Goal: Information Seeking & Learning: Learn about a topic

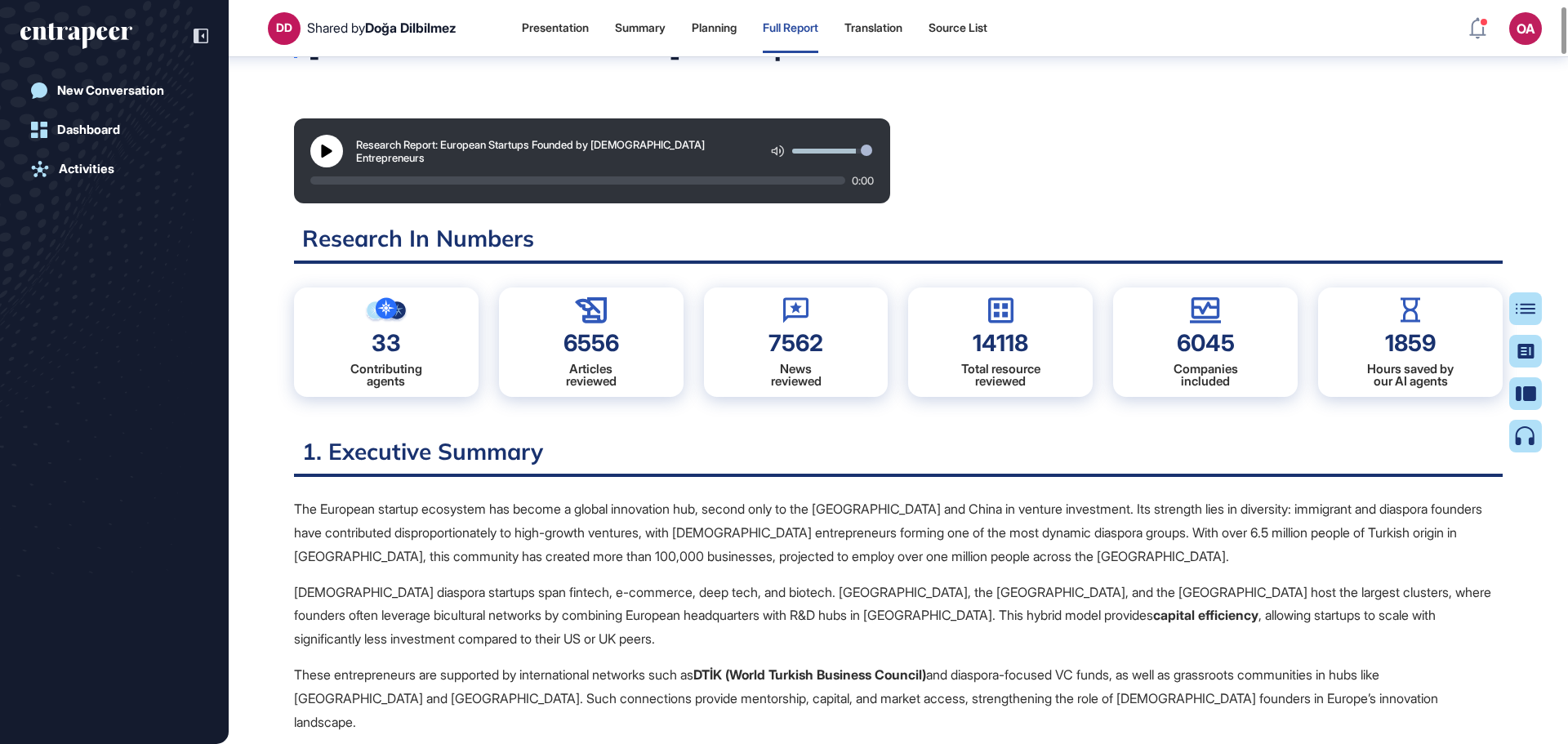
scroll to position [90, 0]
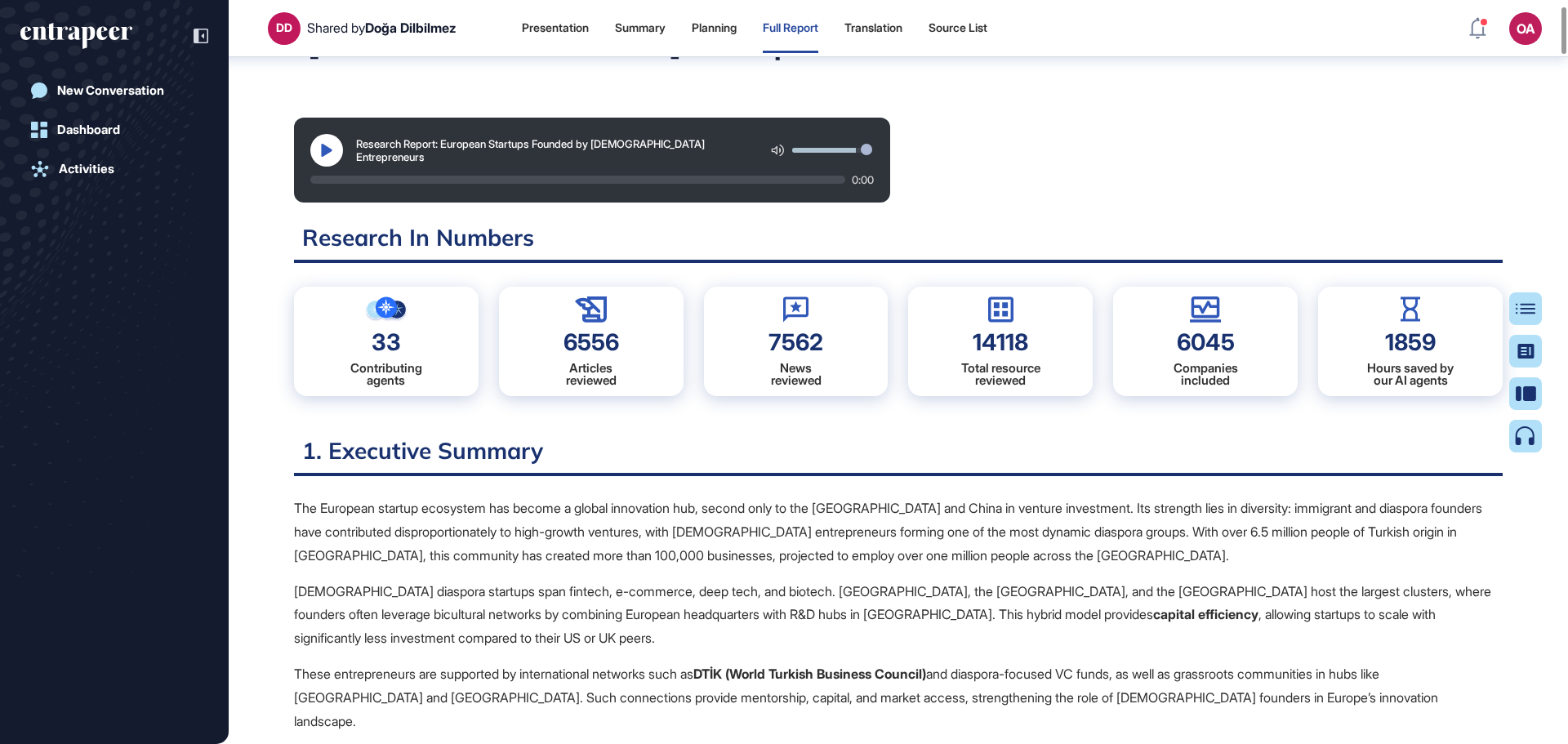
click at [329, 145] on icon at bounding box center [327, 150] width 13 height 13
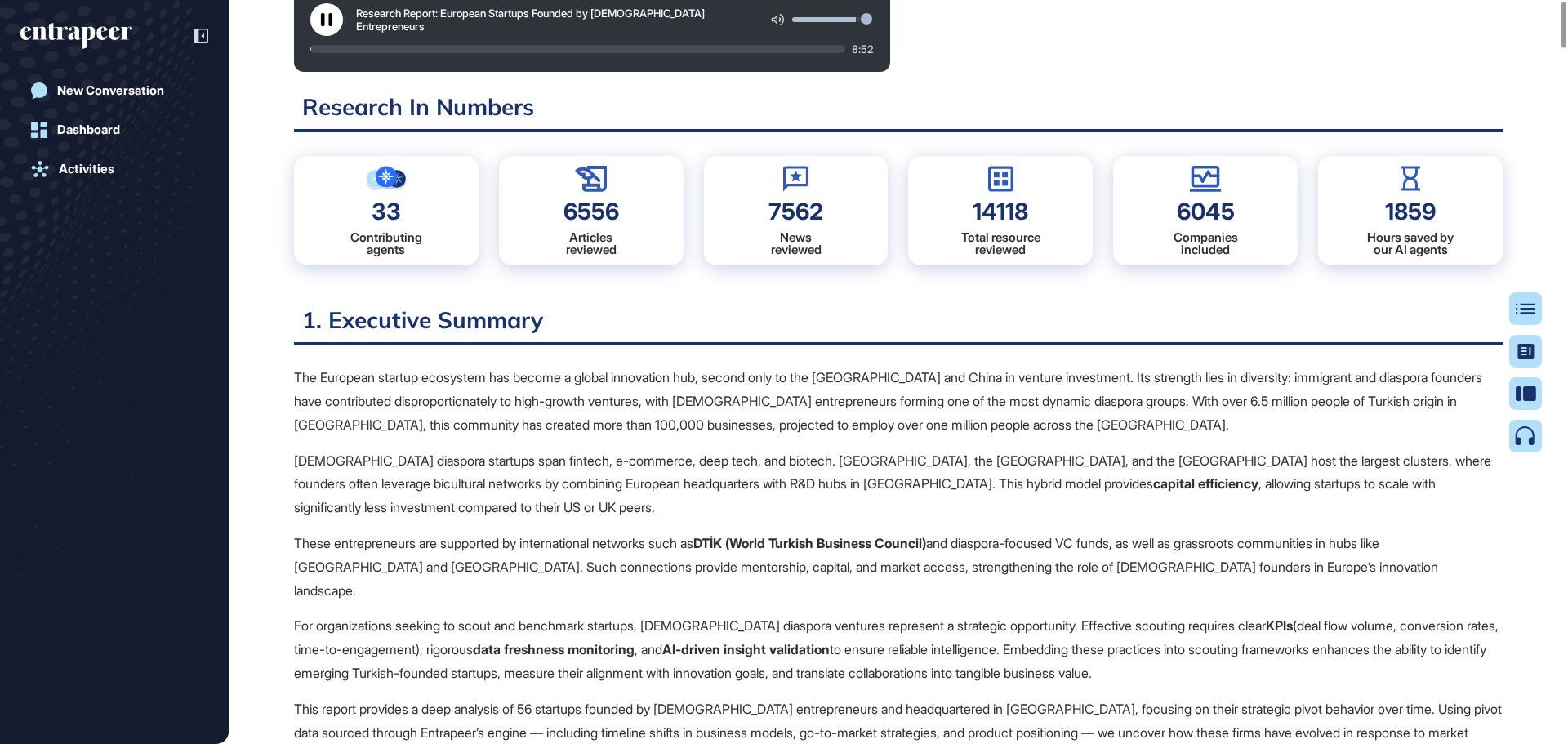
scroll to position [0, 0]
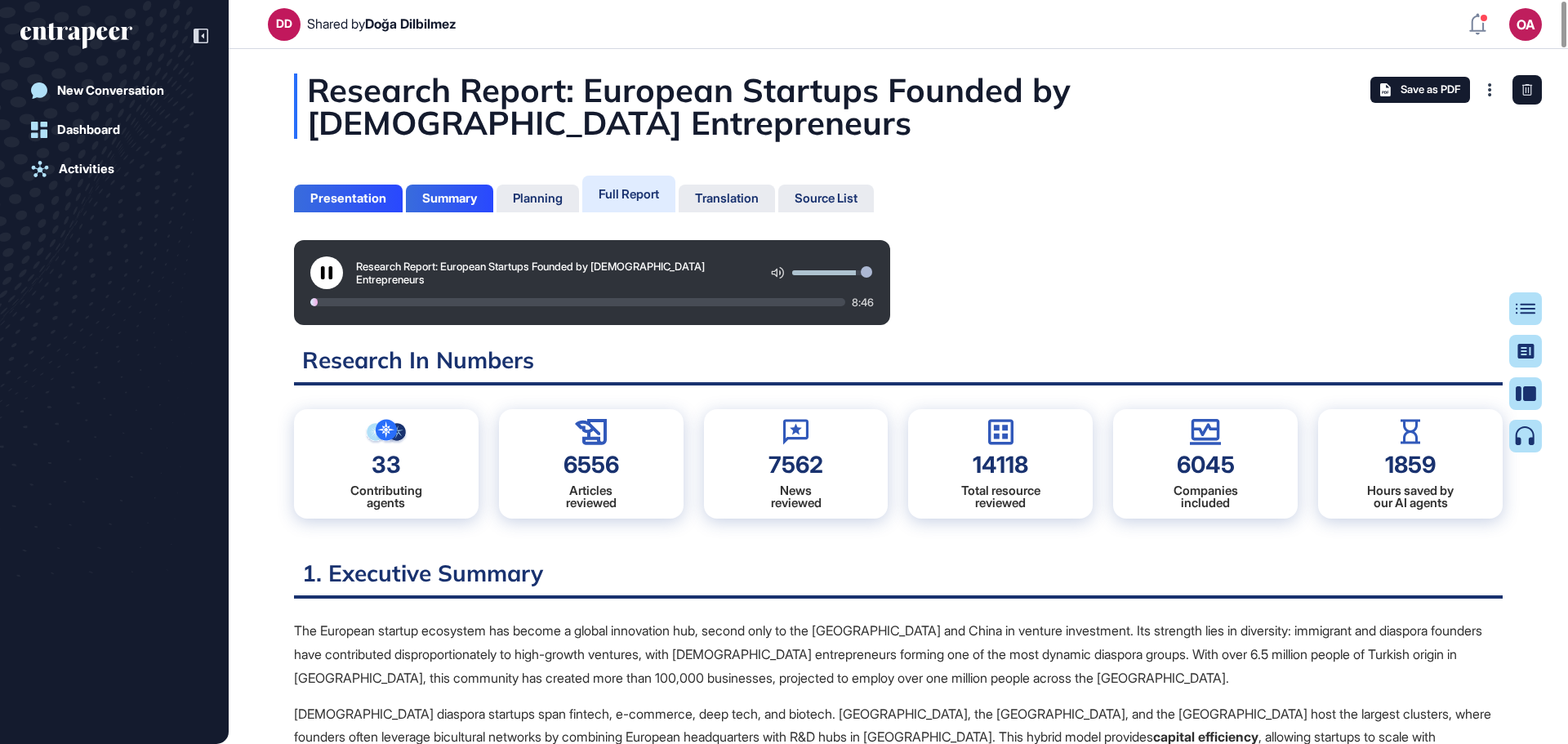
click at [1083, 321] on div "Research Report: European Startups Founded by [DEMOGRAPHIC_DATA] Entrepreneurs …" at bounding box center [898, 282] width 1209 height 85
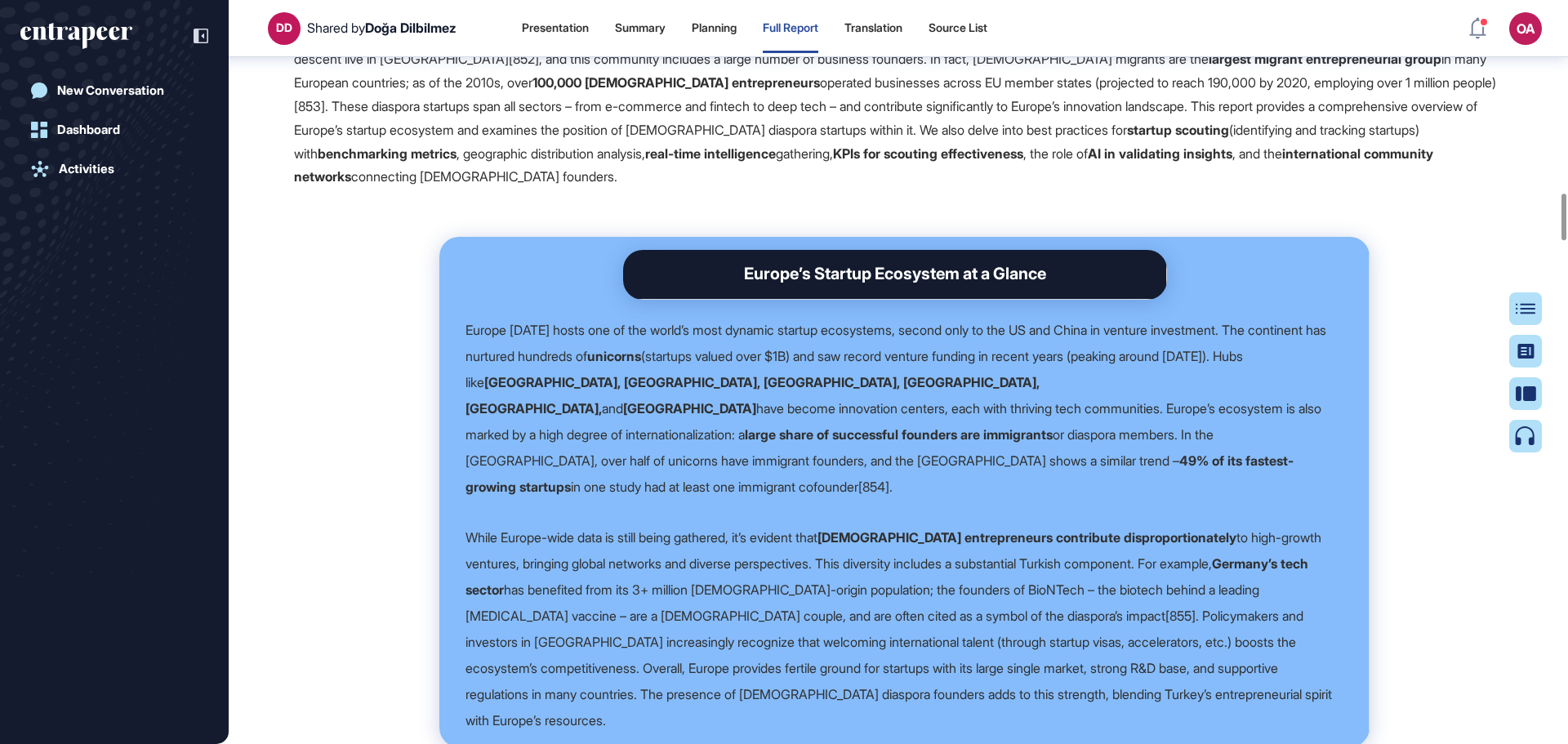
scroll to position [2458, 0]
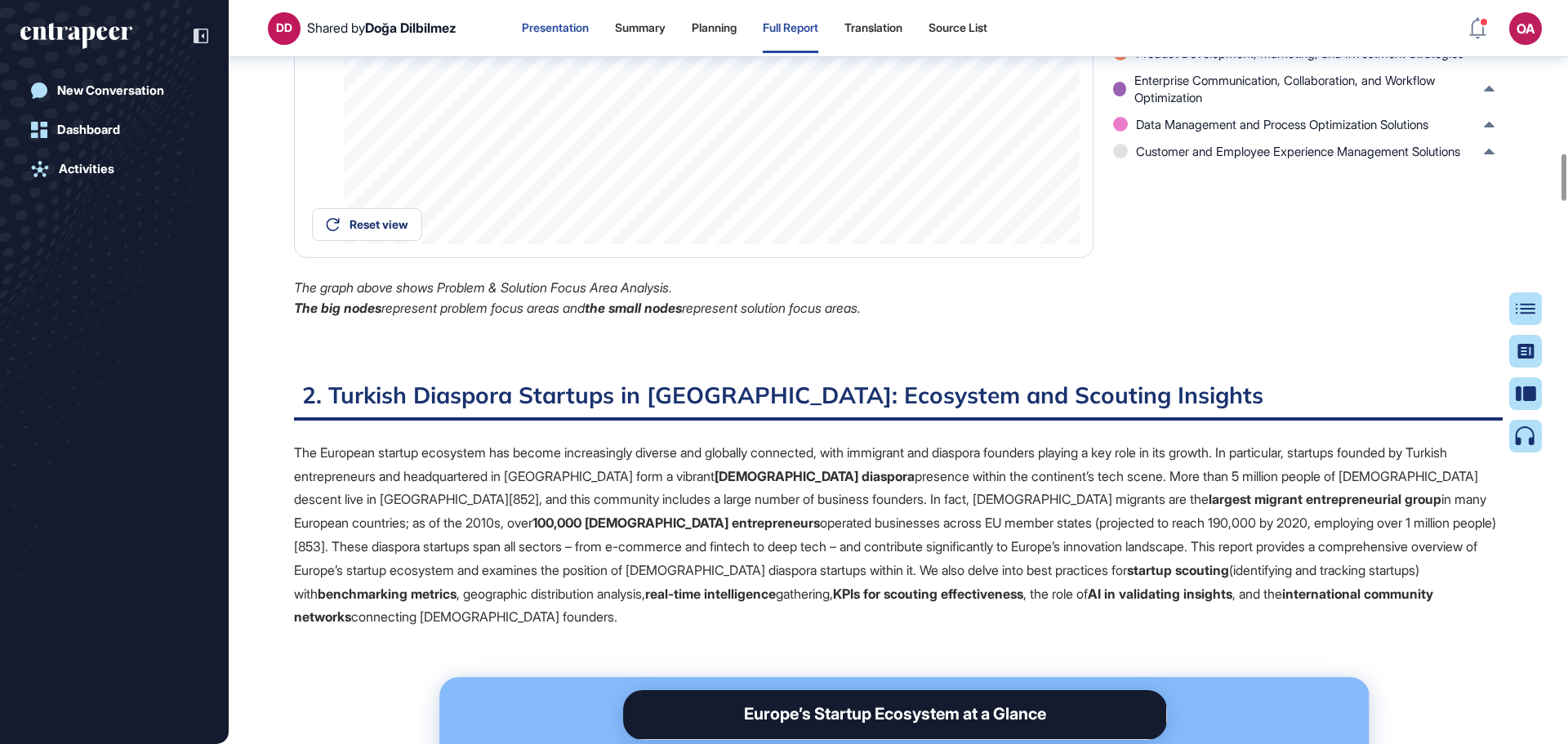
click at [557, 34] on div "Presentation" at bounding box center [554, 28] width 66 height 13
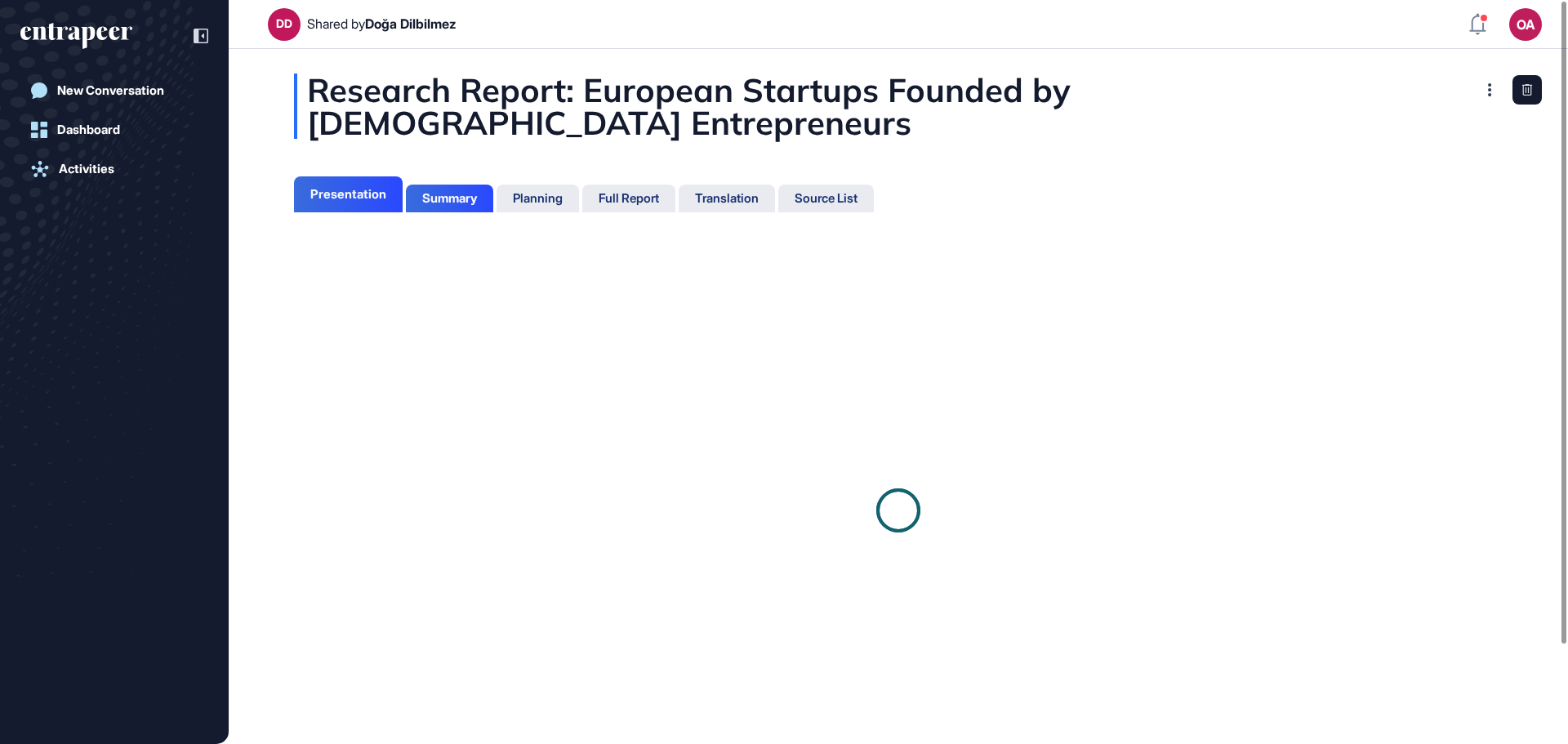
scroll to position [8, 1]
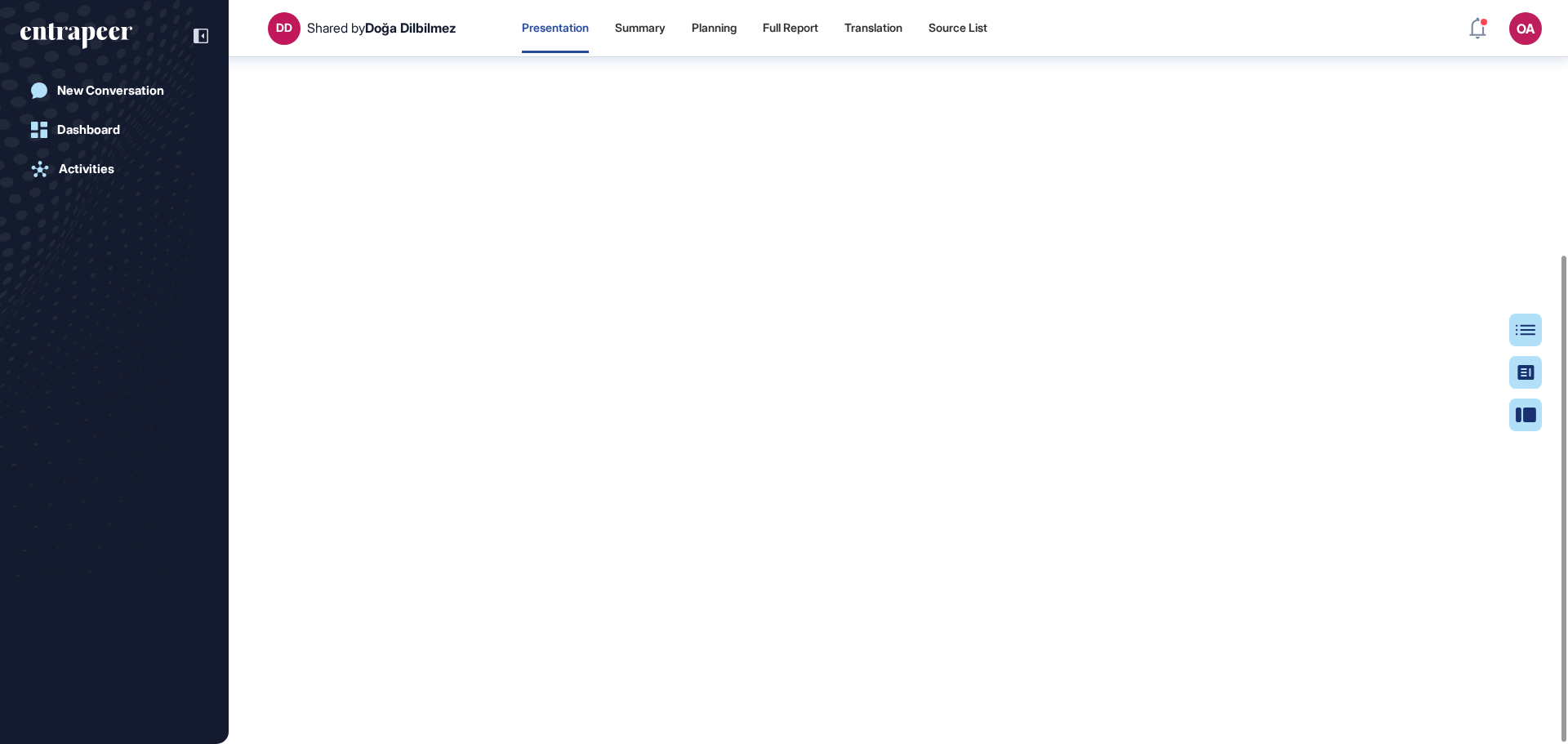
scroll to position [390, 0]
click at [650, 41] on div "Summary" at bounding box center [640, 28] width 51 height 49
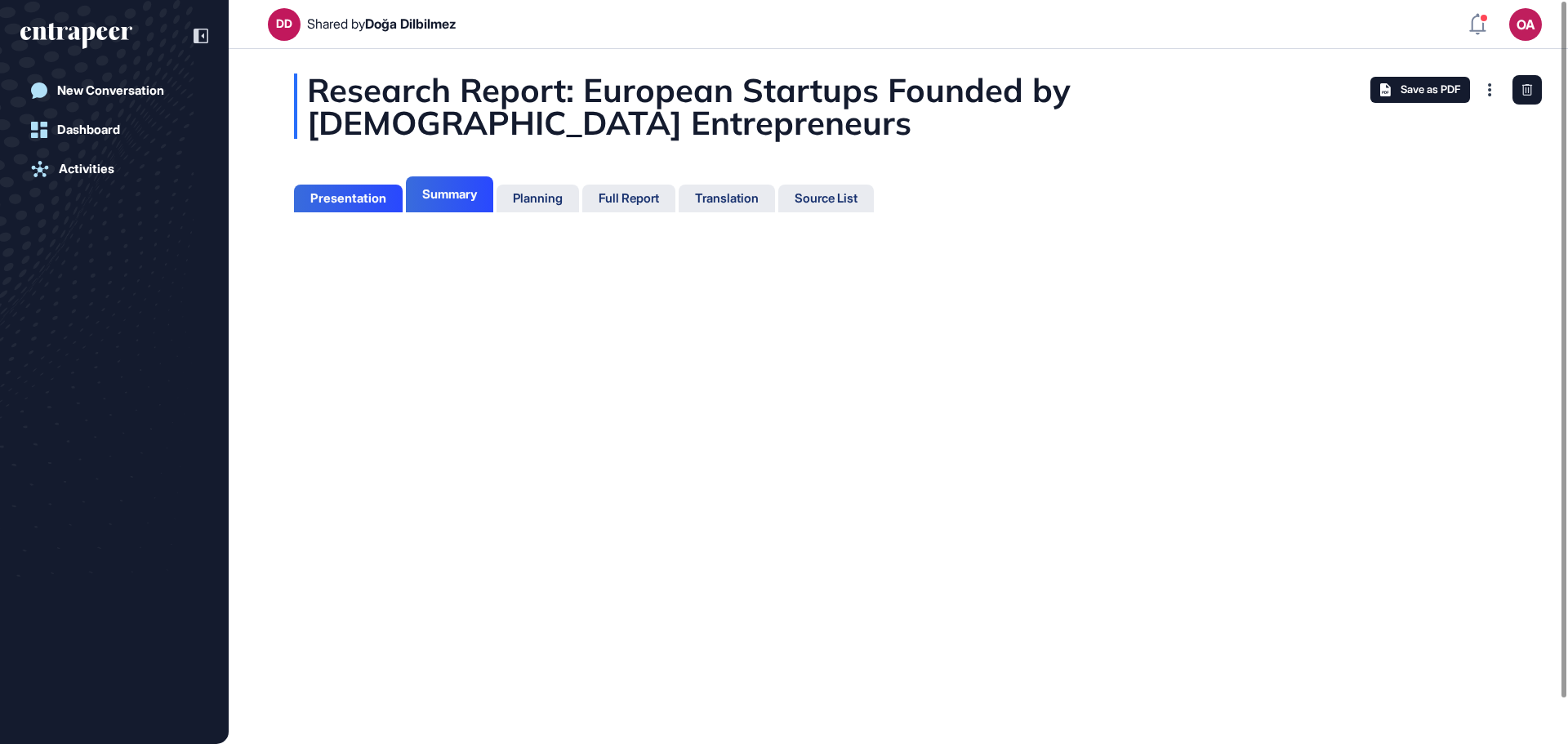
scroll to position [8, 1]
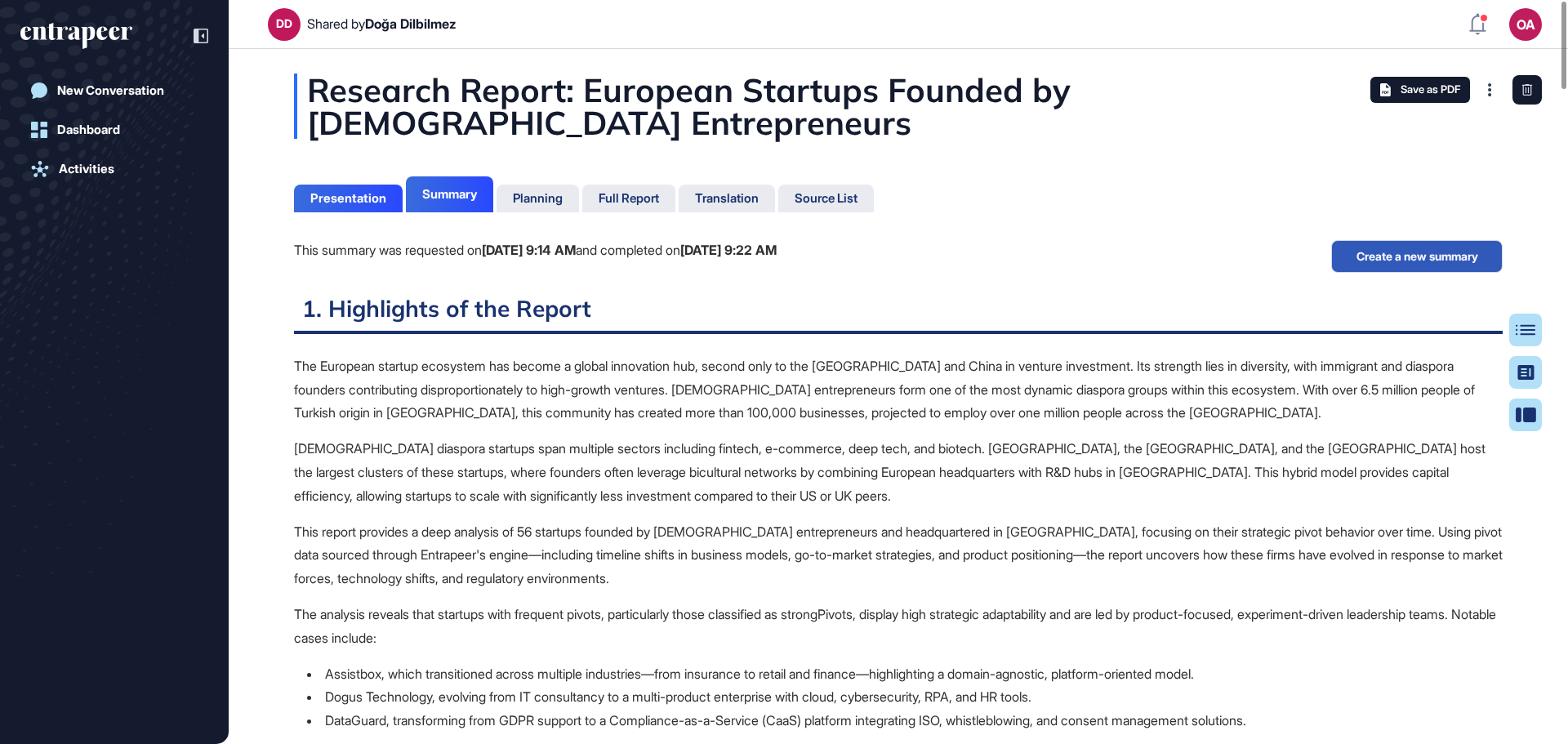
scroll to position [8, 1]
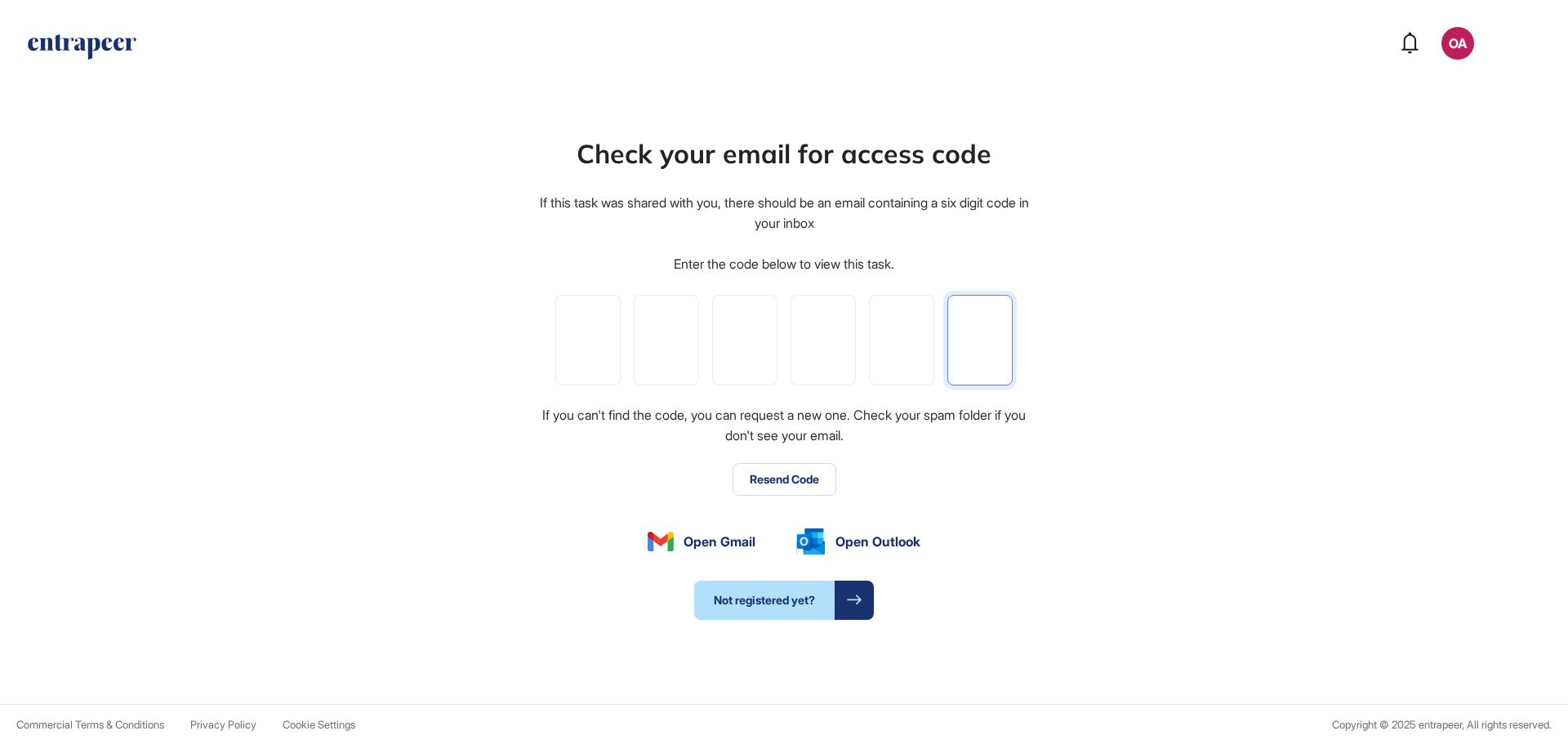
paste input "*"
type input "*"
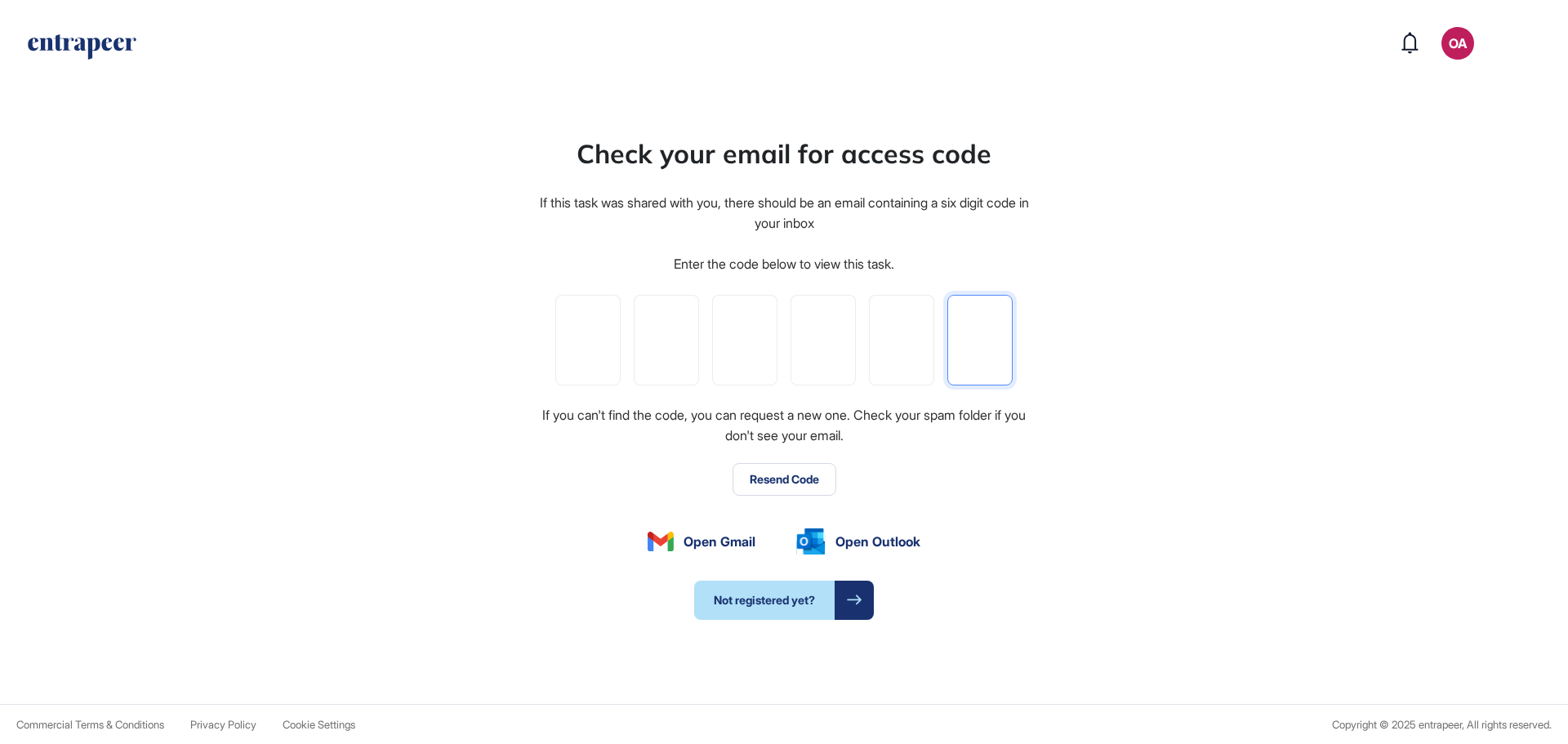
type input "*"
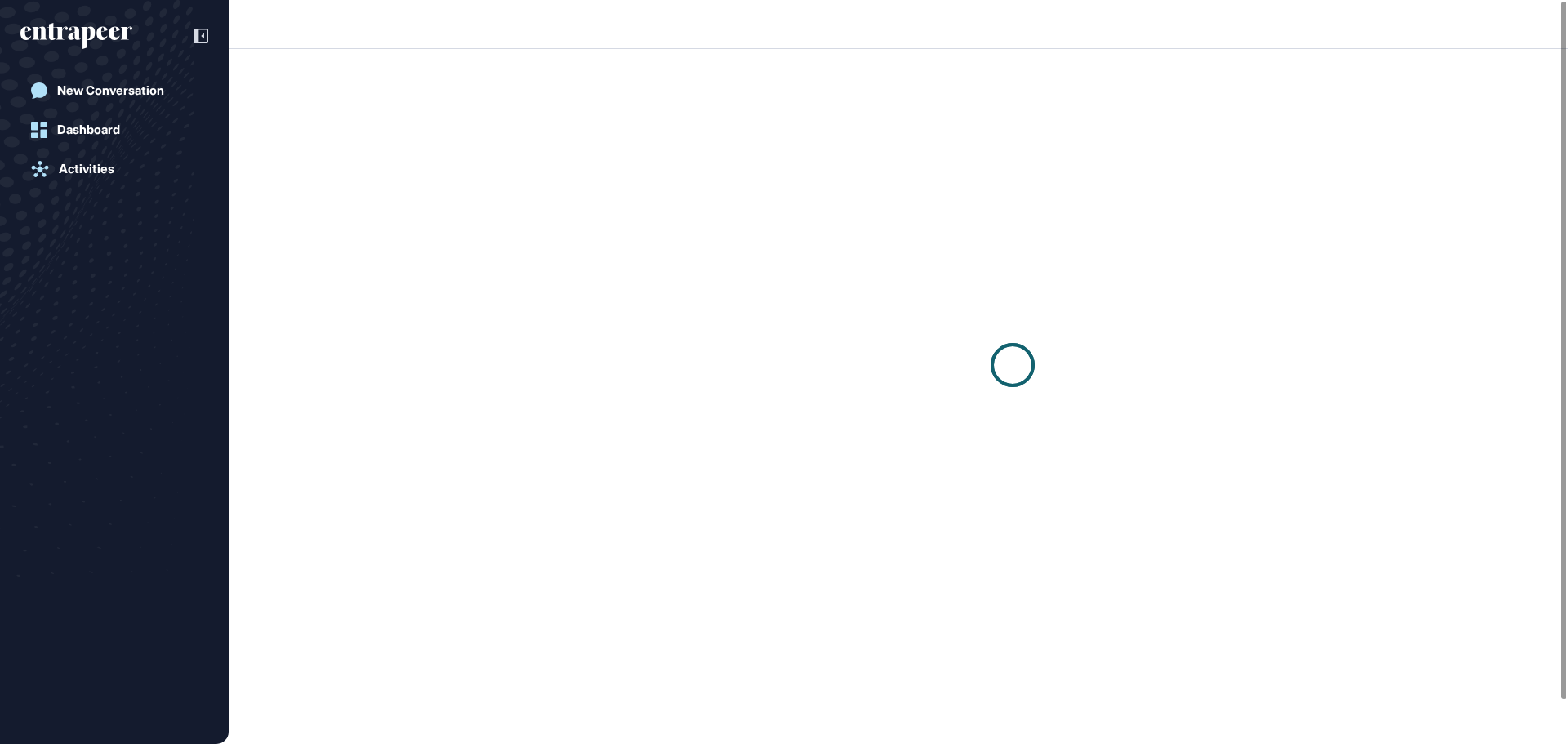
scroll to position [1, 1]
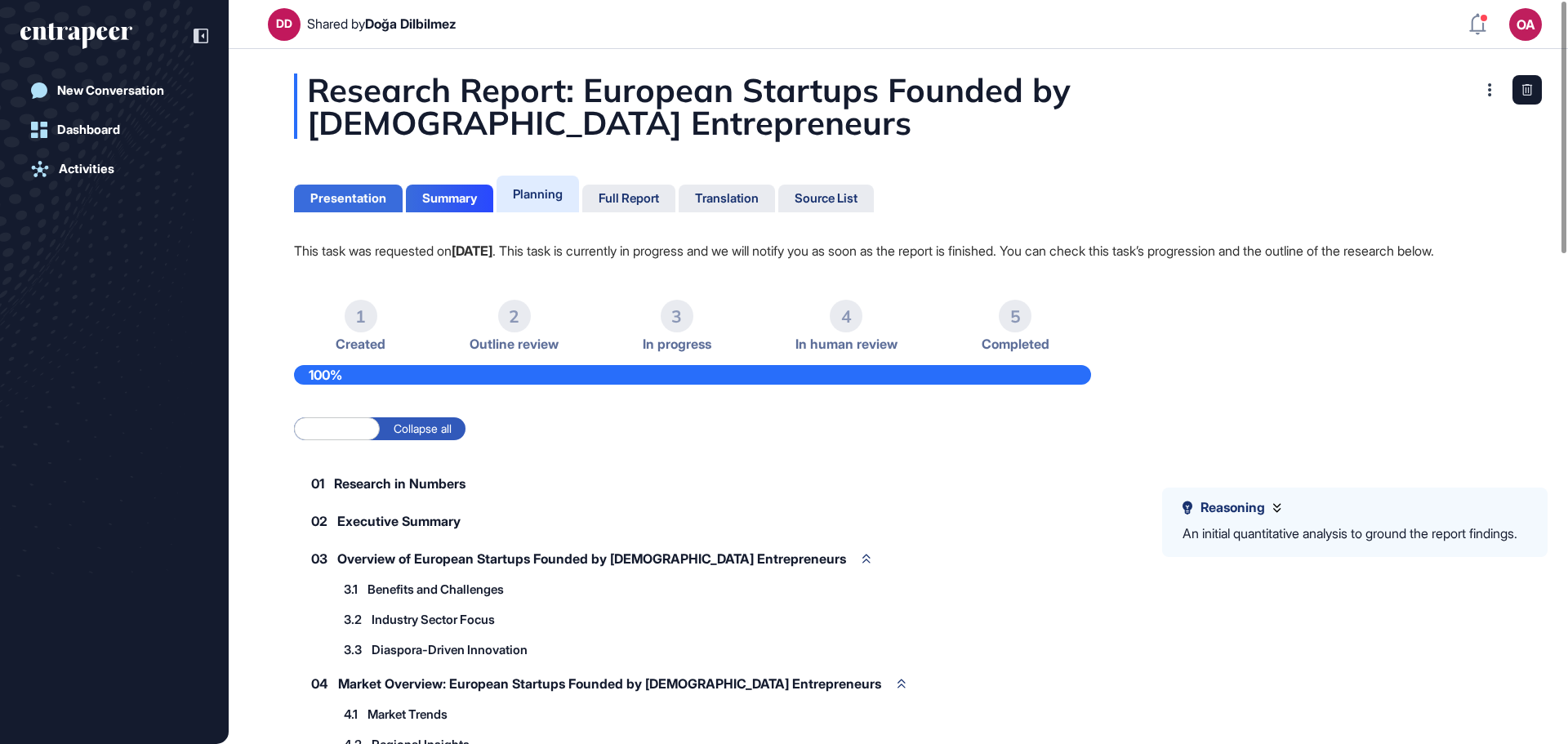
click at [366, 195] on div "Presentation" at bounding box center [348, 198] width 76 height 14
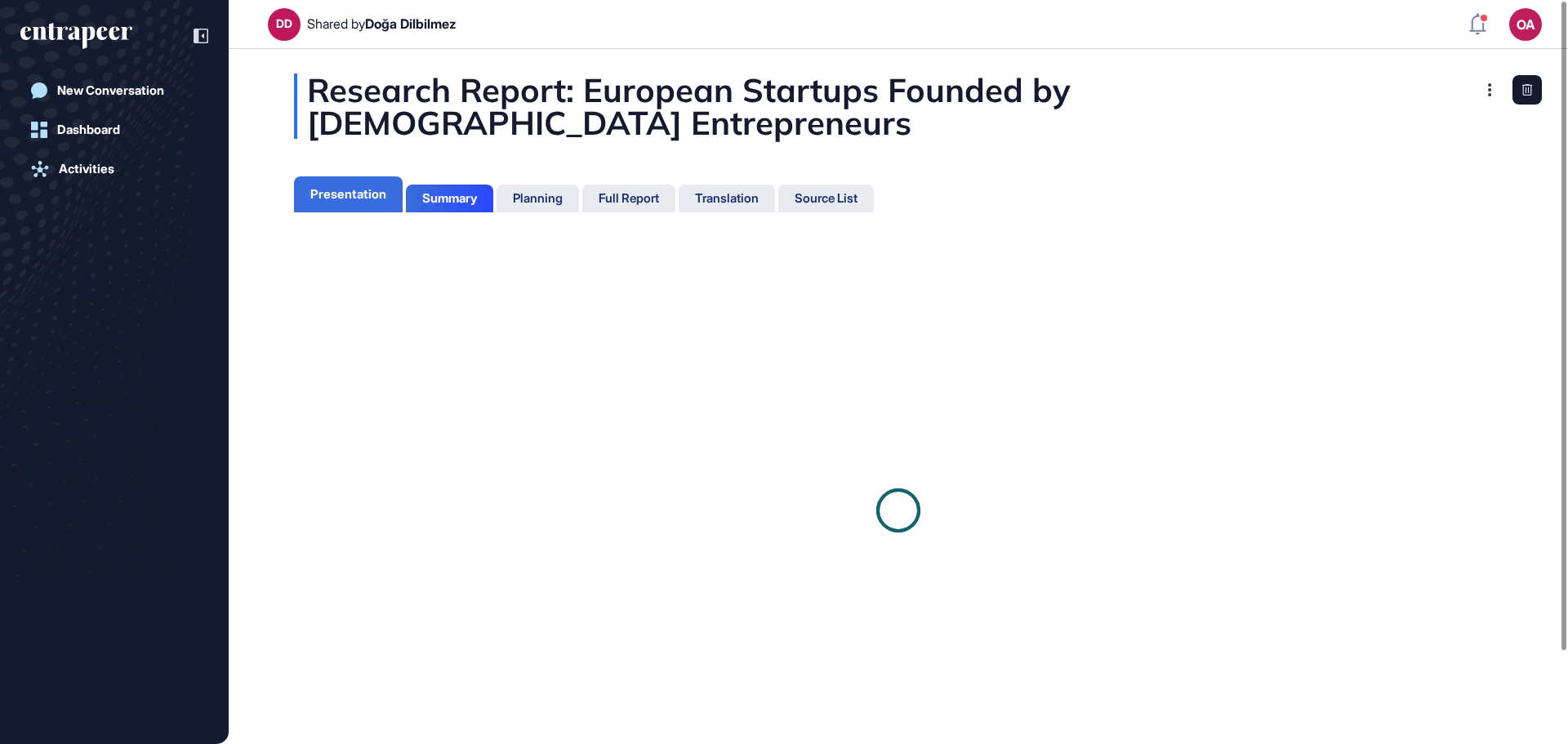
scroll to position [8, 1]
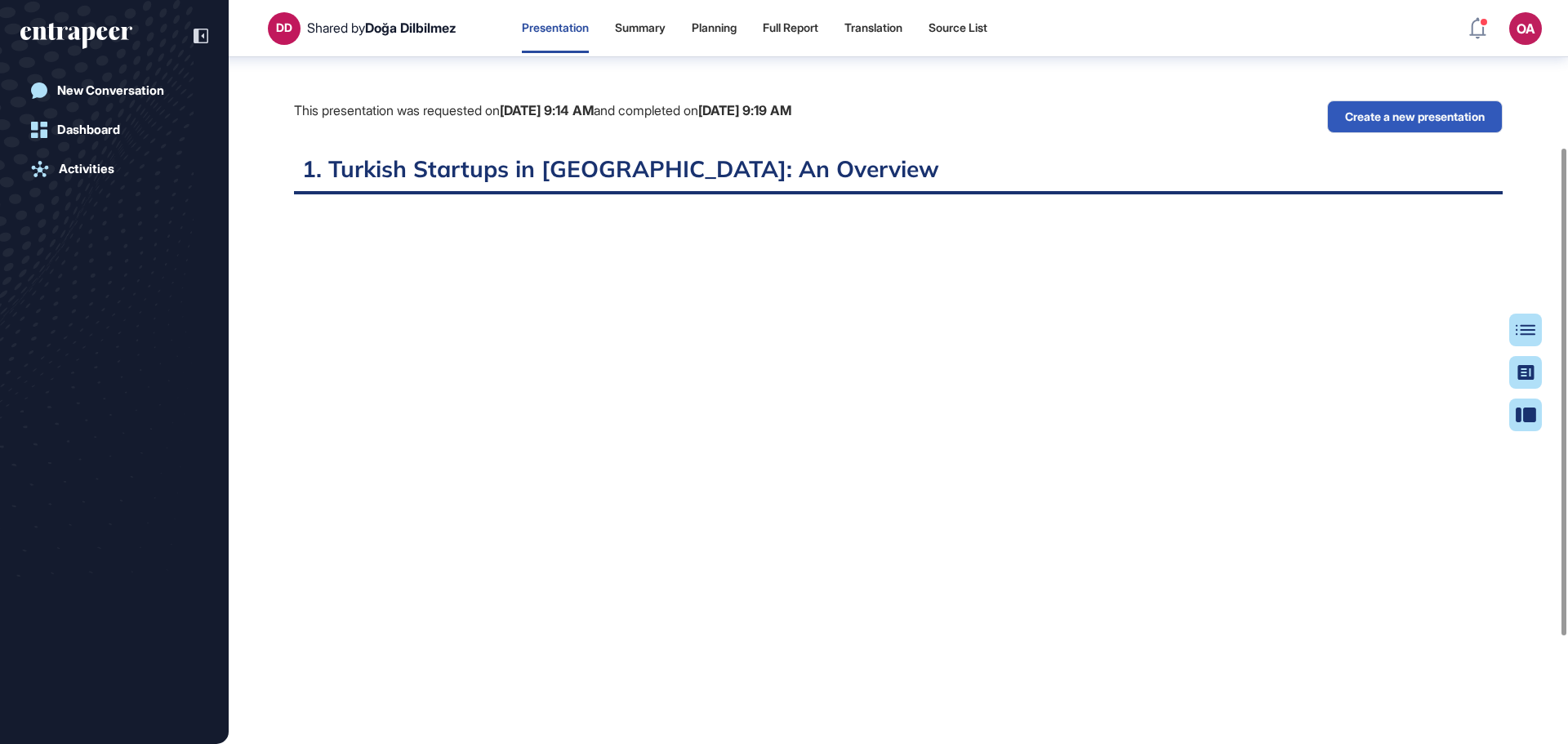
scroll to position [390, 0]
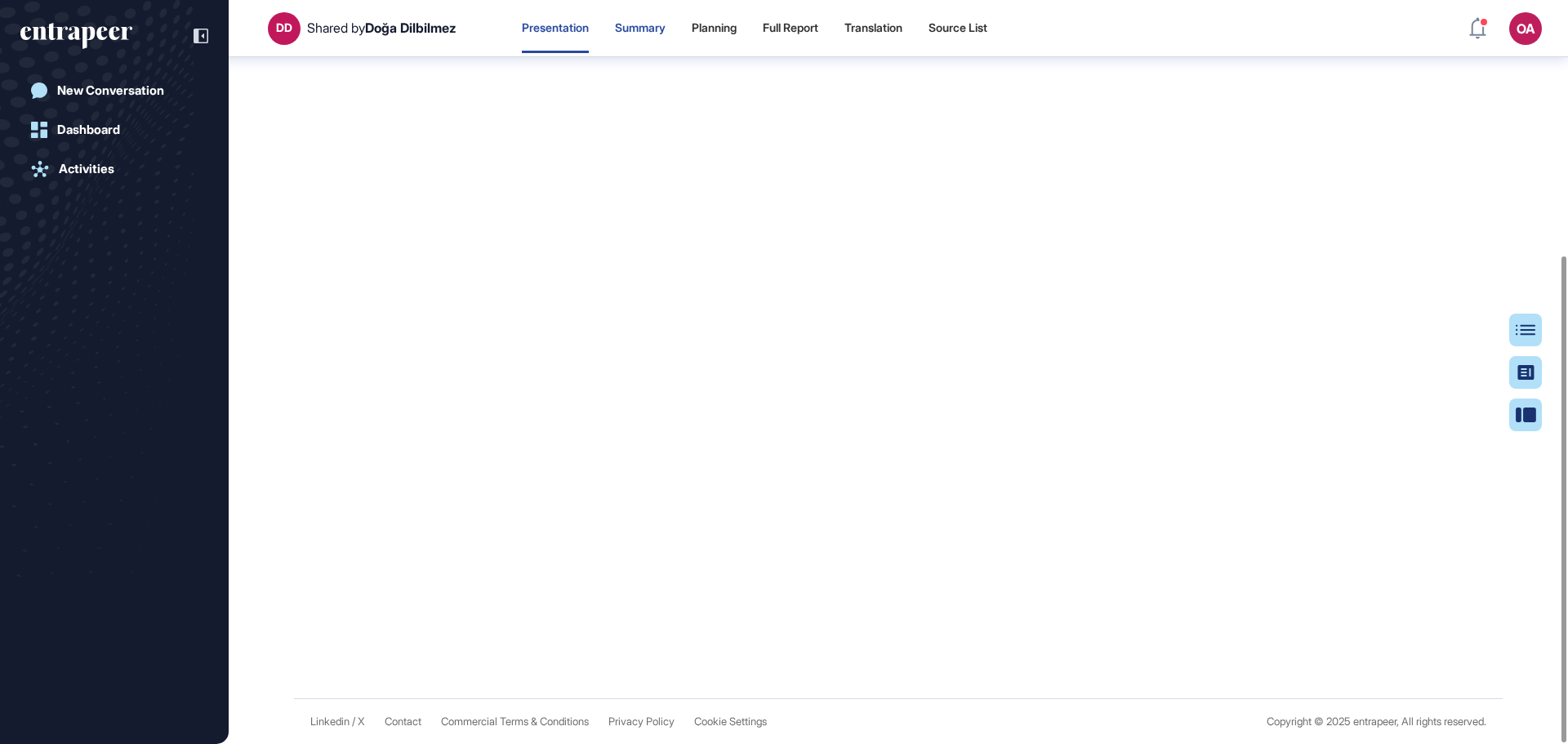
click at [666, 21] on div "Summary" at bounding box center [640, 28] width 51 height 13
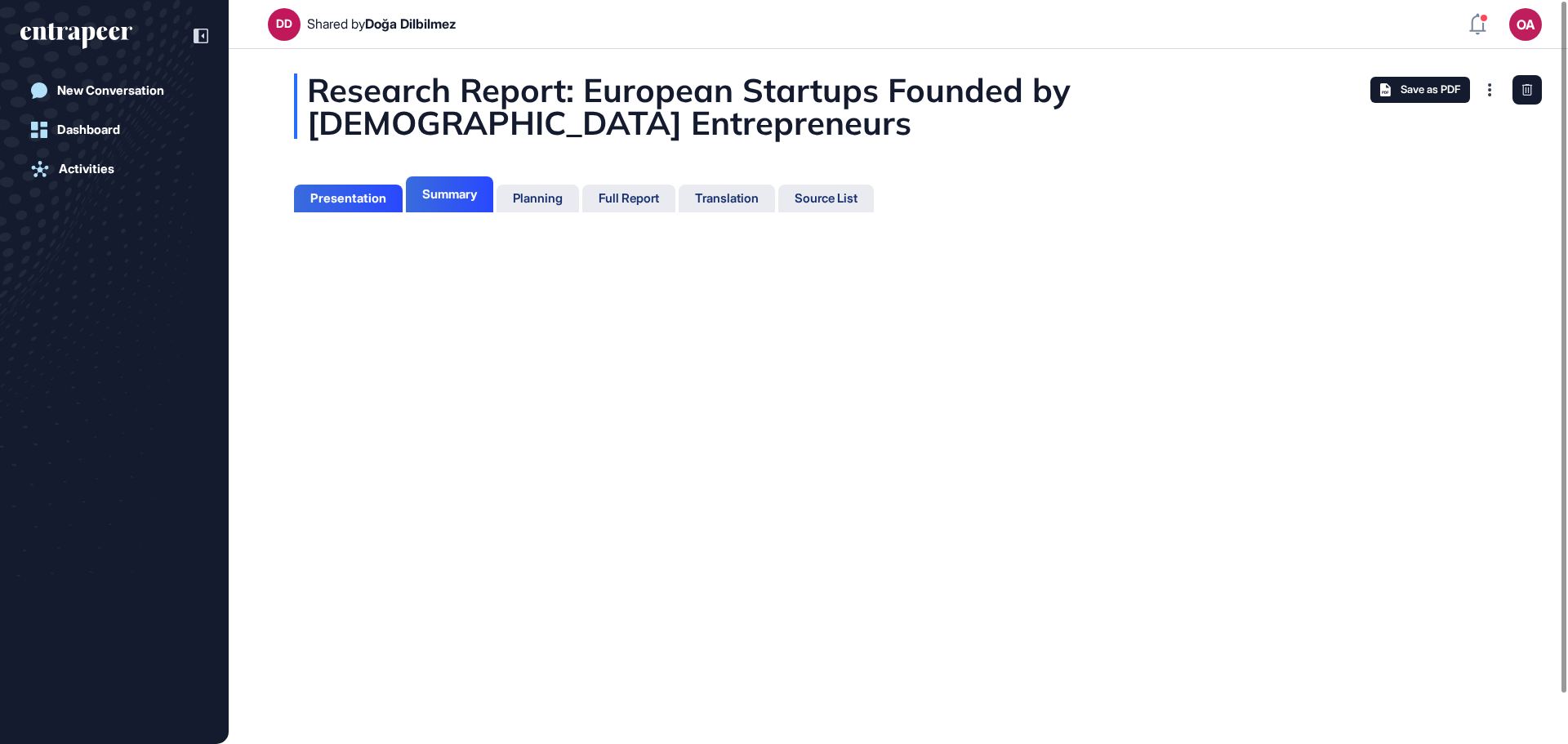
scroll to position [8, 1]
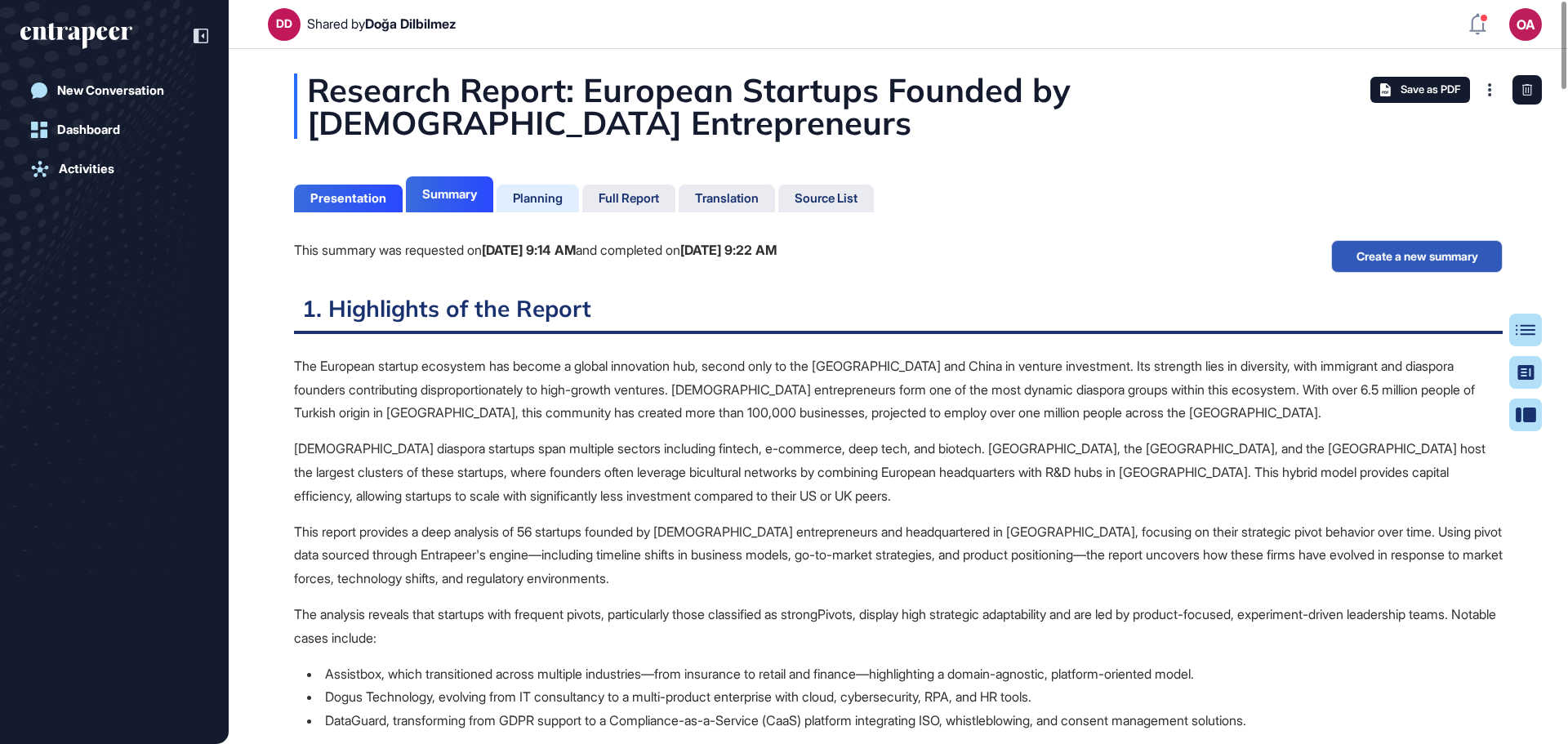
scroll to position [662, 4]
click at [563, 200] on div "Planning" at bounding box center [538, 198] width 50 height 14
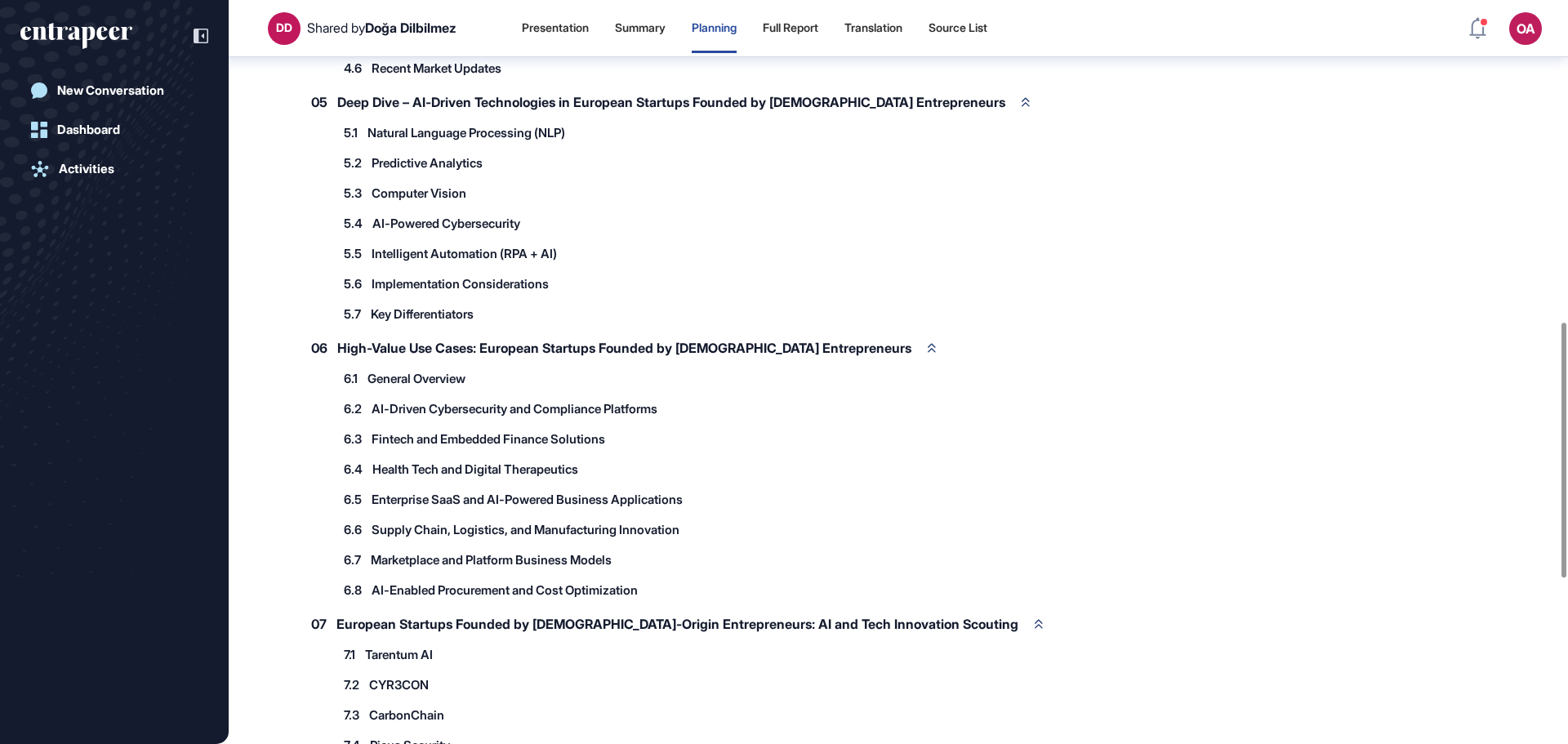
scroll to position [988, 0]
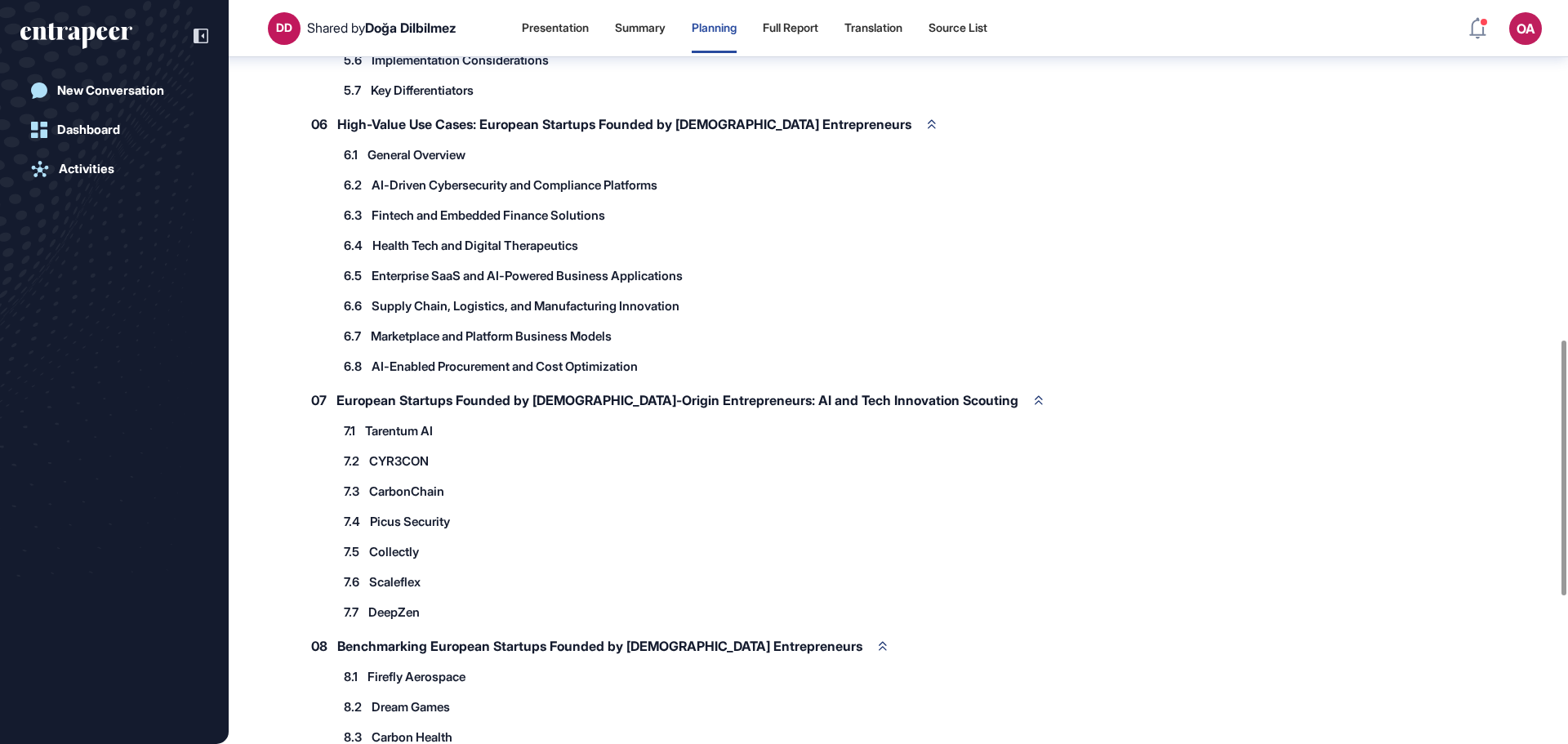
click at [452, 222] on span "Fintech and Embedded Finance Solutions" at bounding box center [489, 215] width 233 height 13
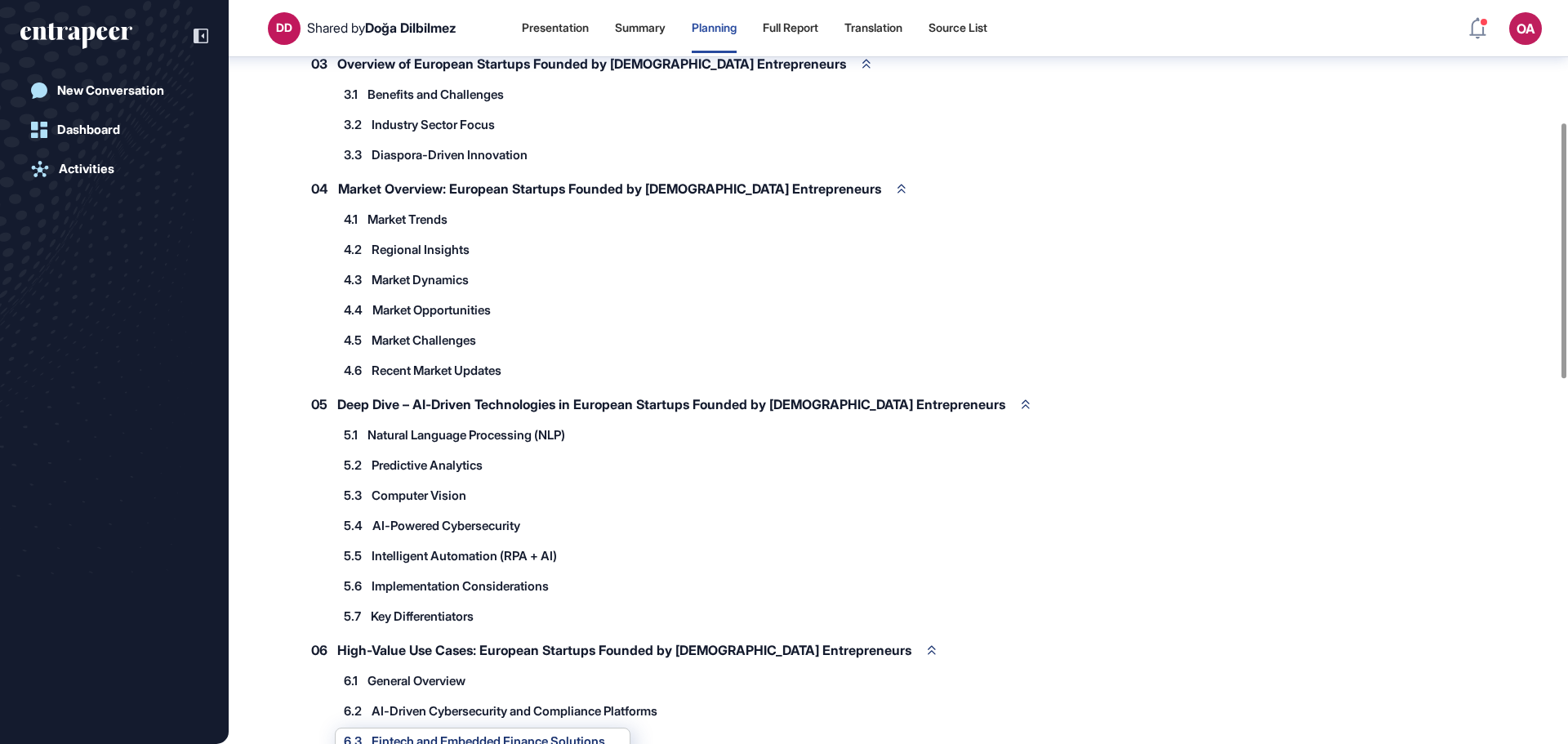
scroll to position [356, 0]
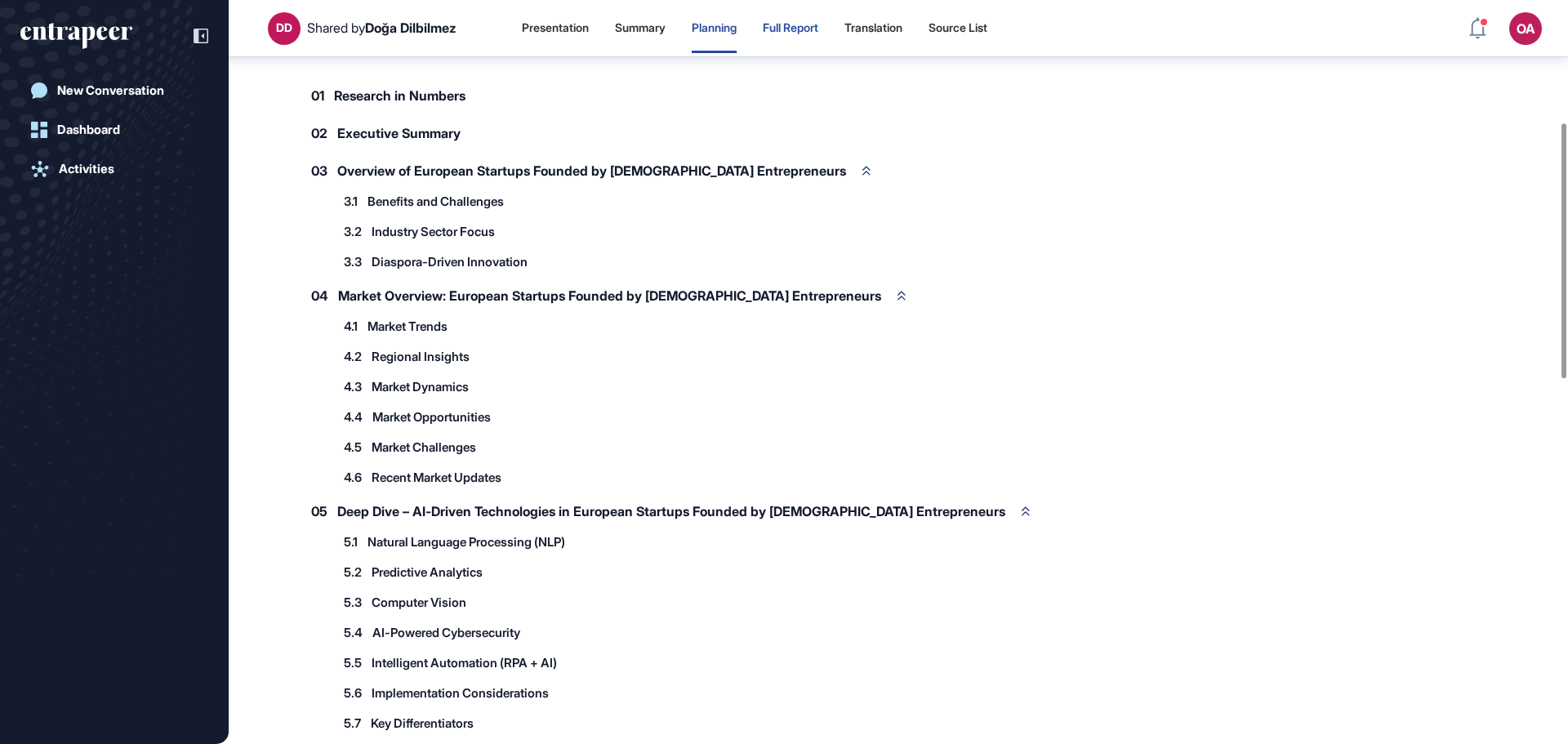
click at [799, 40] on div "Full Report" at bounding box center [790, 28] width 56 height 49
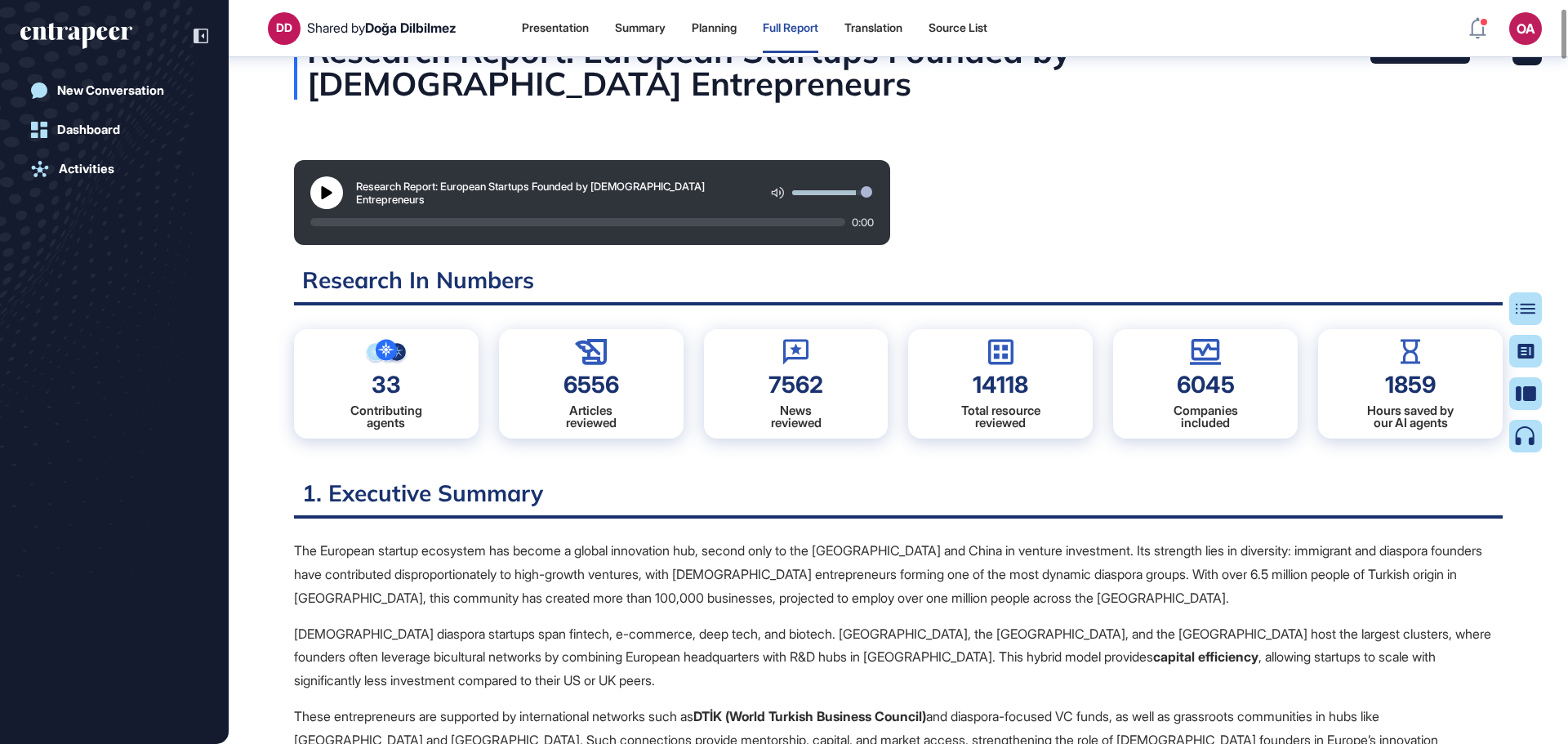
scroll to position [172, 0]
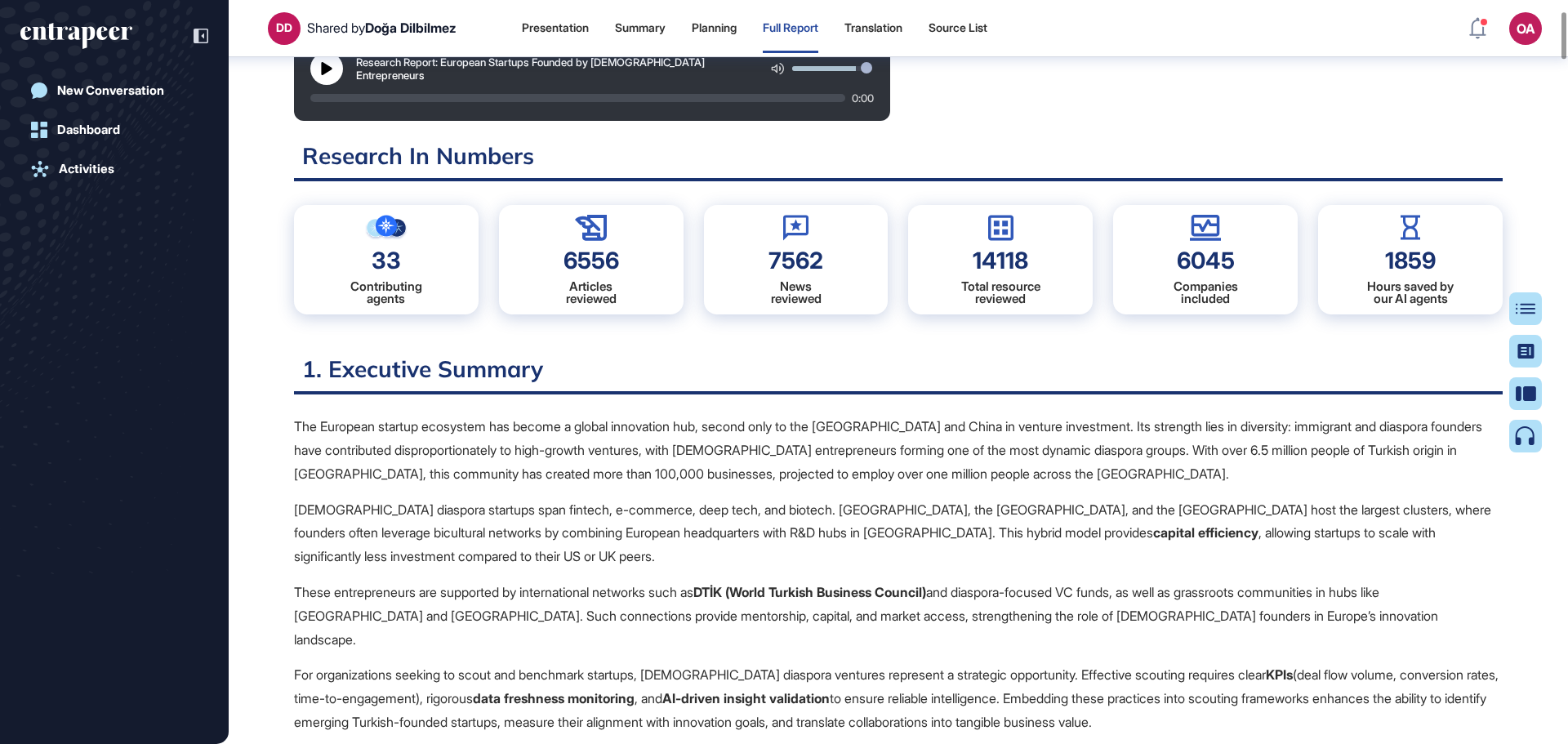
click at [1222, 272] on div "6045" at bounding box center [1206, 260] width 58 height 23
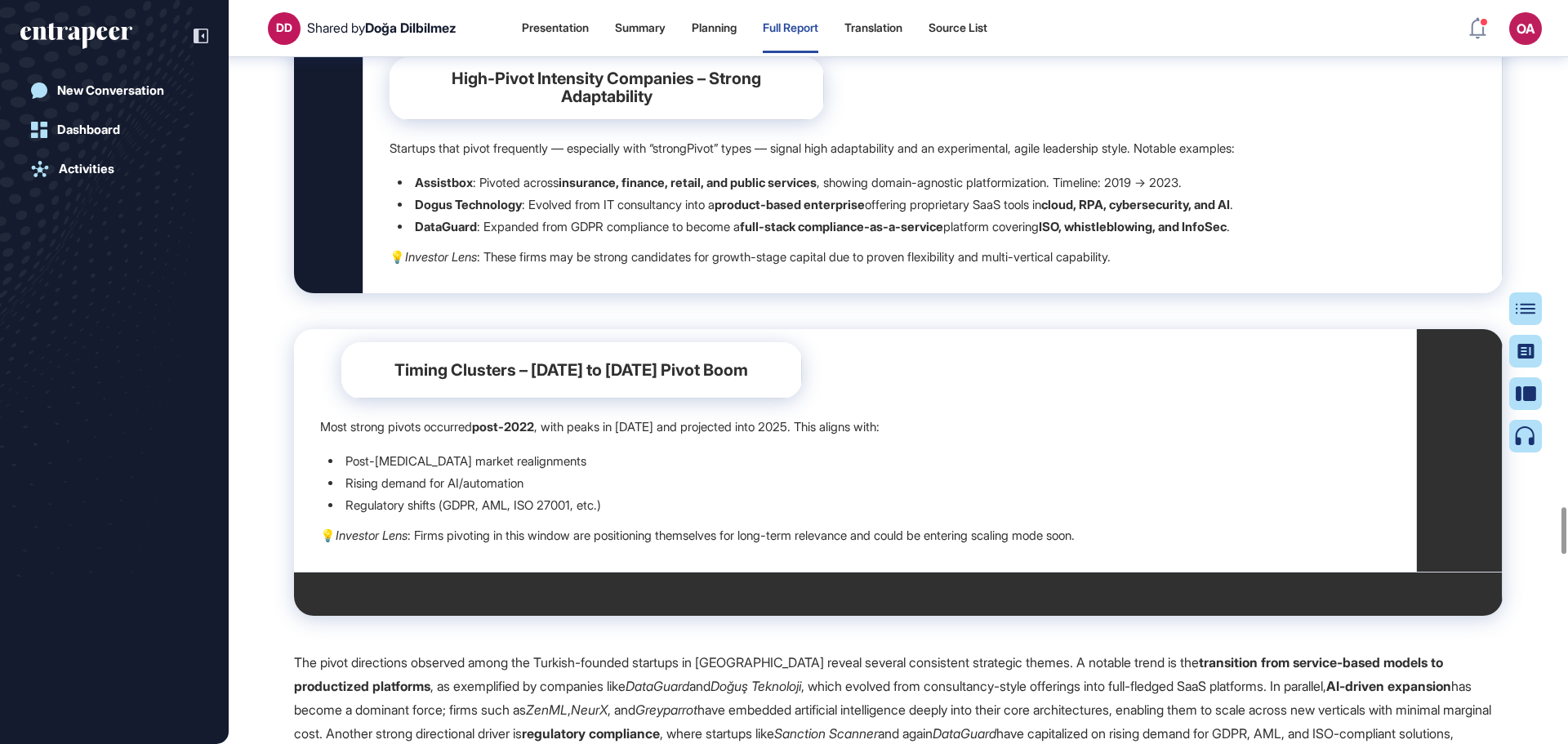
scroll to position [8255, 0]
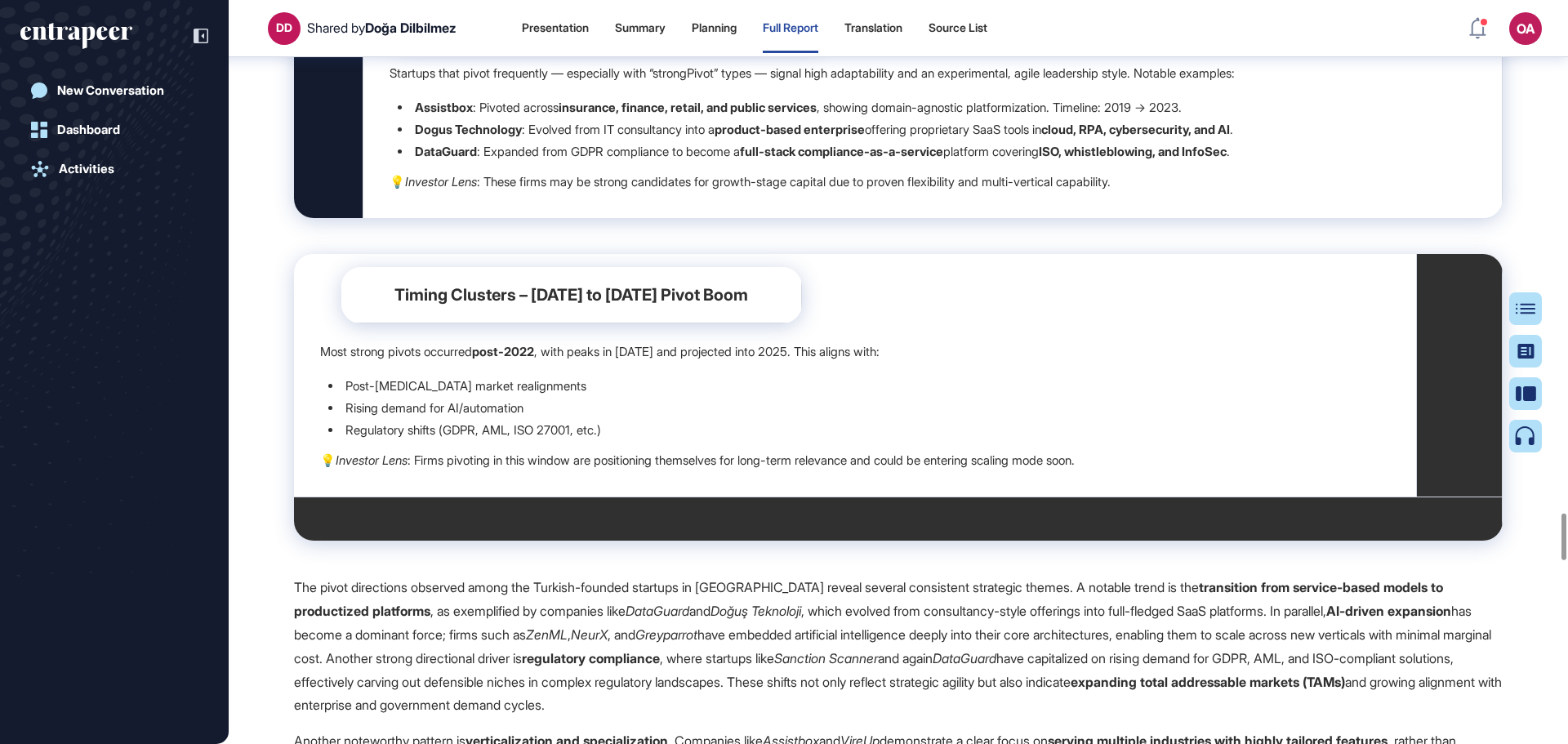
click at [731, 397] on li "Rising demand for AI/automation" at bounding box center [859, 408] width 1061 height 22
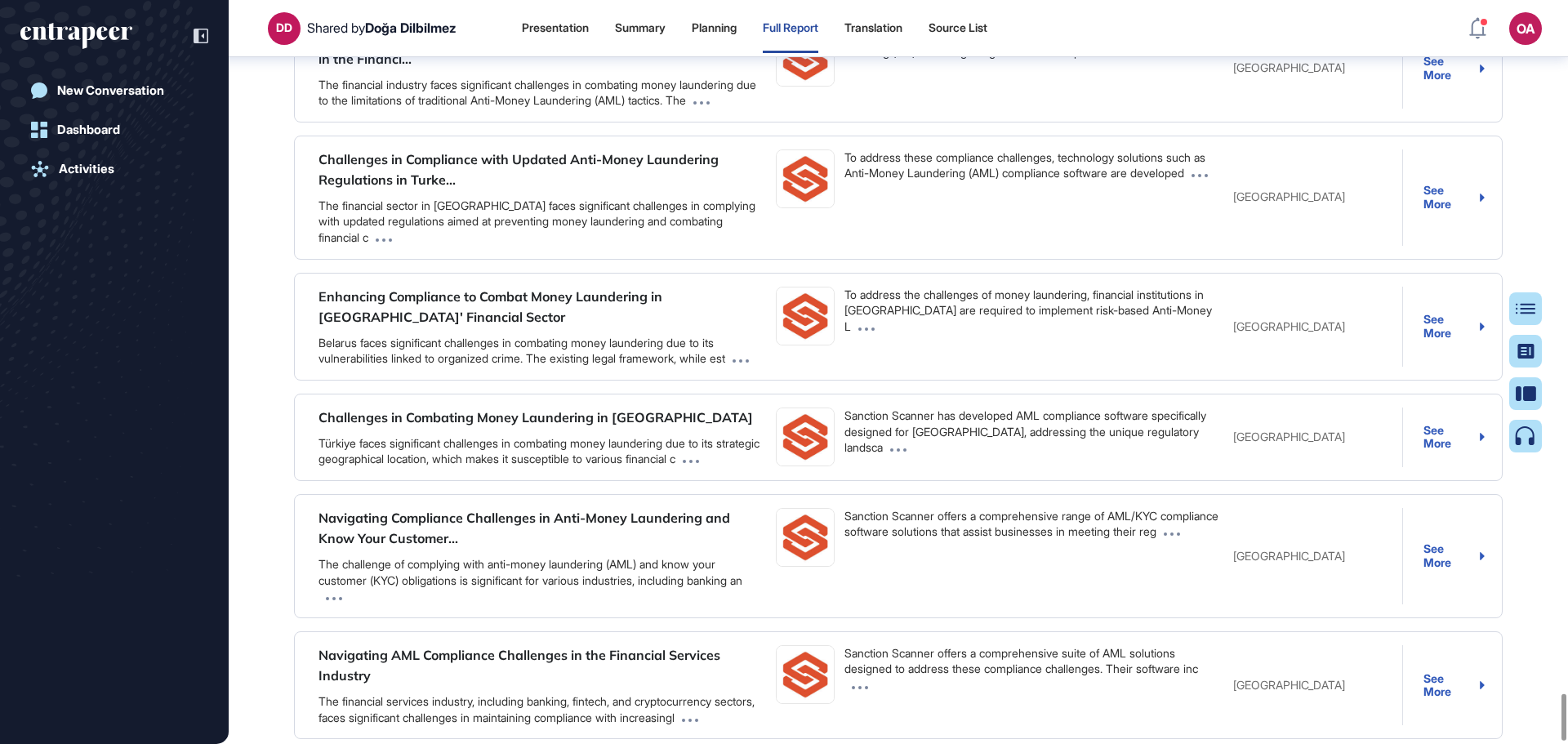
scroll to position [11196, 0]
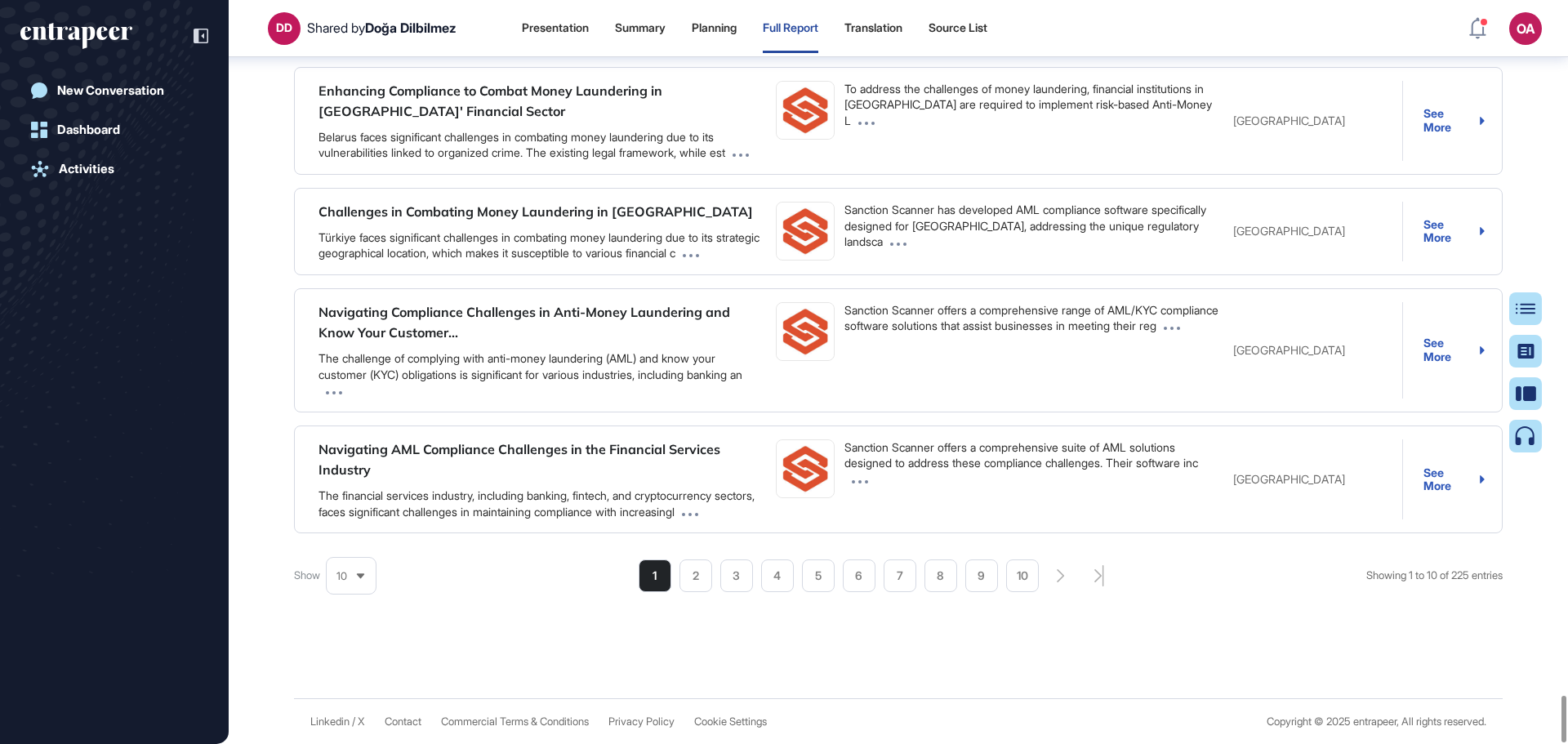
click at [366, 576] on icon at bounding box center [360, 575] width 11 height 11
click at [359, 540] on li "75" at bounding box center [351, 546] width 40 height 33
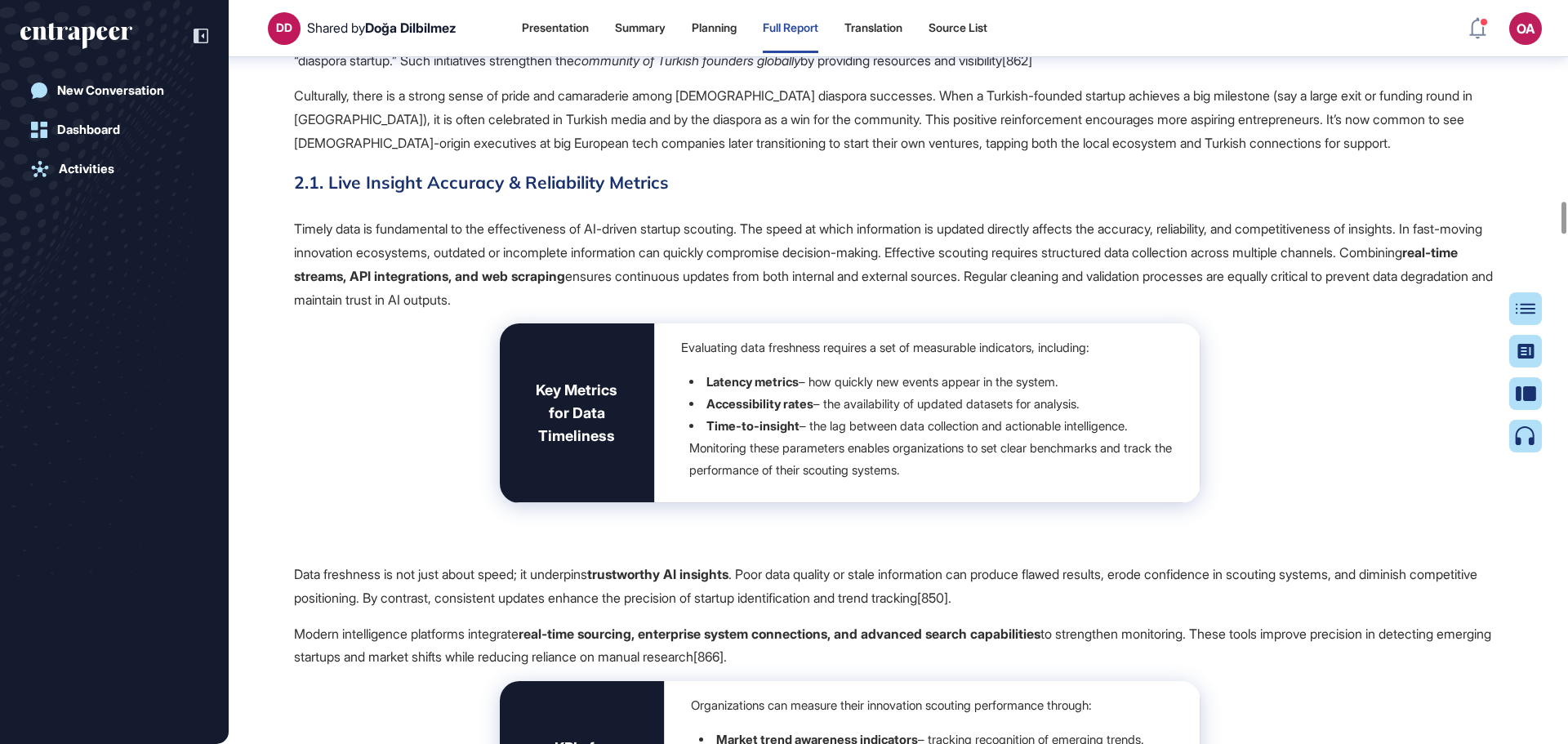
scroll to position [4582, 0]
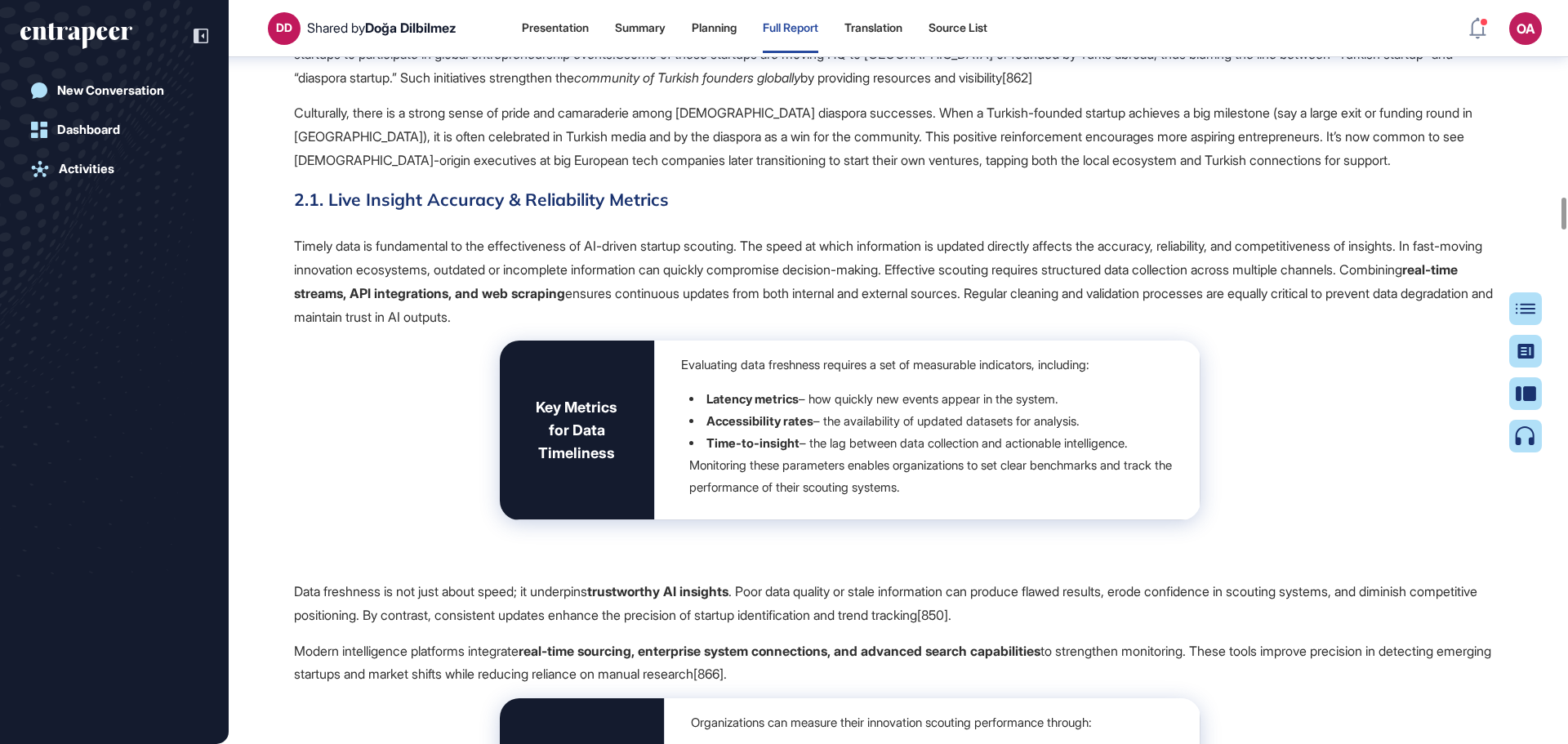
click at [675, 340] on td "Evaluating data freshness requires a set of measurable indicators, including: L…" at bounding box center [928, 430] width 545 height 179
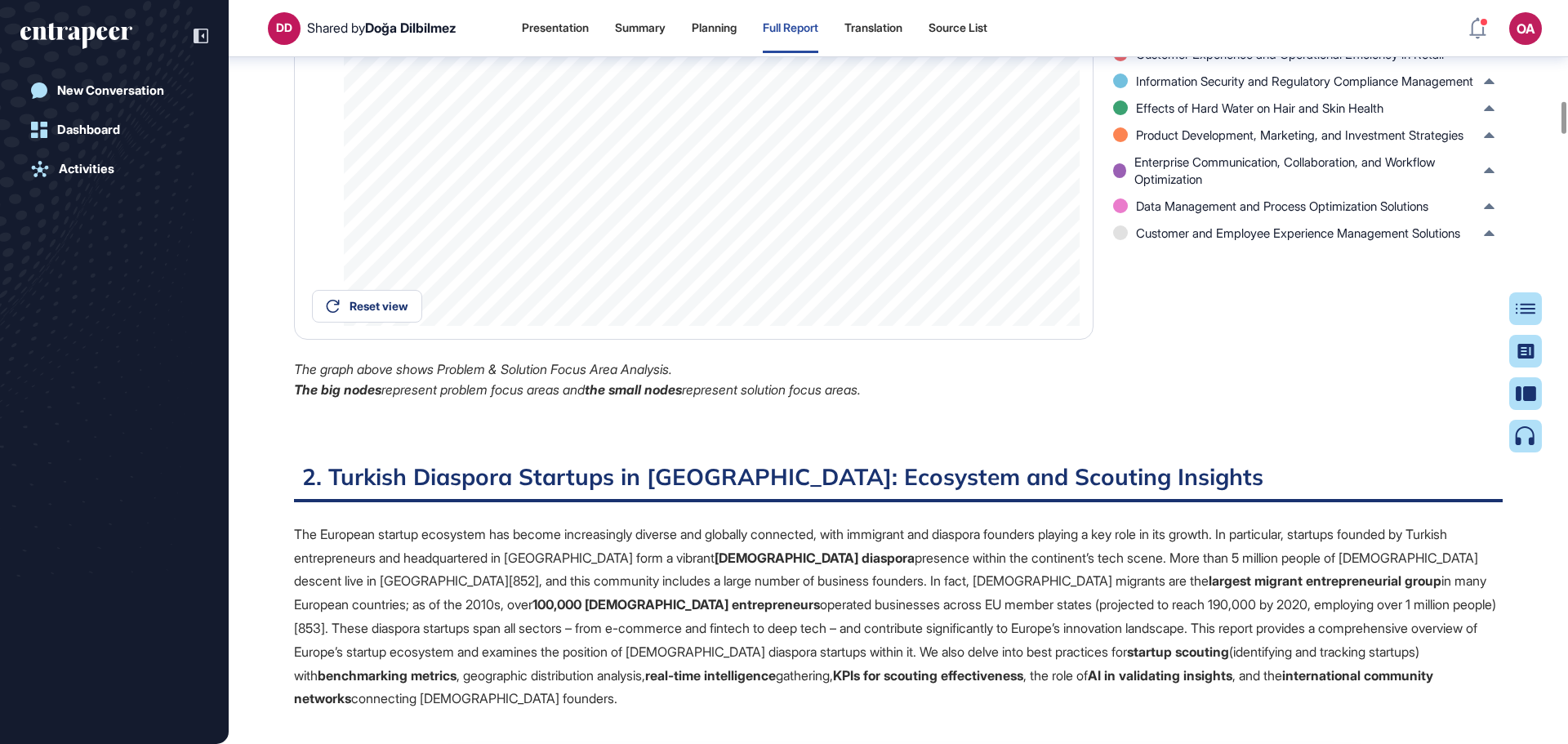
scroll to position [2051, 0]
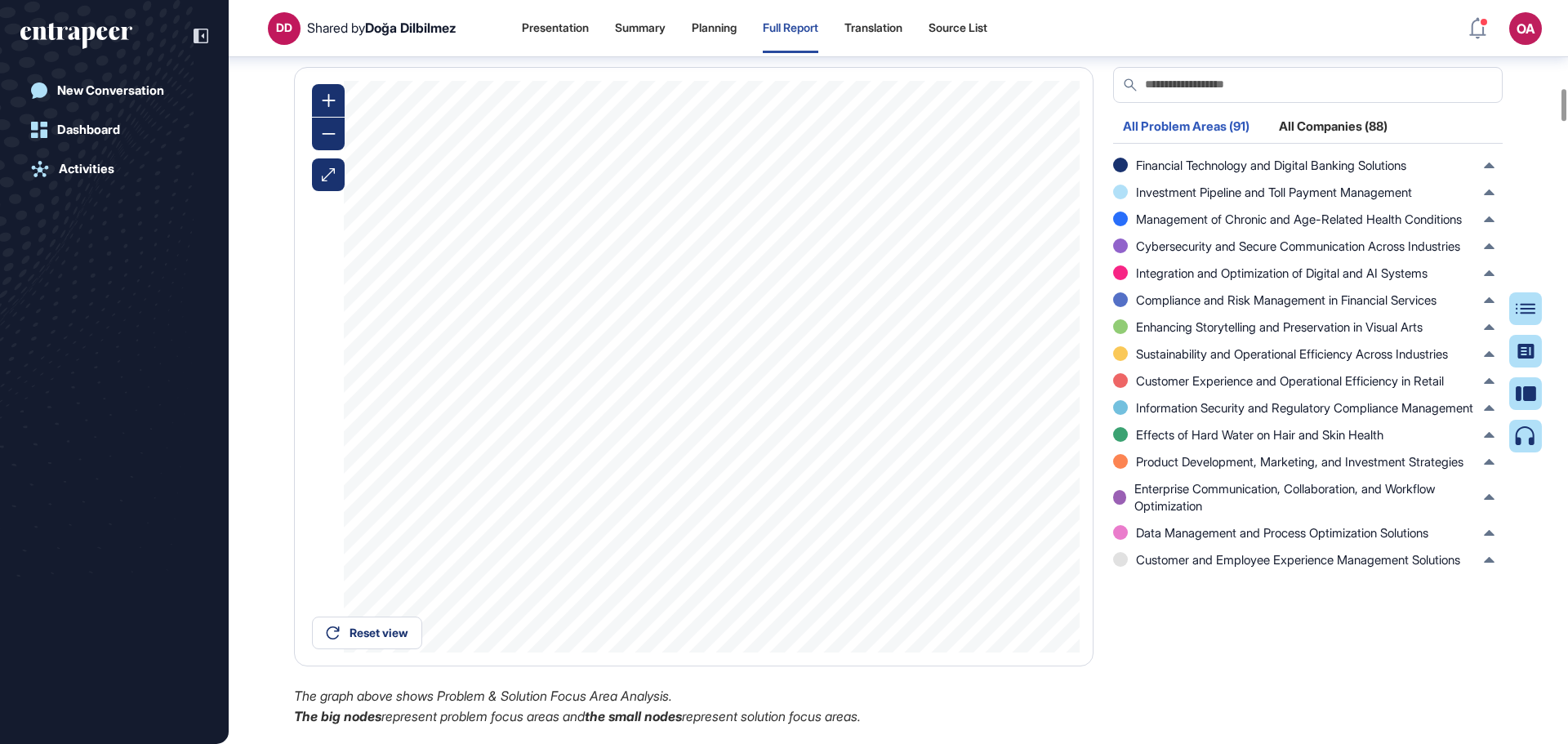
click at [1290, 123] on div "All Companies (88)" at bounding box center [1333, 131] width 128 height 22
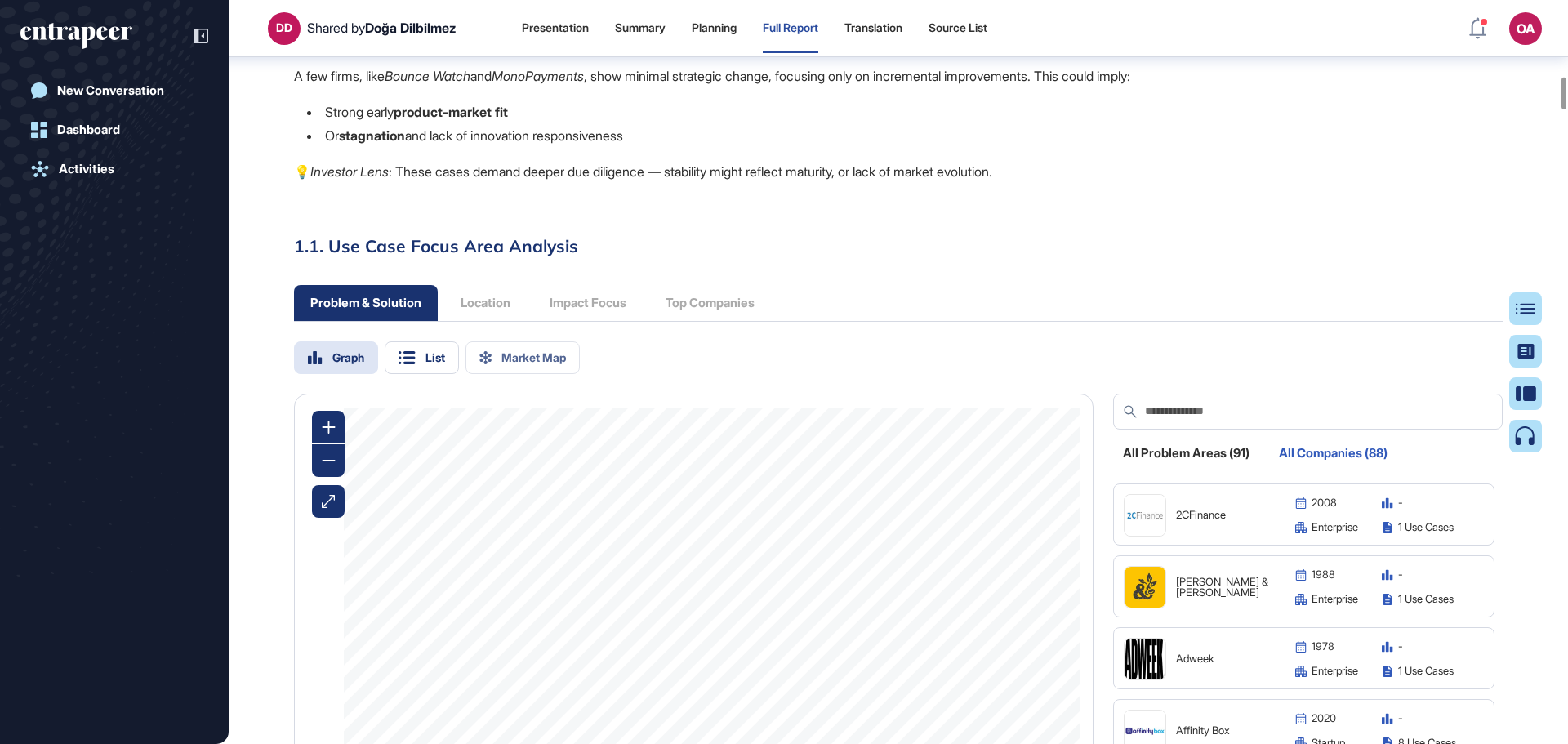
scroll to position [1887, 0]
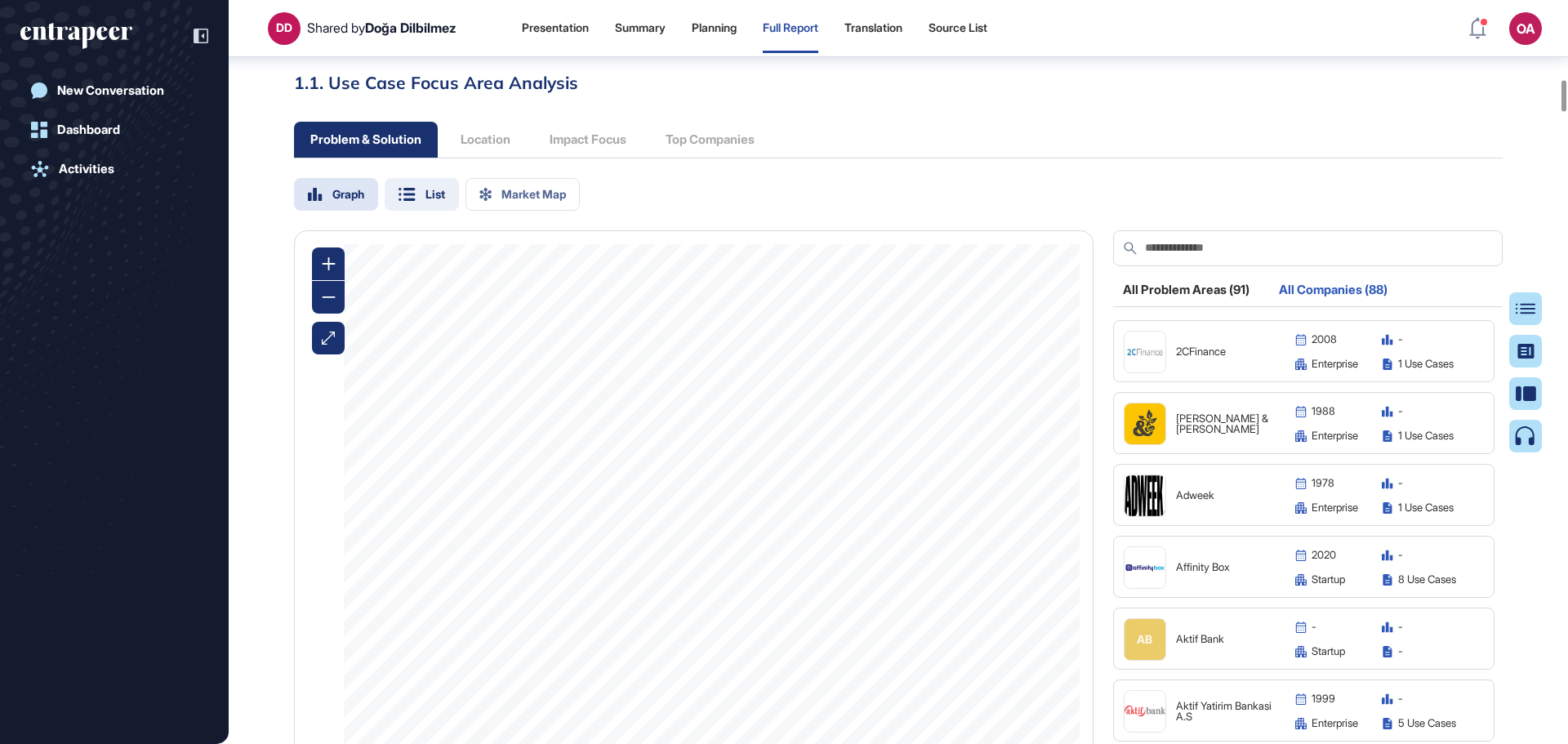
click at [430, 197] on div "List" at bounding box center [435, 195] width 19 height 12
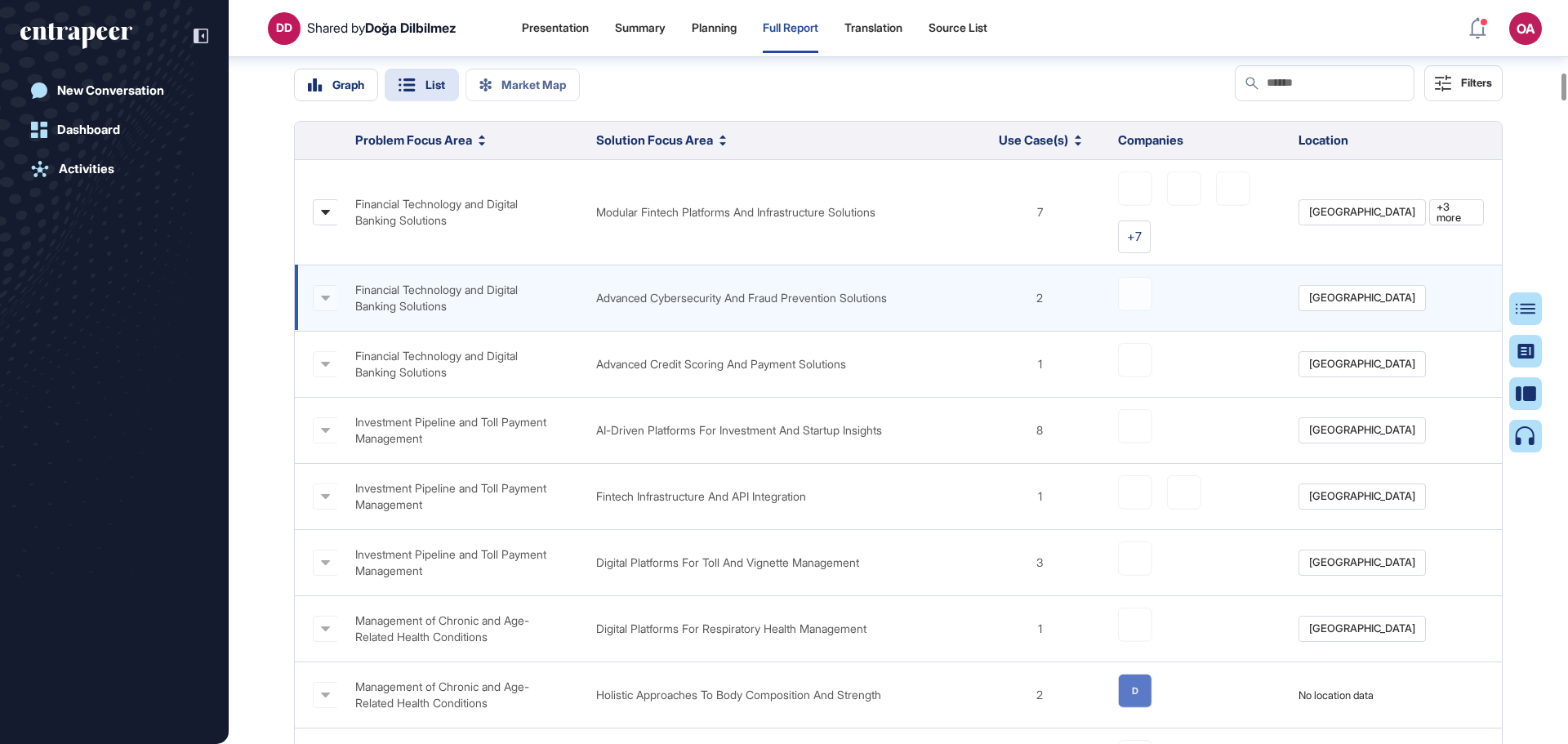
scroll to position [1969, 0]
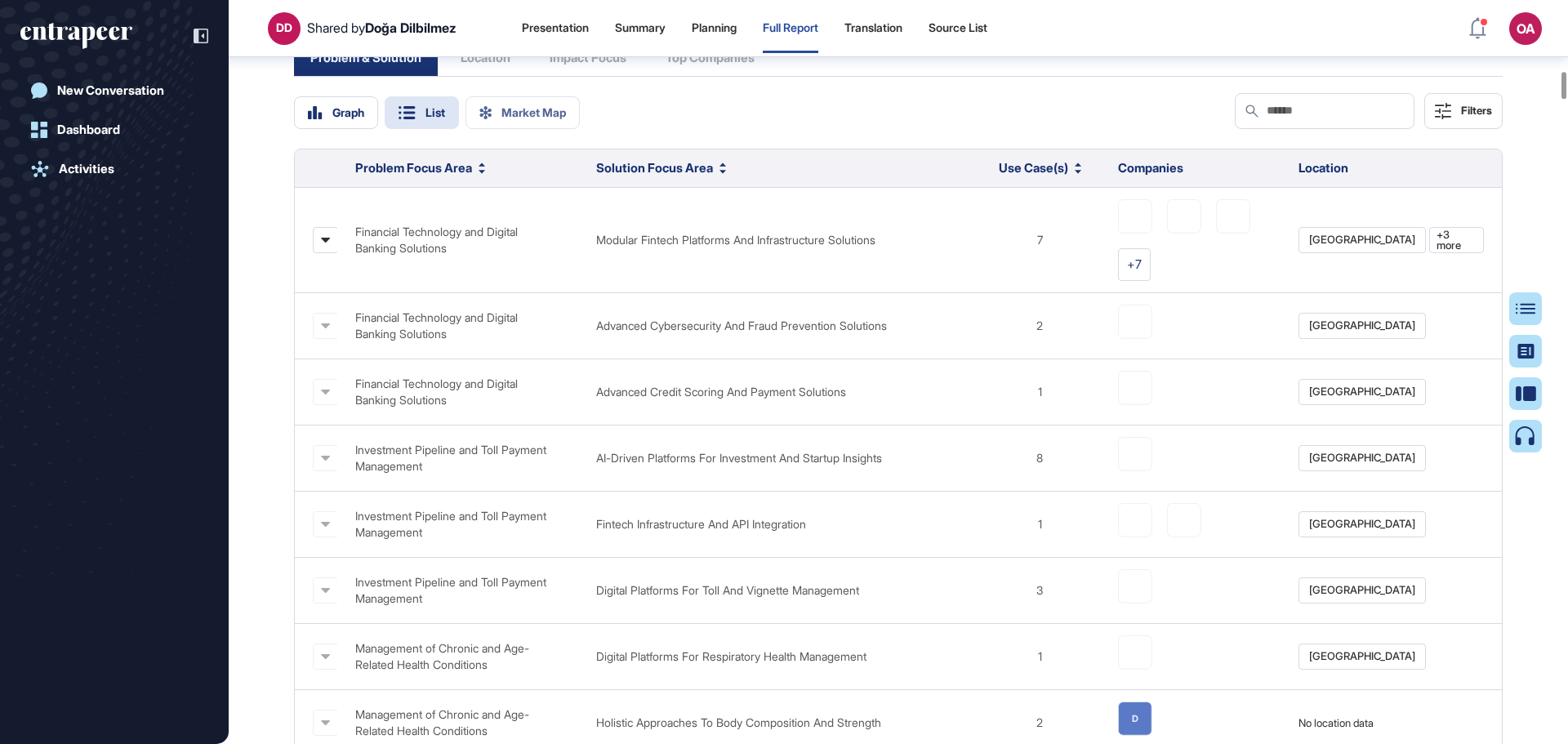
click at [1159, 175] on span "Companies" at bounding box center [1151, 168] width 66 height 15
click at [1307, 185] on div "Location" at bounding box center [1322, 169] width 63 height 35
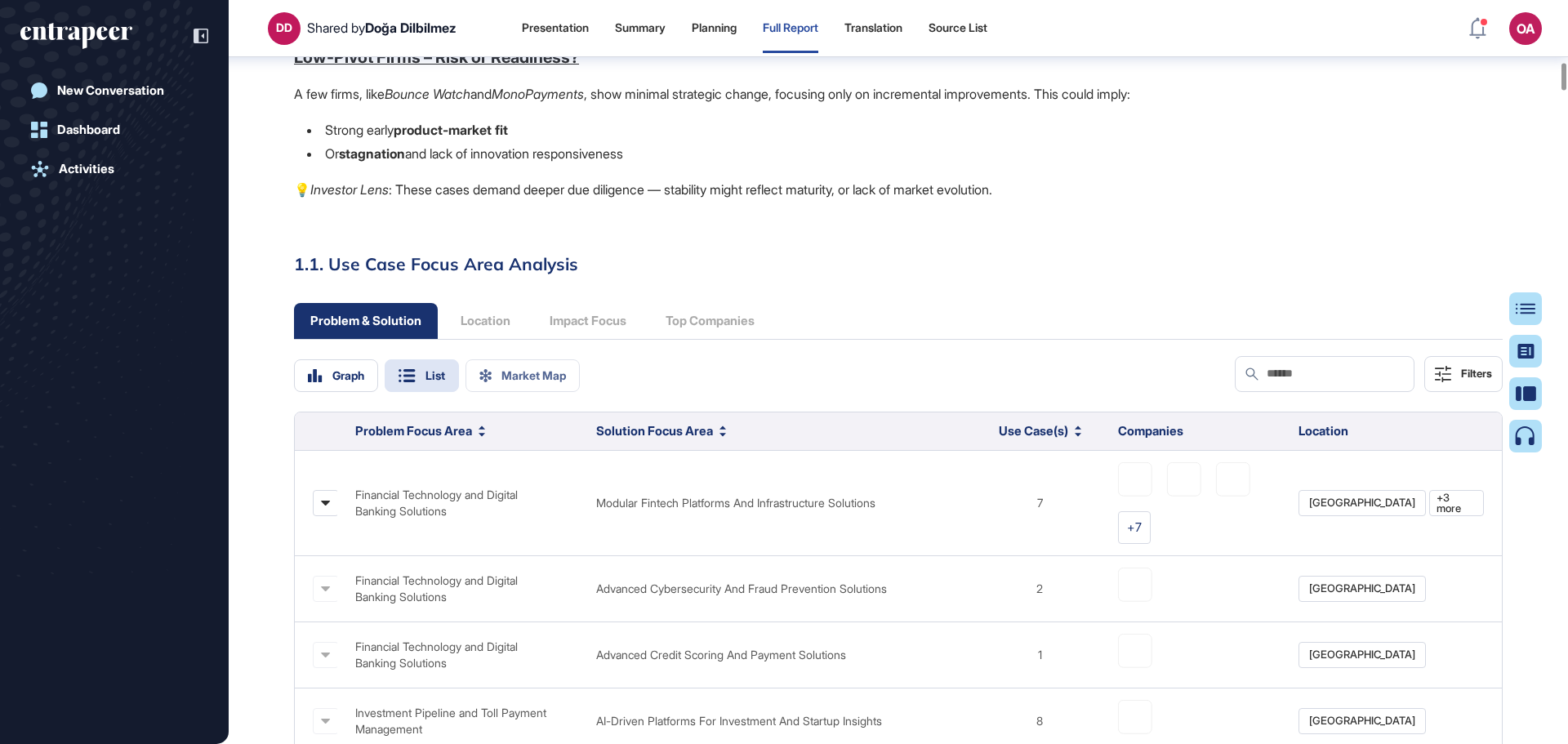
scroll to position [1724, 0]
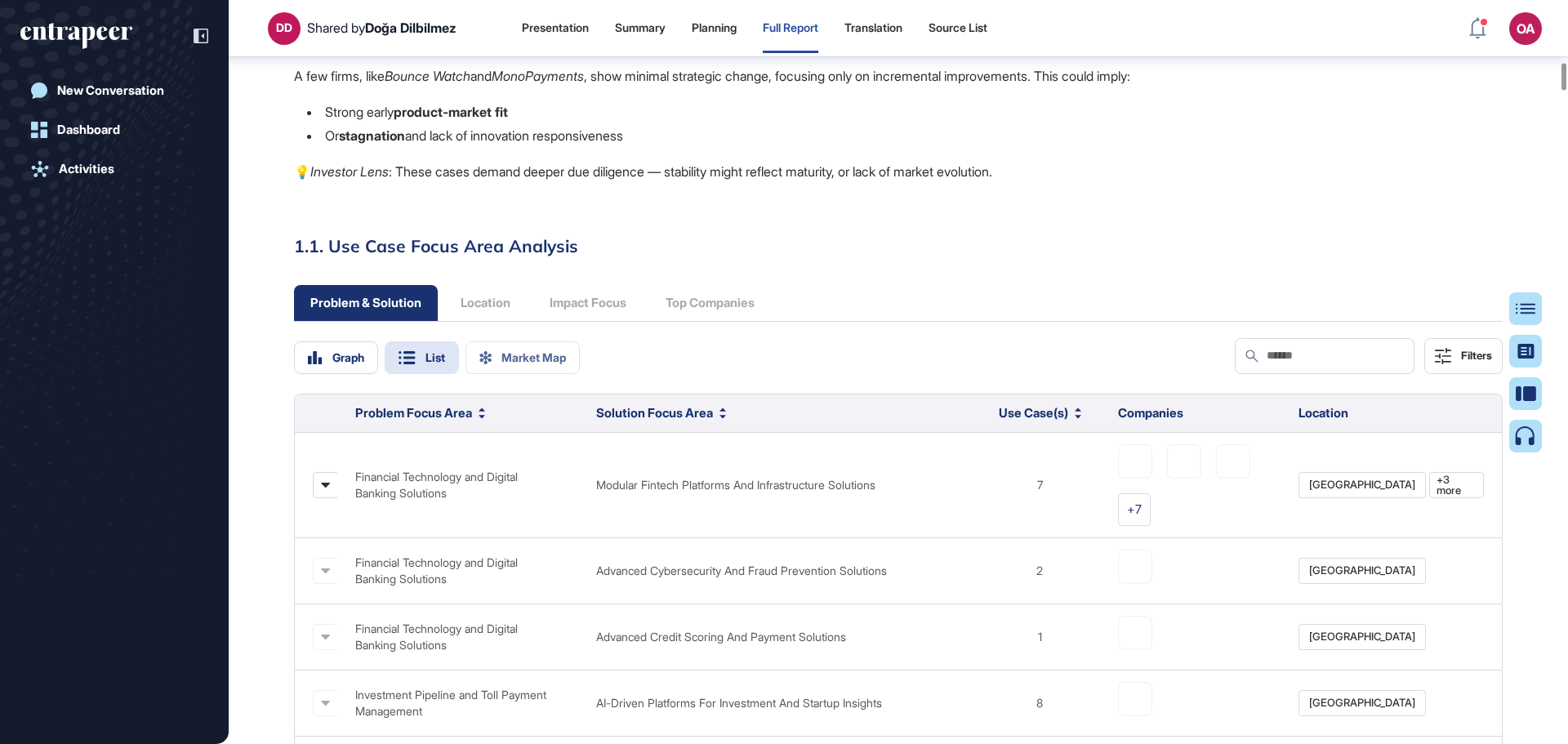
click at [616, 302] on div "Problem & Solution Location Impact Focus Top Companies" at bounding box center [532, 303] width 477 height 36
click at [667, 302] on div "Problem & Solution Location Impact Focus Top Companies" at bounding box center [532, 303] width 477 height 36
click at [687, 302] on div "Problem & Solution Location Impact Focus Top Companies" at bounding box center [532, 303] width 477 height 36
click at [361, 362] on div "Graph" at bounding box center [348, 358] width 32 height 12
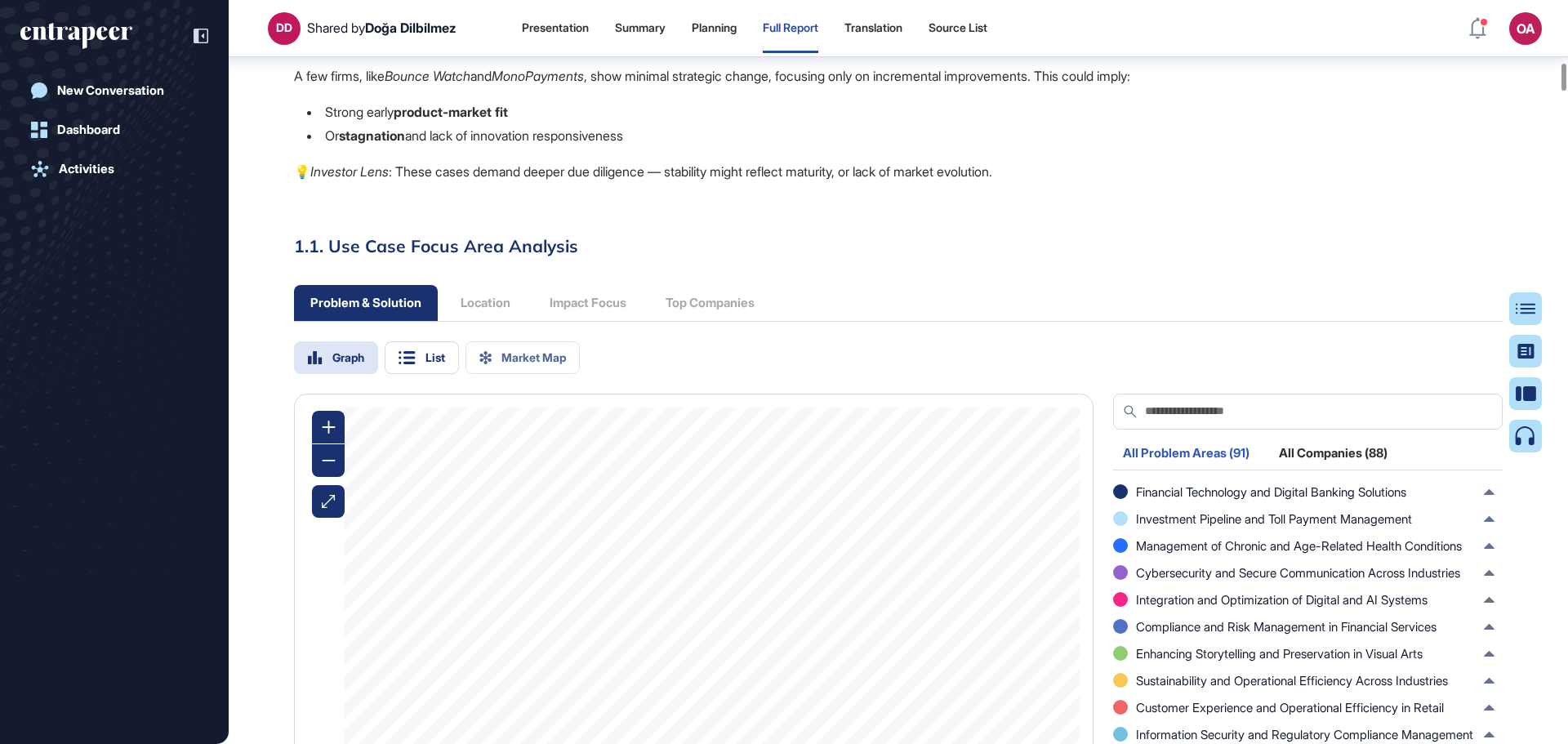
click at [714, 317] on div "Problem & Solution Location Impact Focus Top Companies" at bounding box center [532, 303] width 477 height 36
drag, startPoint x: 714, startPoint y: 306, endPoint x: 617, endPoint y: 307, distance: 97.0
click at [713, 306] on div "Problem & Solution Location Impact Focus Top Companies" at bounding box center [532, 303] width 477 height 36
click at [534, 314] on div "Problem & Solution Location Impact Focus Top Companies" at bounding box center [532, 303] width 477 height 36
click at [493, 304] on div "Problem & Solution Location Impact Focus Top Companies" at bounding box center [532, 303] width 477 height 36
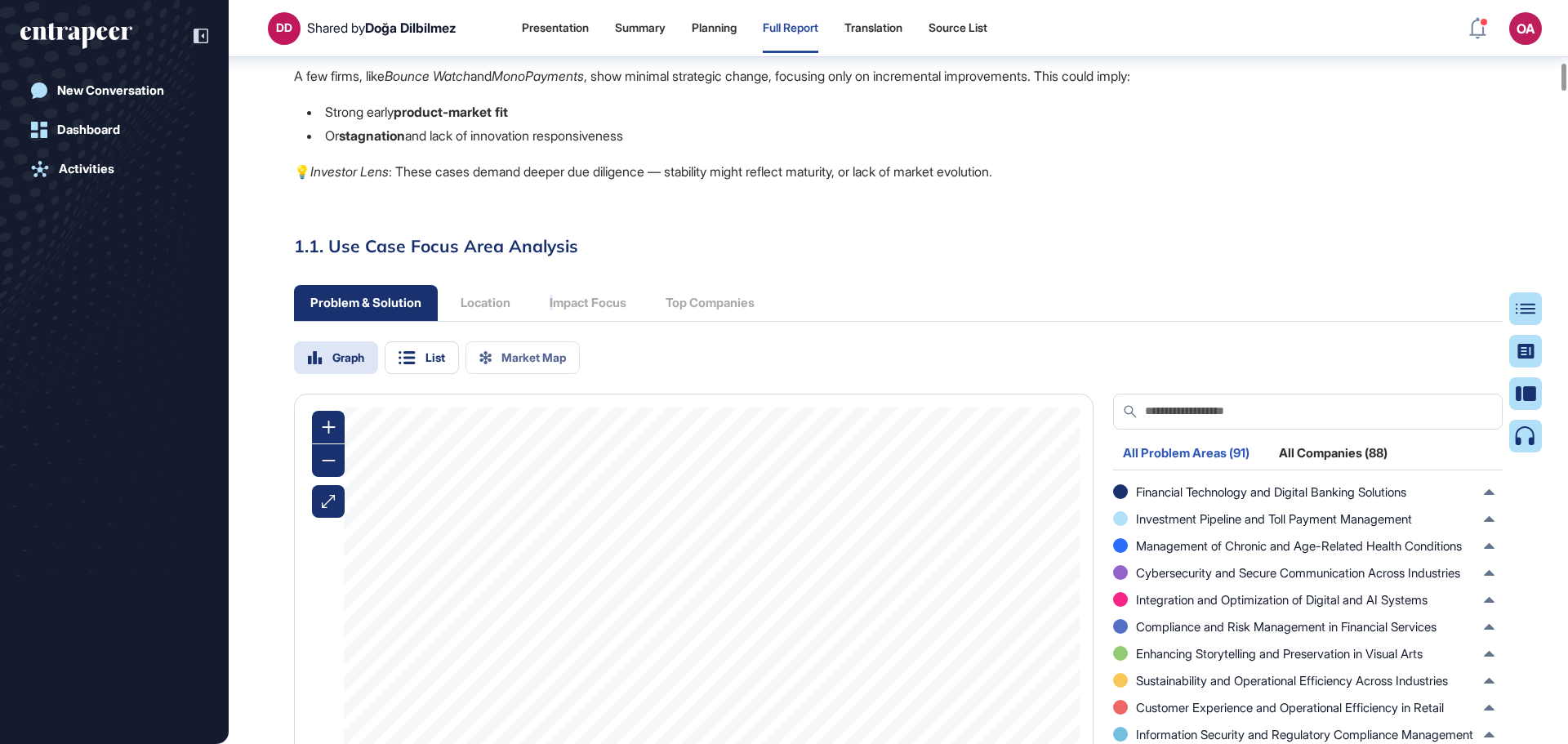
click at [571, 302] on div "Problem & Solution Location Impact Focus Top Companies" at bounding box center [532, 303] width 477 height 36
click at [604, 302] on div "Problem & Solution Location Impact Focus Top Companies" at bounding box center [532, 303] width 477 height 36
click at [684, 302] on div "Problem & Solution Location Impact Focus Top Companies" at bounding box center [532, 303] width 477 height 36
click at [425, 289] on div "Problem & Solution" at bounding box center [365, 303] width 144 height 36
click at [441, 357] on div "List" at bounding box center [435, 358] width 19 height 12
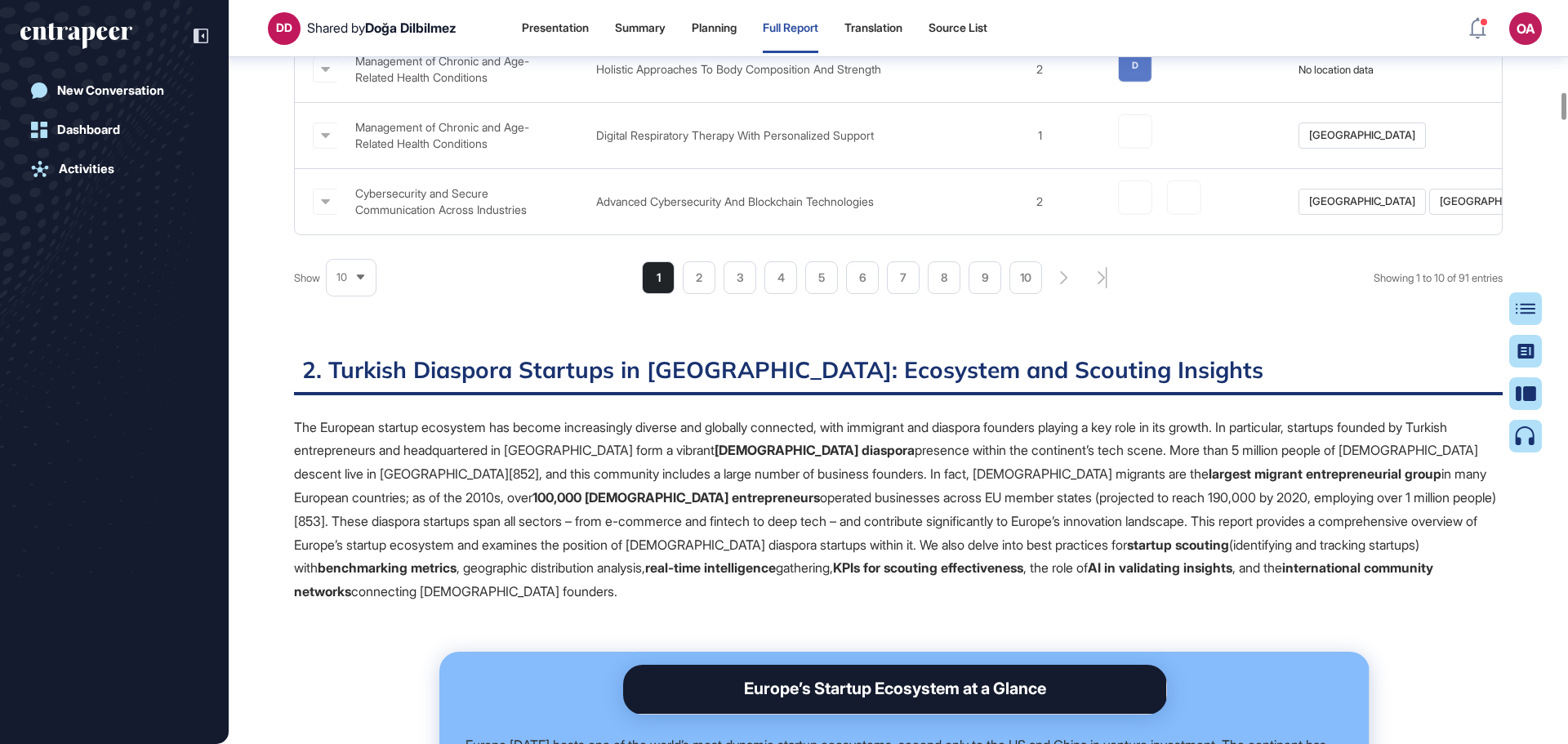
scroll to position [2296, 0]
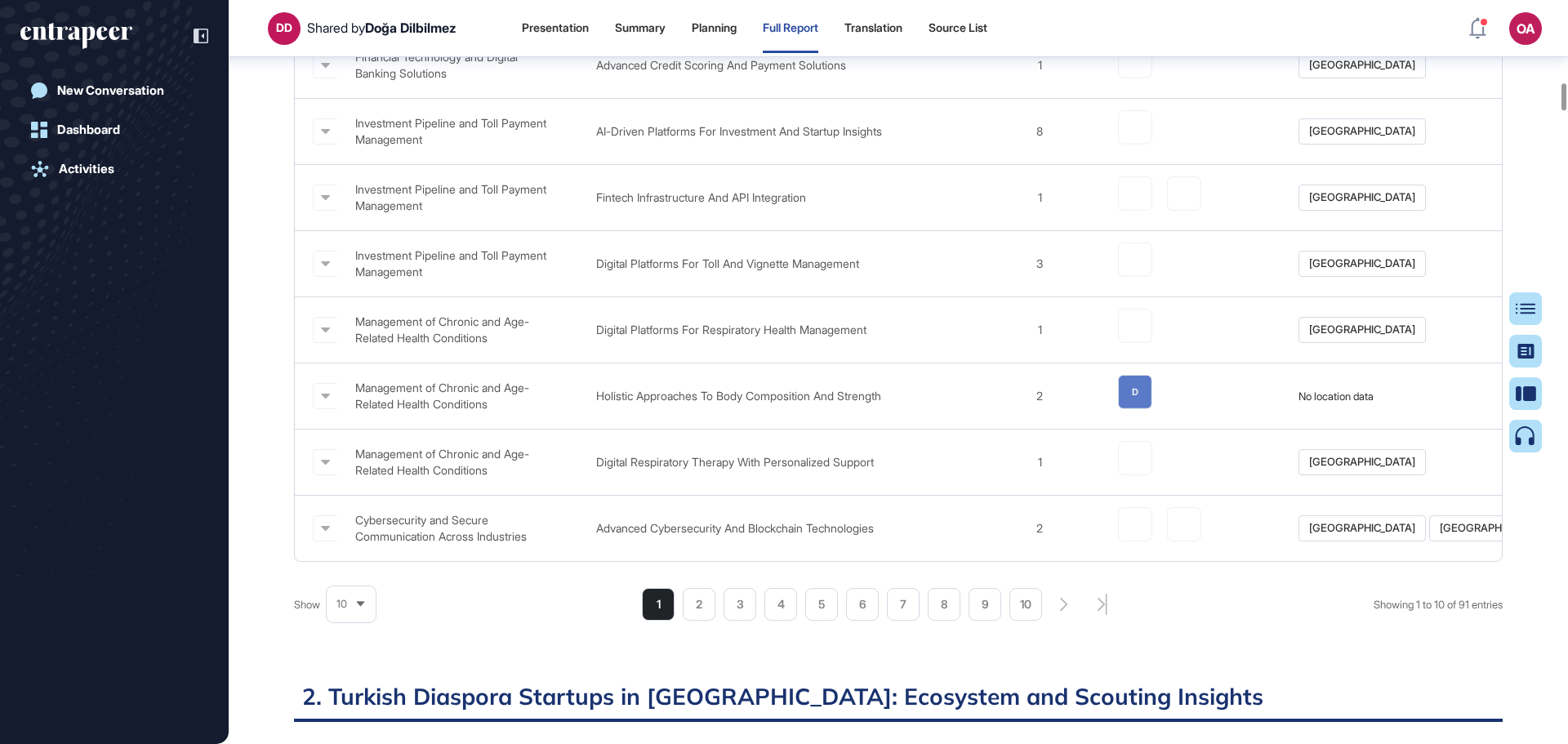
click at [361, 615] on div "10" at bounding box center [351, 603] width 49 height 32
click at [360, 581] on li "100" at bounding box center [351, 565] width 40 height 33
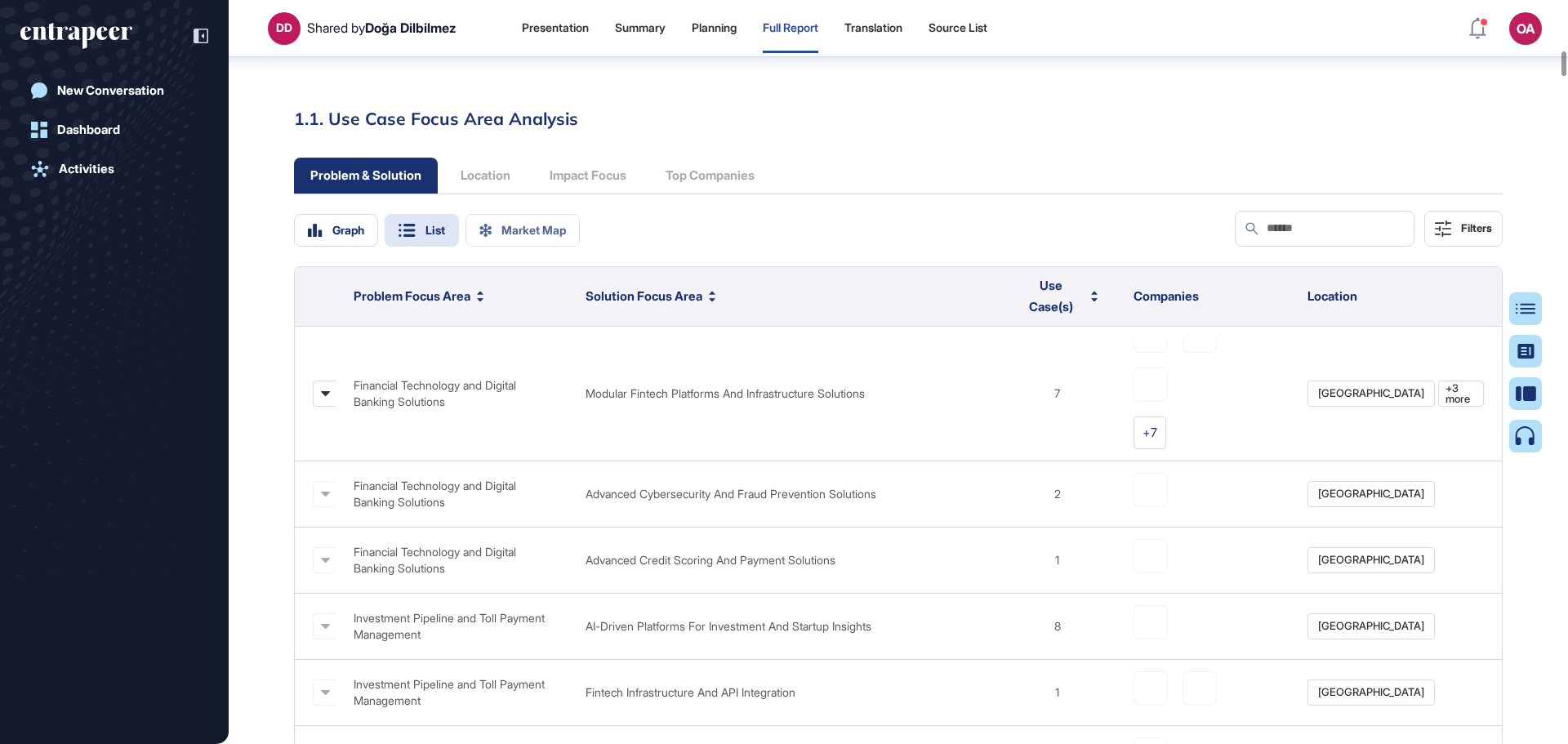
scroll to position [1835, 0]
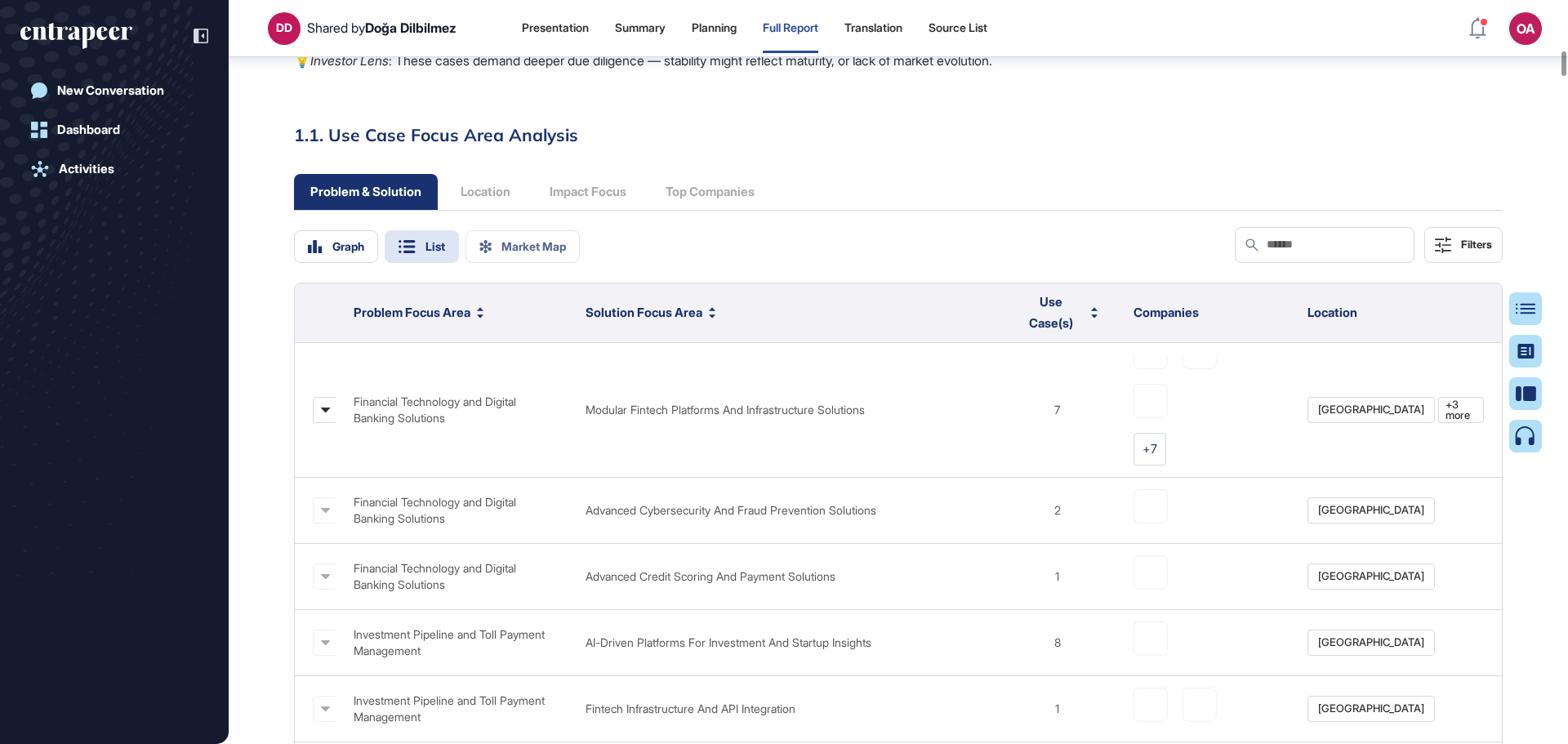
click at [1161, 309] on span "Companies" at bounding box center [1166, 312] width 66 height 15
click at [1418, 243] on div "Filters" at bounding box center [1369, 245] width 268 height 36
click at [1423, 242] on div "Filters" at bounding box center [1369, 245] width 268 height 36
click at [1437, 237] on icon at bounding box center [1443, 245] width 16 height 16
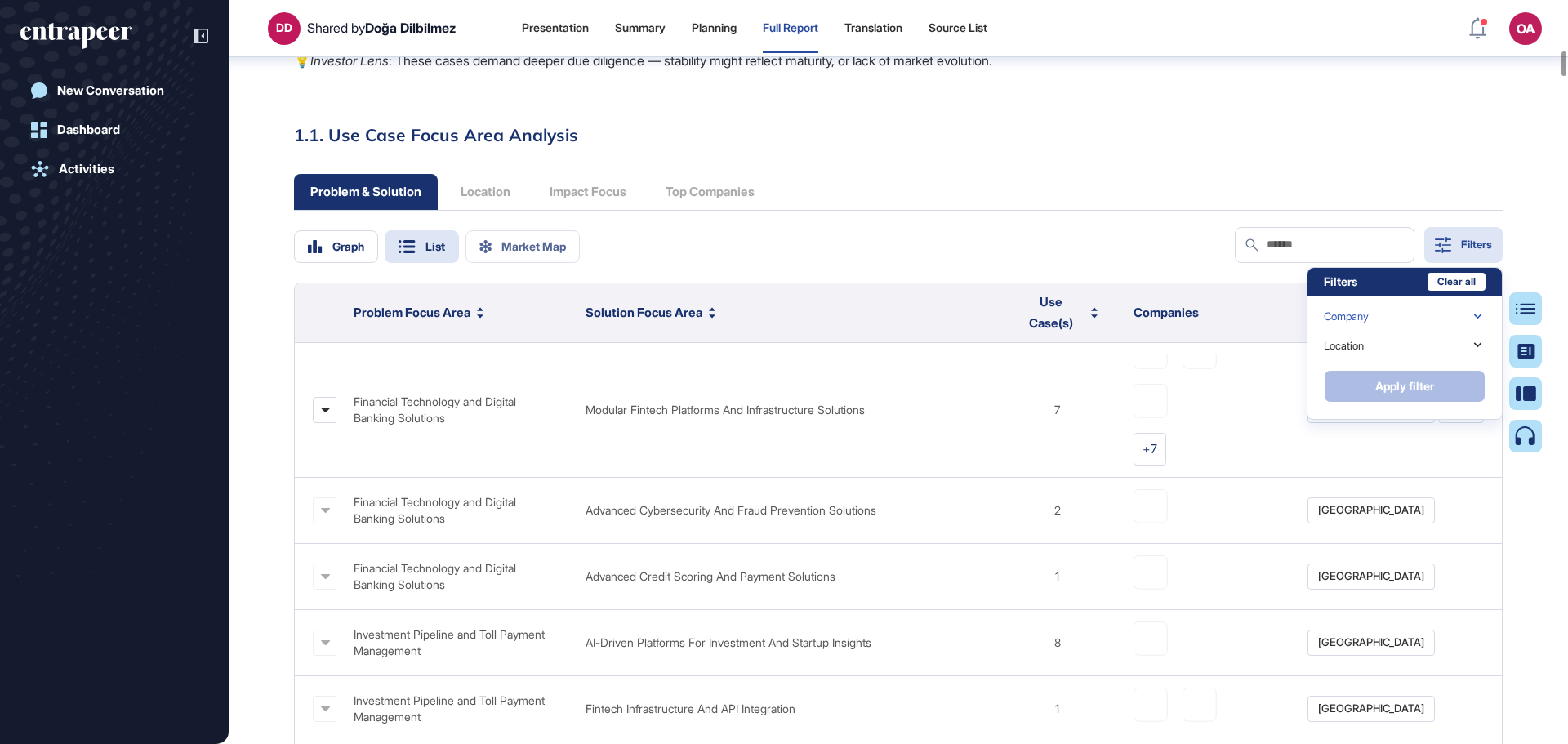
click at [1362, 316] on div "Company" at bounding box center [1345, 316] width 45 height 13
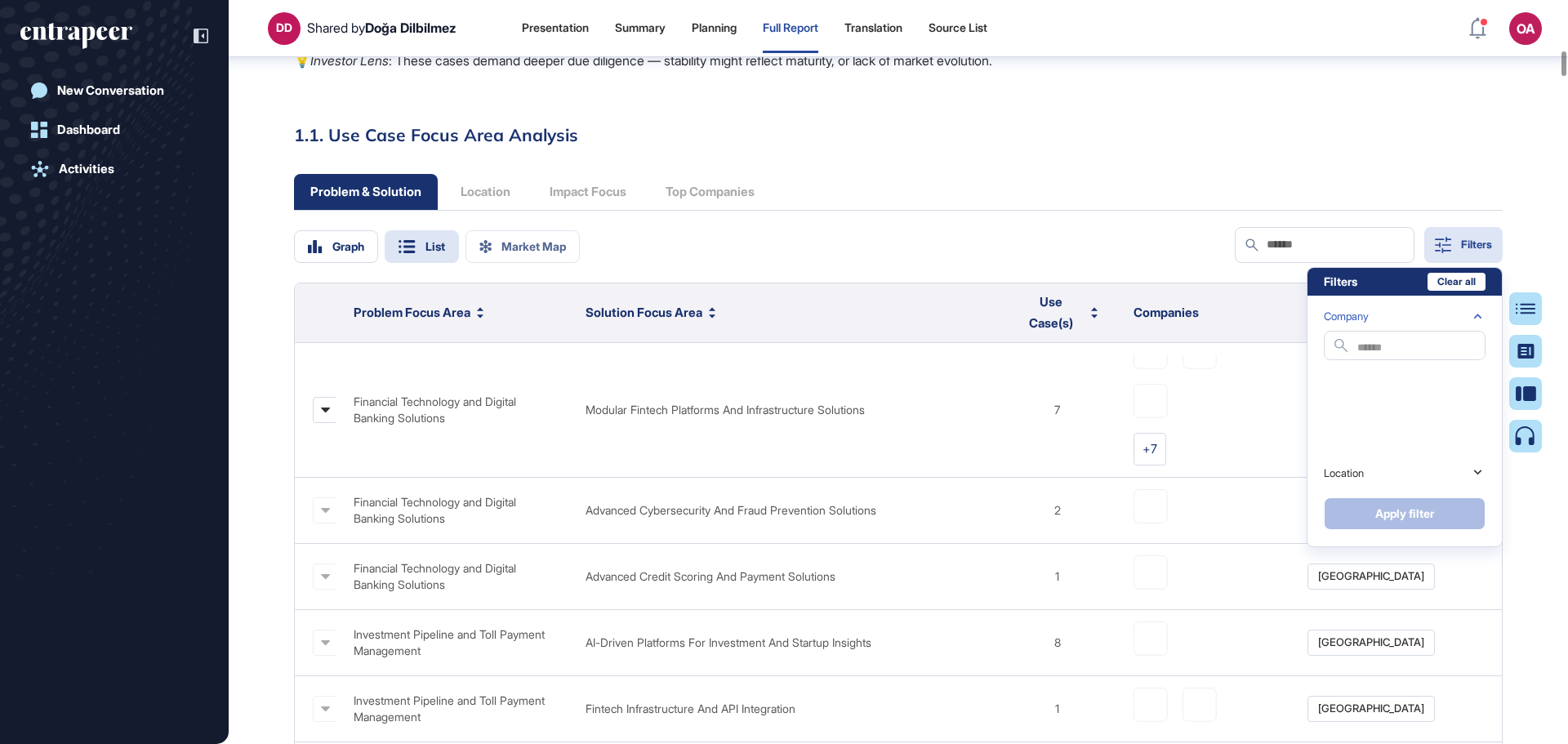
scroll to position [934, 0]
click at [1364, 306] on div "Company" at bounding box center [1404, 316] width 162 height 29
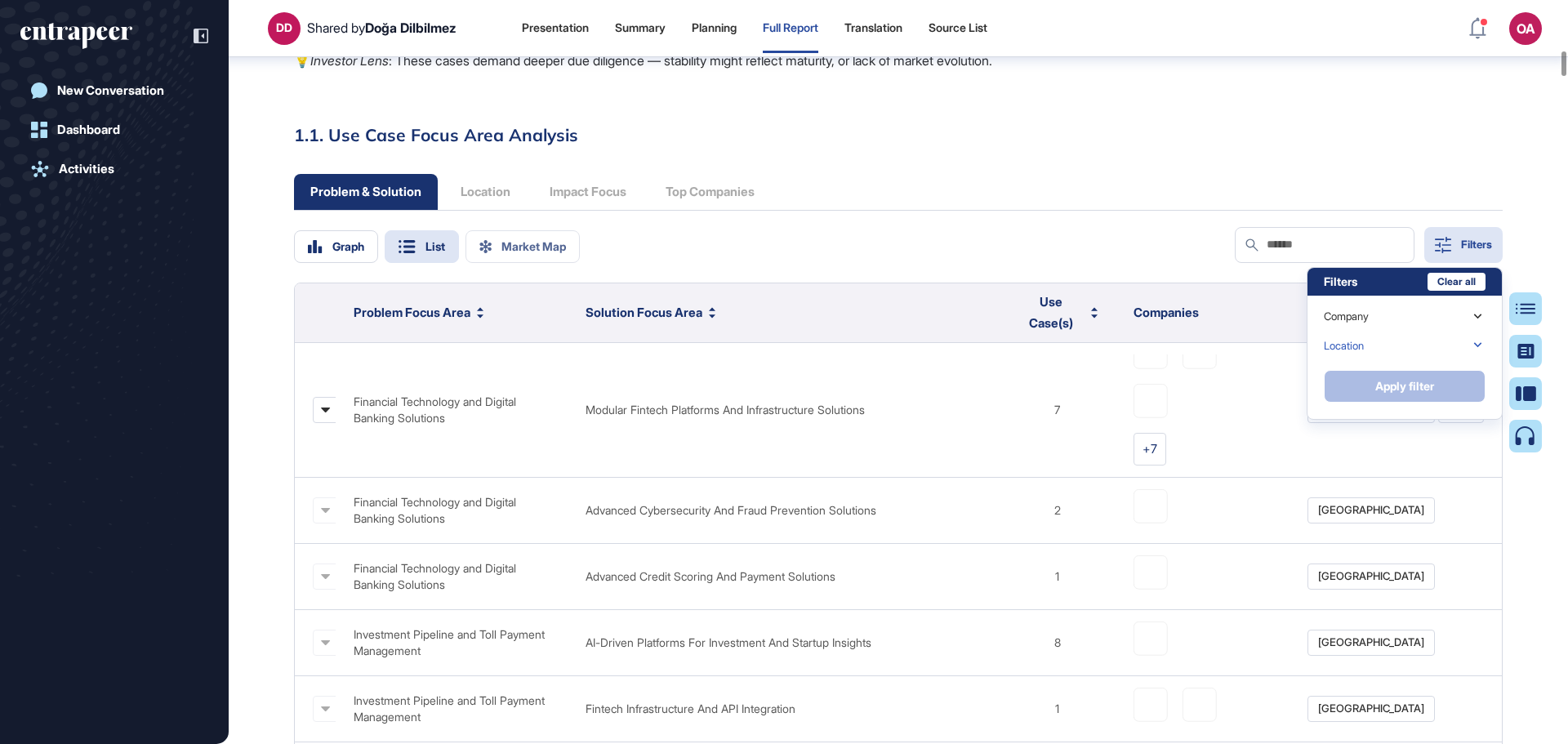
click at [1369, 336] on div "Location" at bounding box center [1404, 345] width 162 height 29
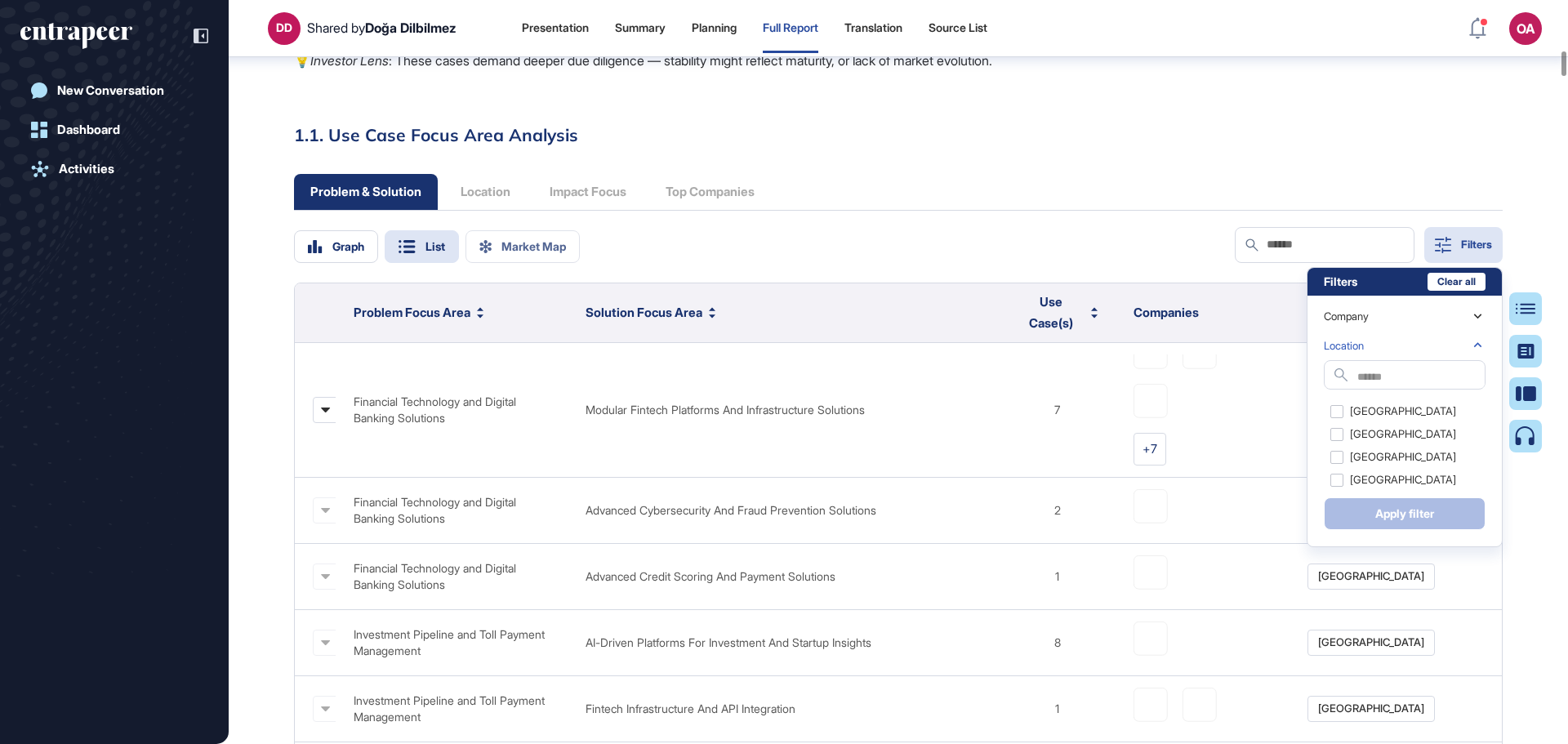
scroll to position [355, 0]
click at [1383, 340] on div "Location" at bounding box center [1404, 345] width 162 height 29
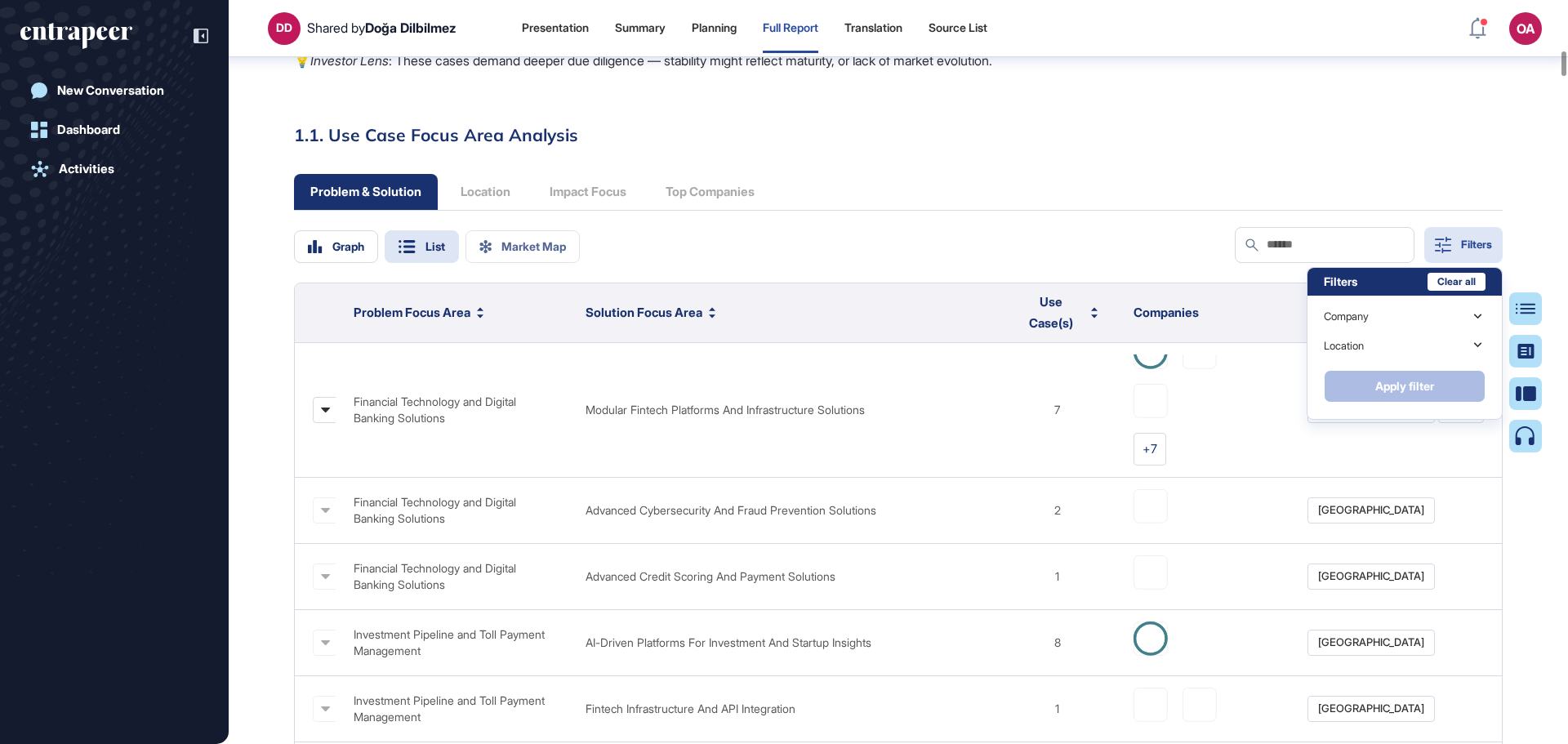
click at [1344, 174] on div "Problem & Solution Location Impact Focus Top Companies" at bounding box center [898, 192] width 1209 height 36
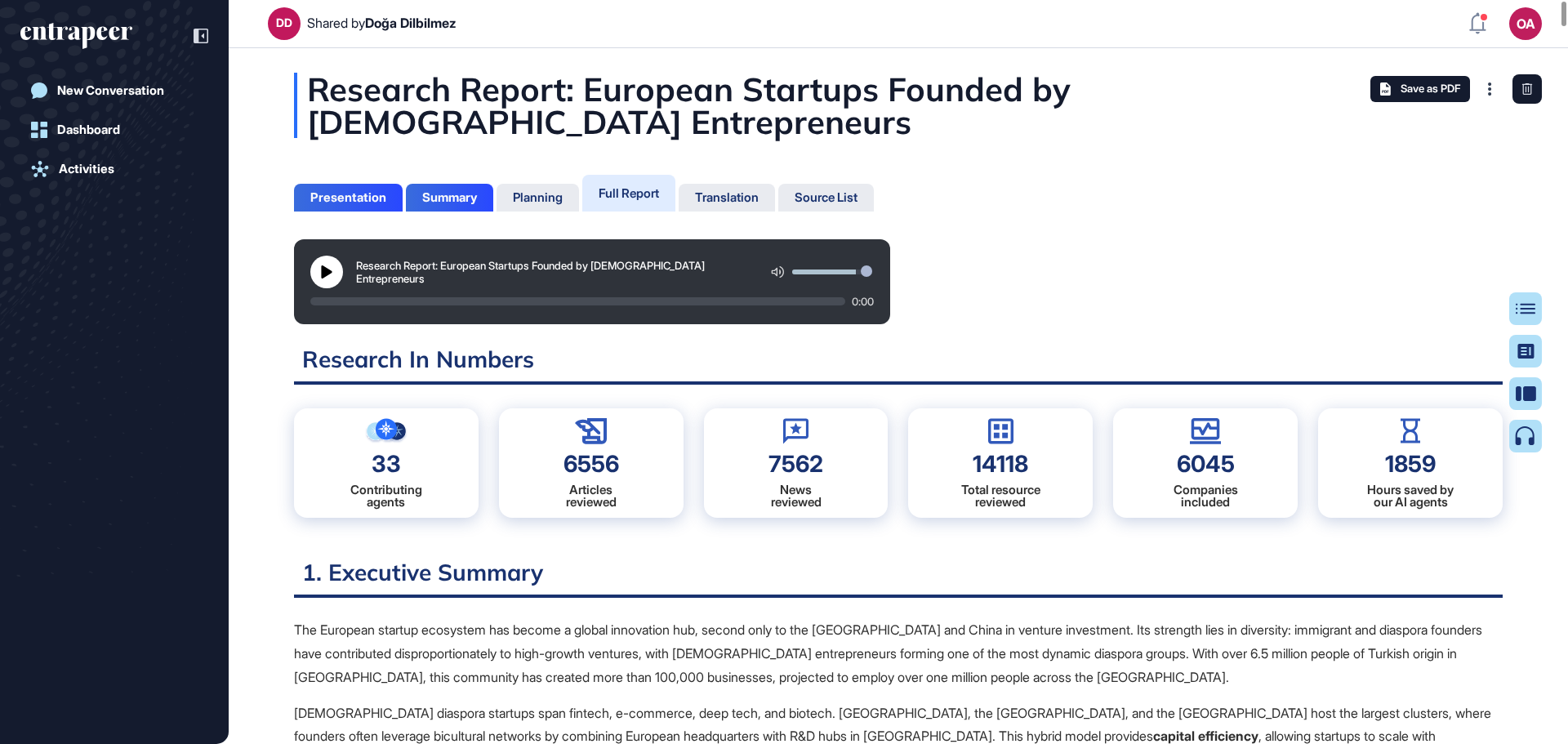
scroll to position [0, 0]
click at [609, 193] on div "Full Report" at bounding box center [628, 194] width 61 height 15
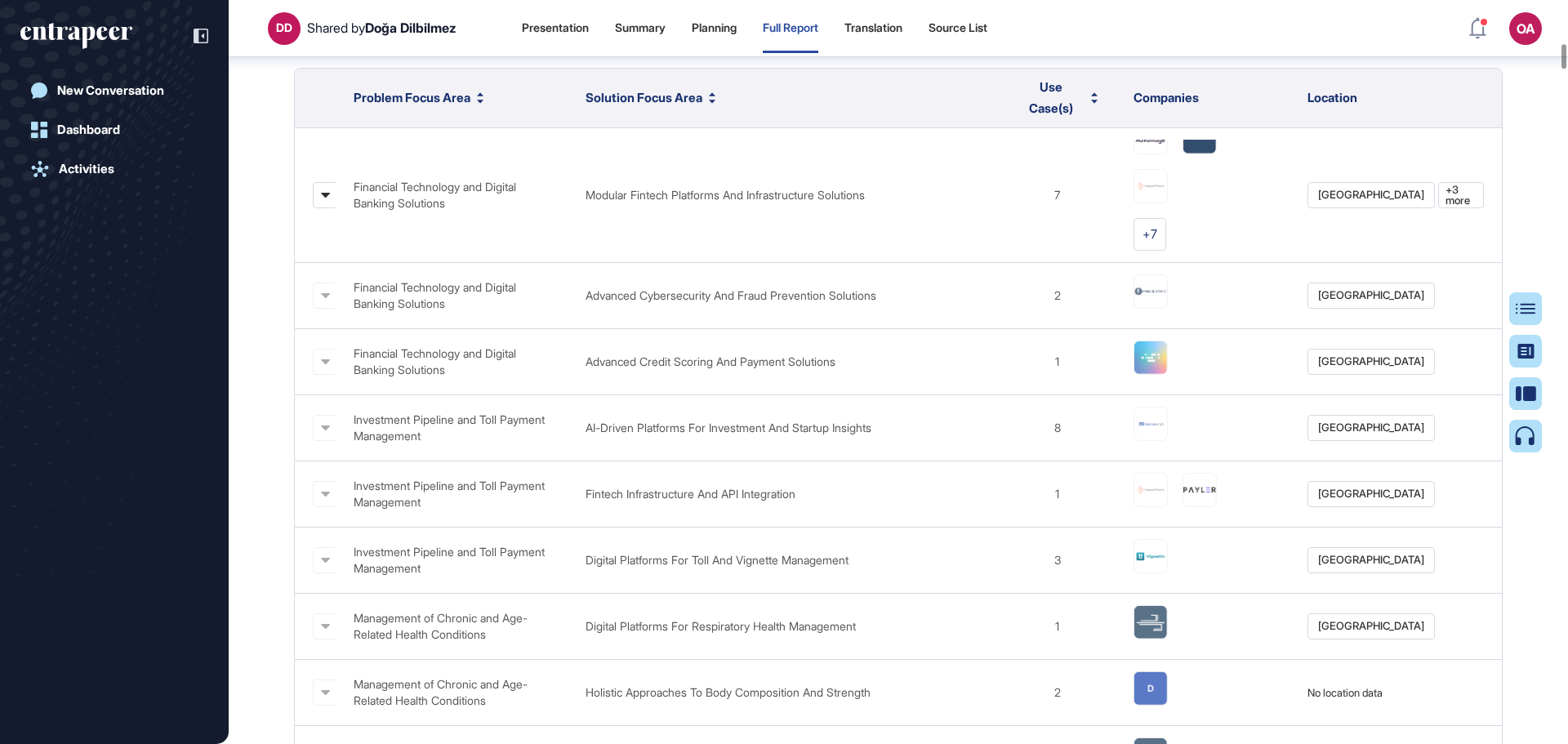
scroll to position [1559, 0]
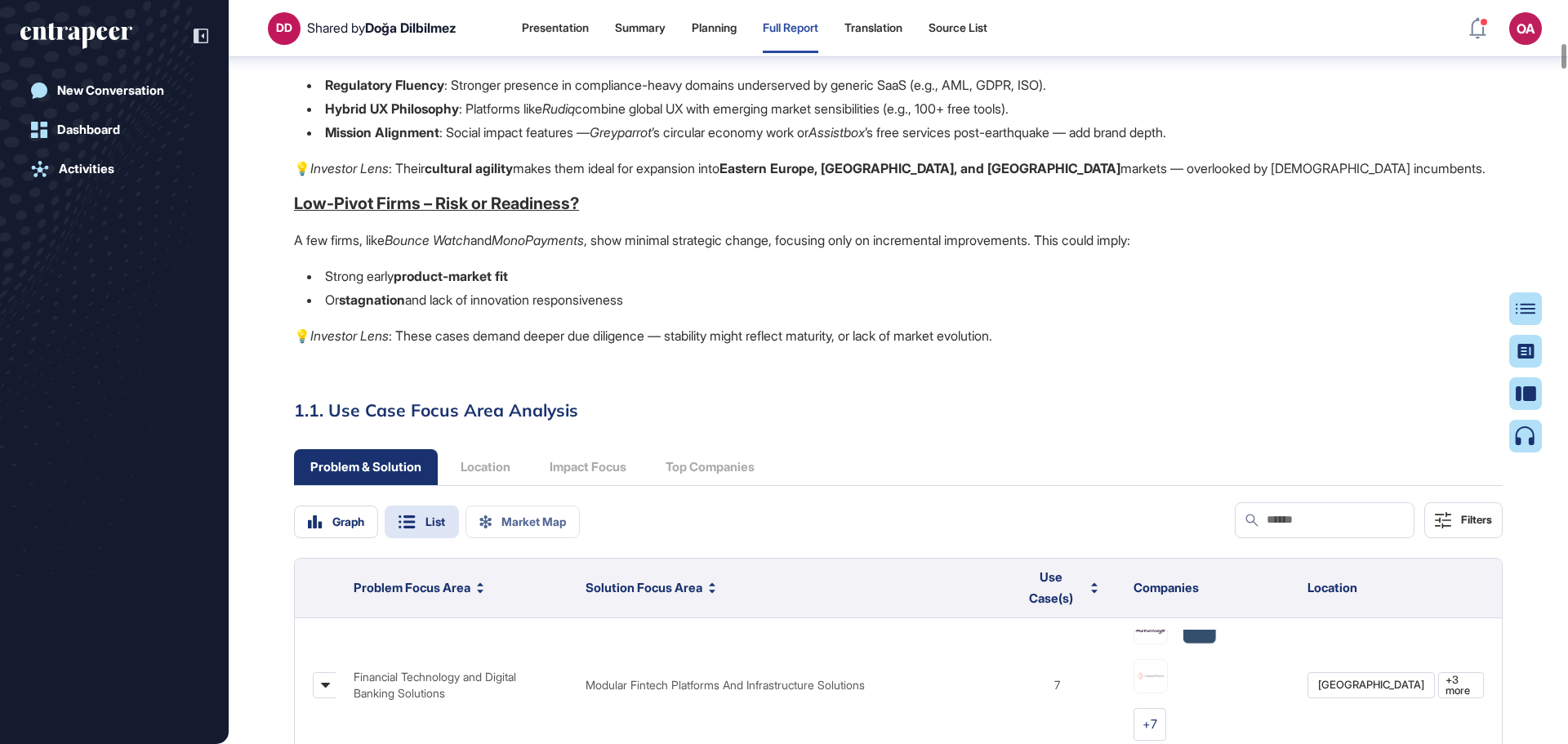
click at [351, 514] on div "Graph" at bounding box center [335, 521] width 84 height 33
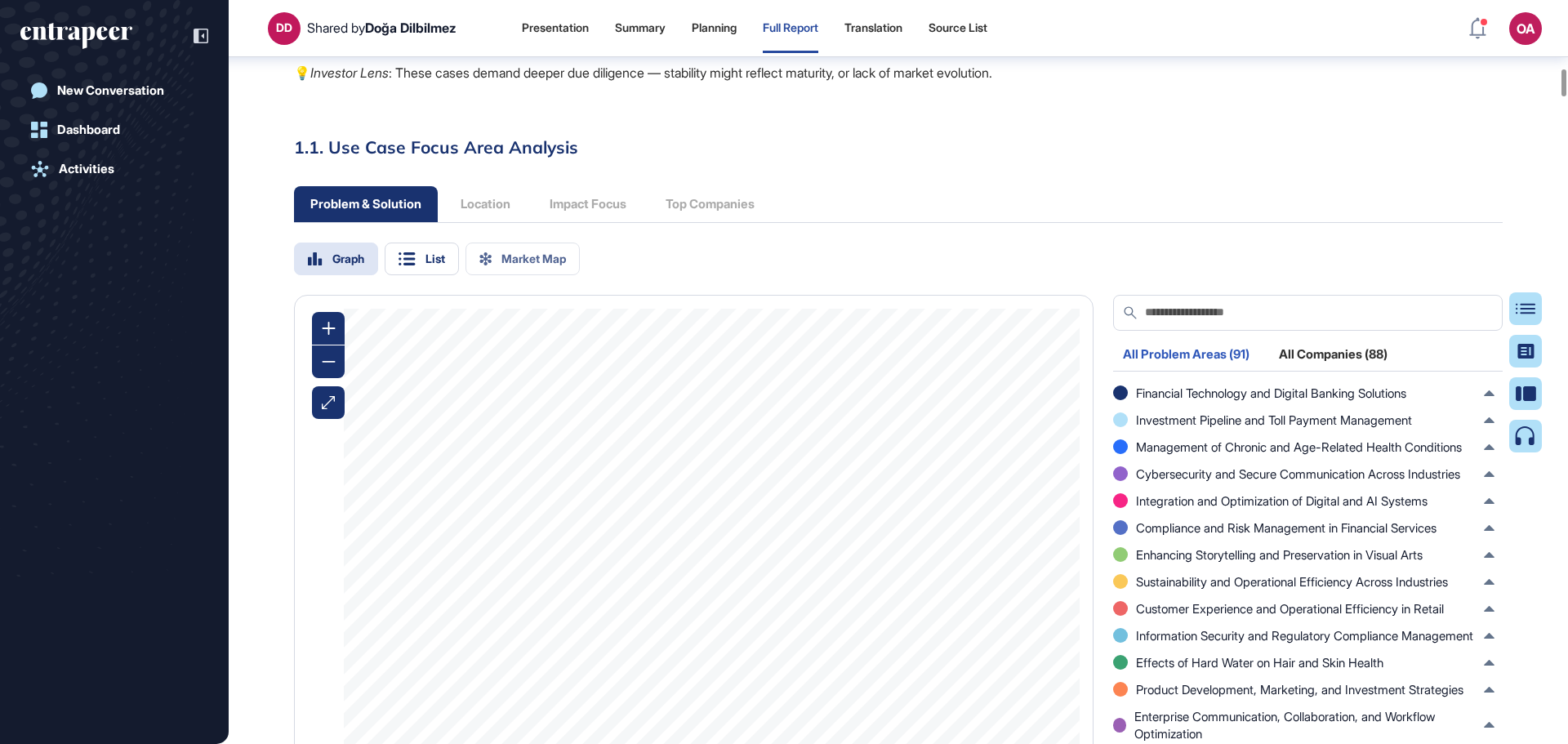
scroll to position [1886, 0]
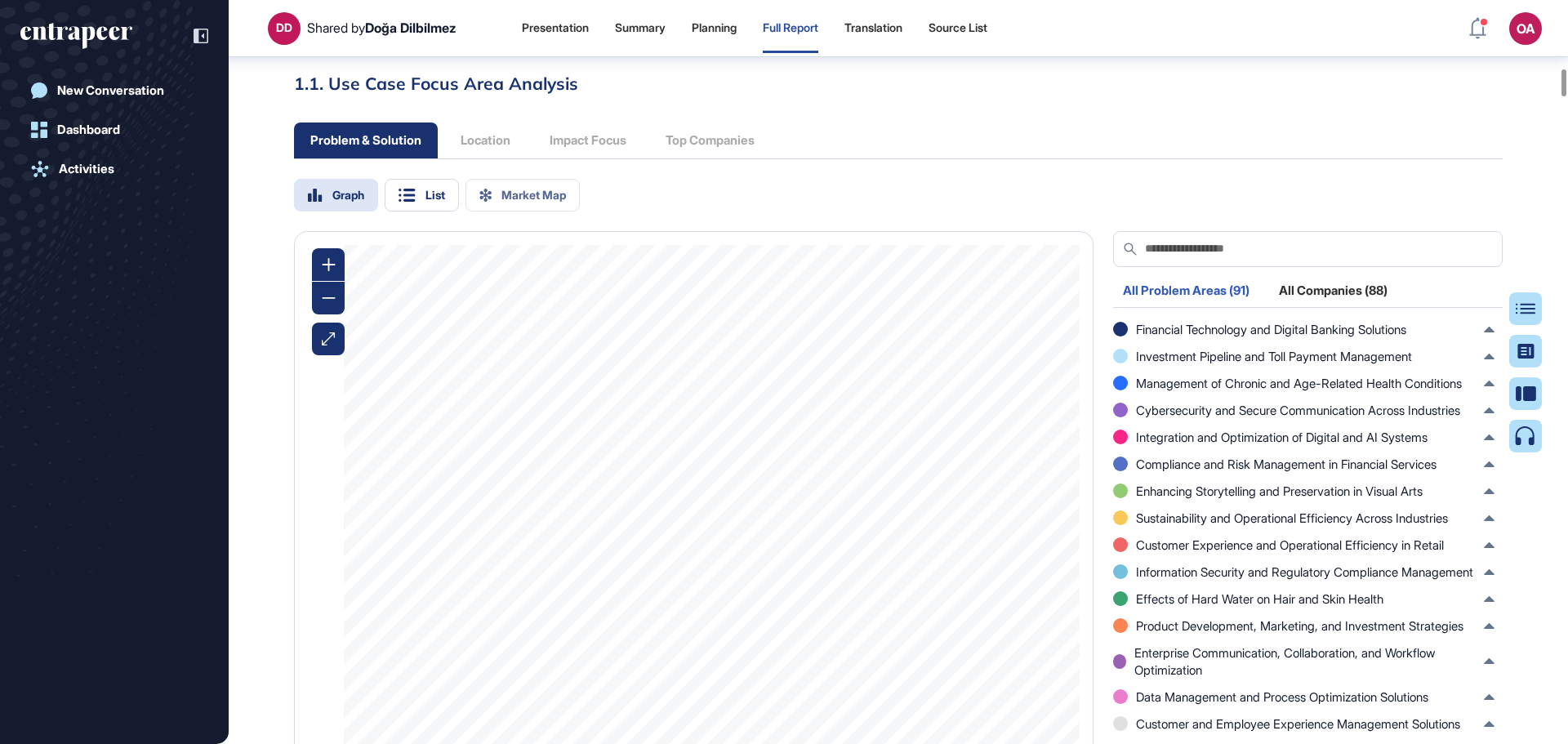
click at [1232, 289] on div "All Problem Areas (91)" at bounding box center [1186, 295] width 146 height 22
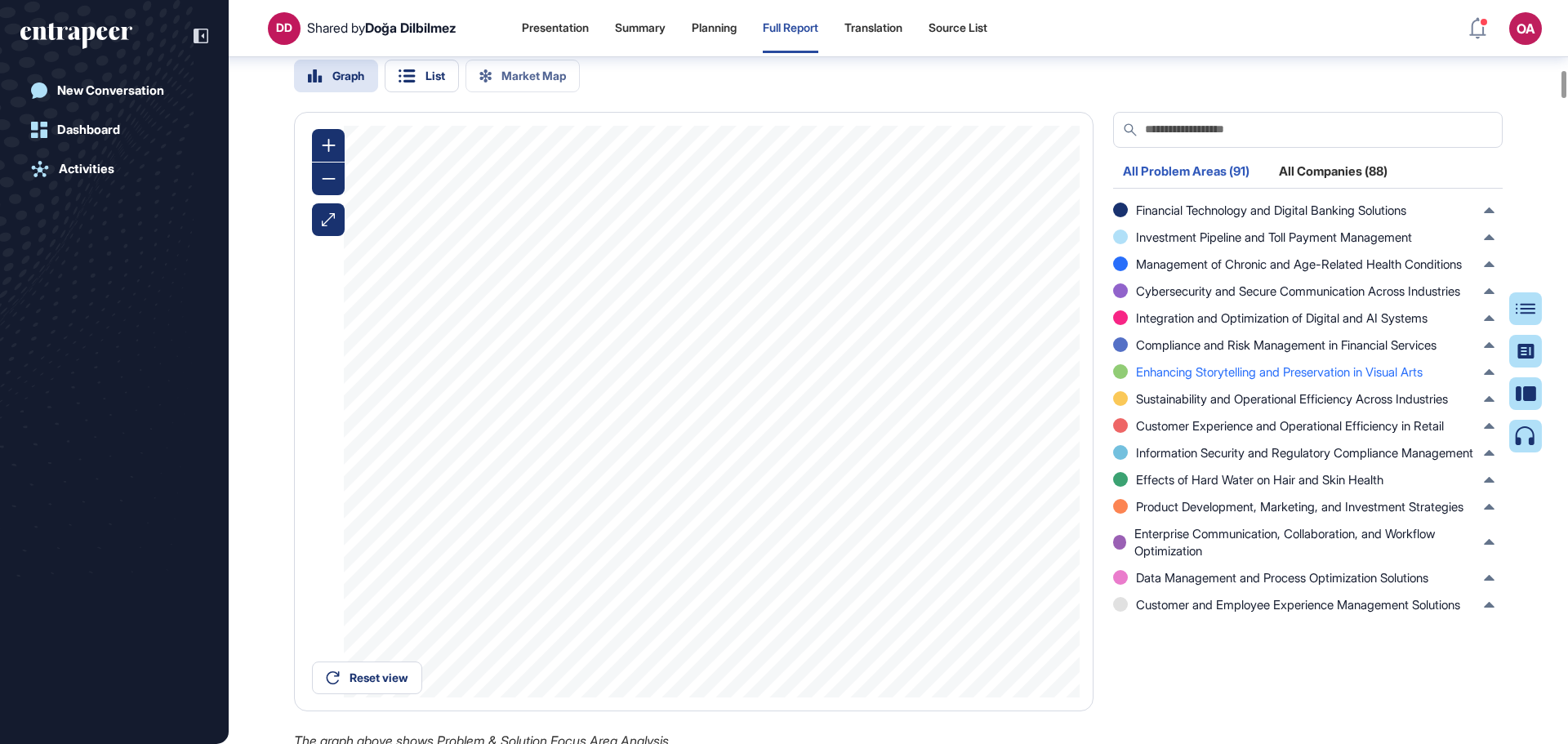
scroll to position [2050, 0]
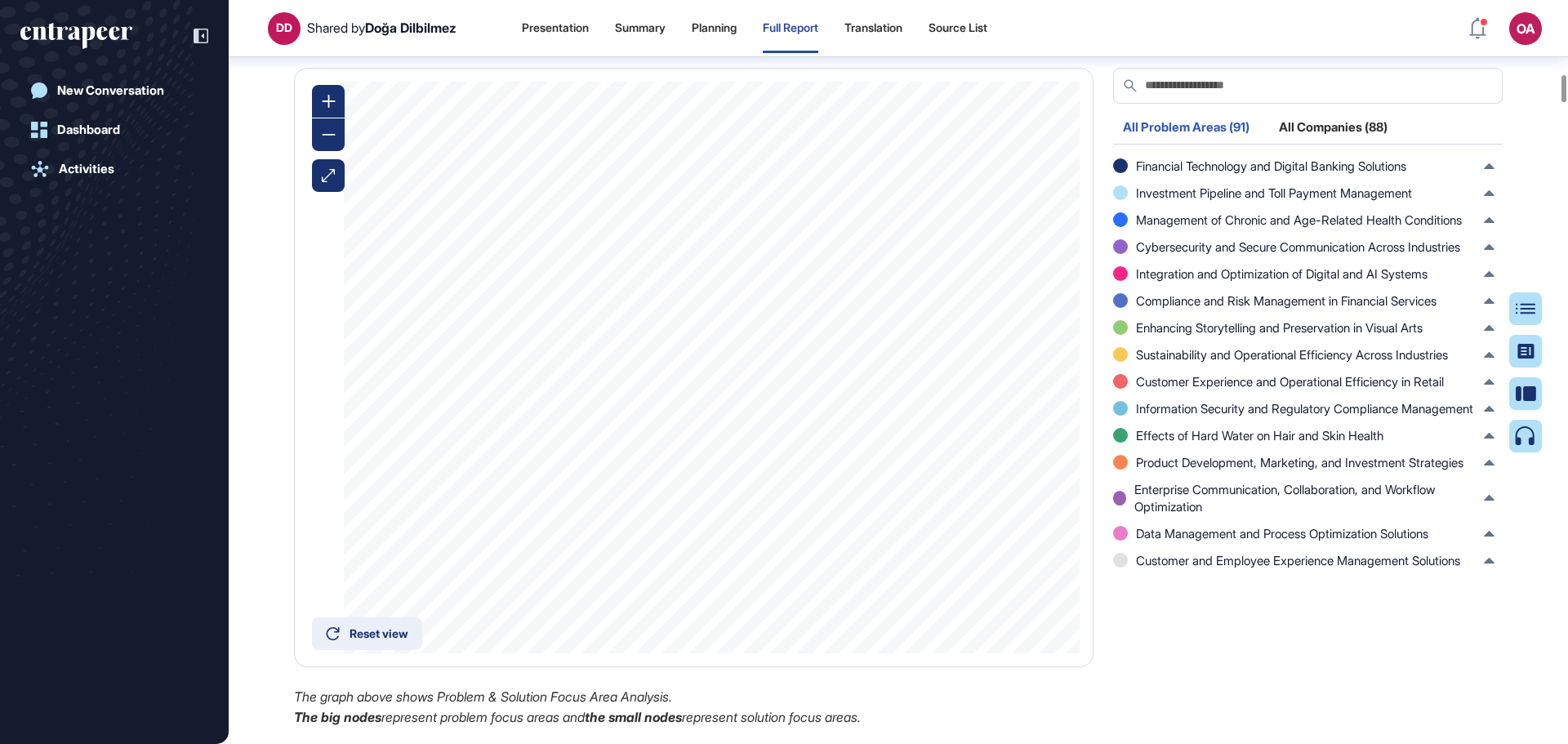
click at [368, 628] on div "Reset view" at bounding box center [379, 634] width 59 height 12
click at [370, 625] on div "Reset view" at bounding box center [367, 634] width 110 height 33
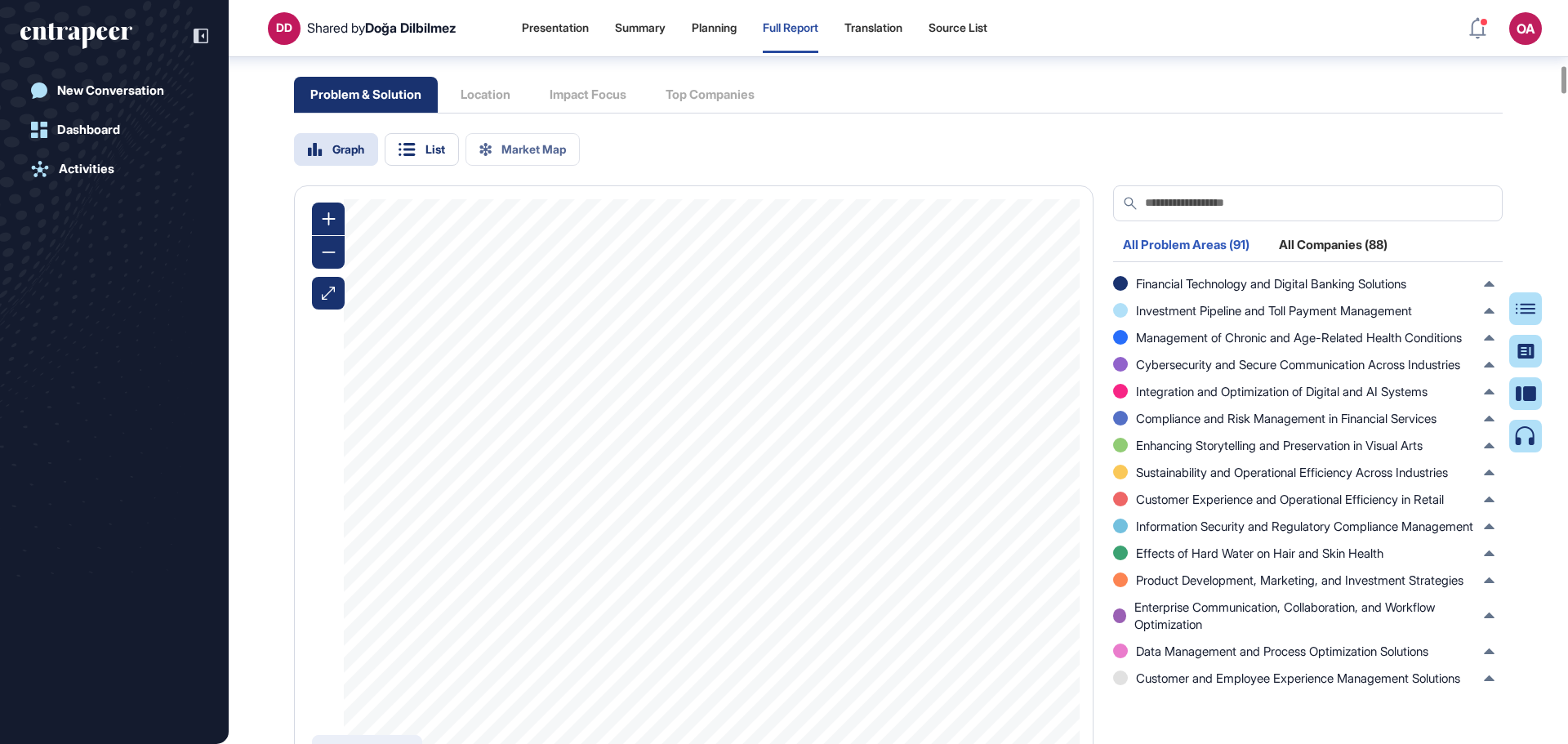
scroll to position [1804, 0]
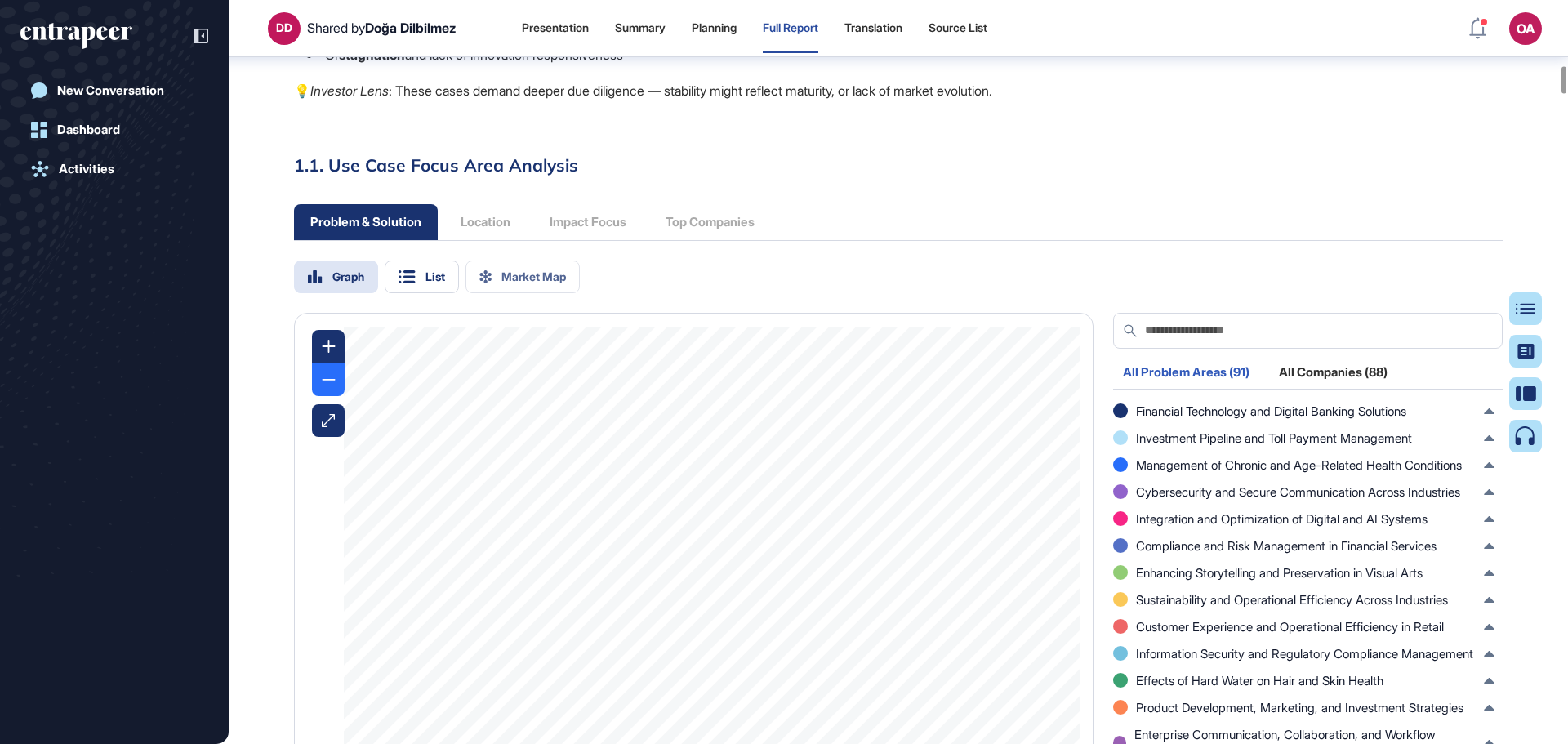
click at [328, 372] on div at bounding box center [329, 380] width 33 height 33
click at [330, 348] on icon at bounding box center [329, 346] width 13 height 13
click at [418, 277] on div "List" at bounding box center [421, 277] width 74 height 33
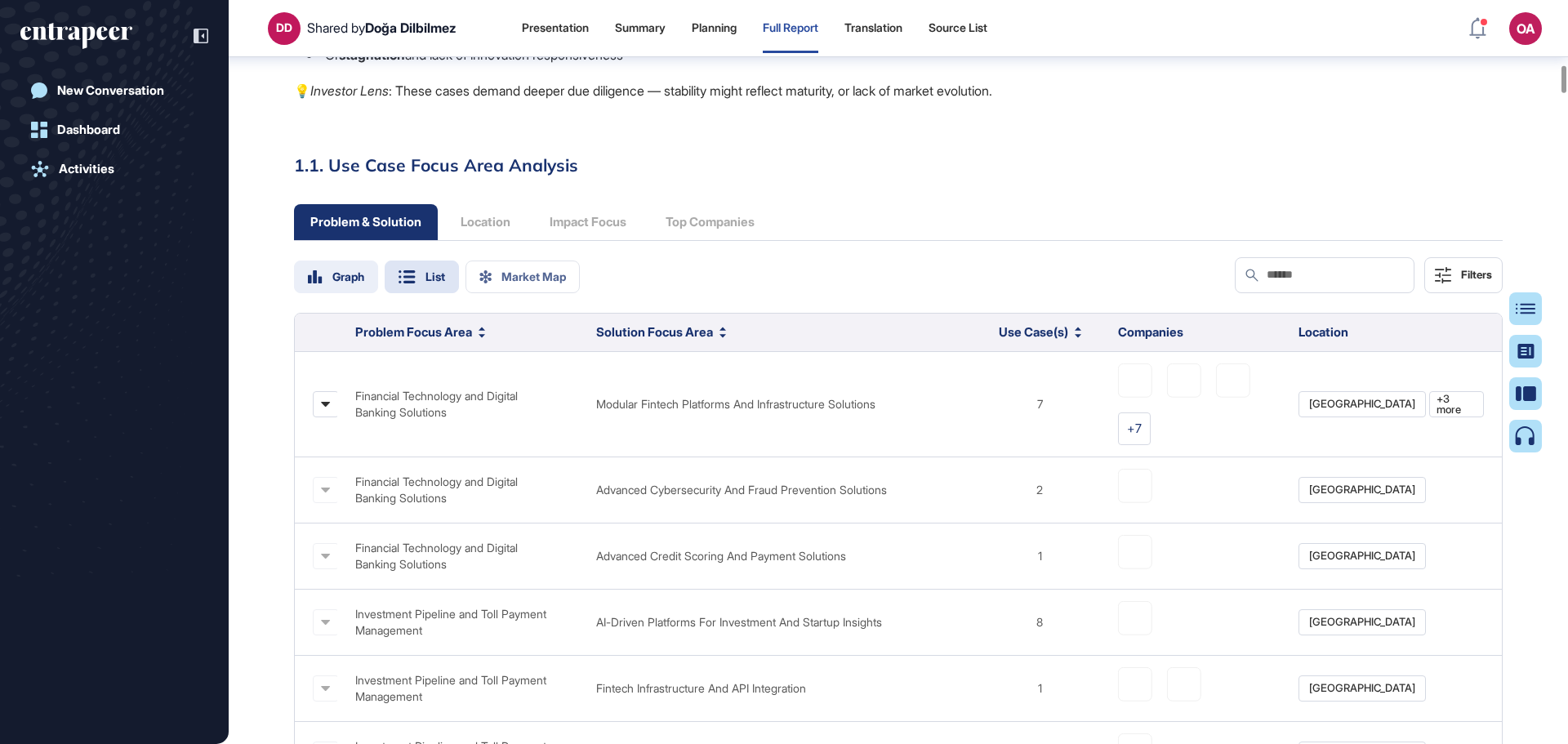
click at [333, 275] on div "Graph" at bounding box center [348, 277] width 32 height 12
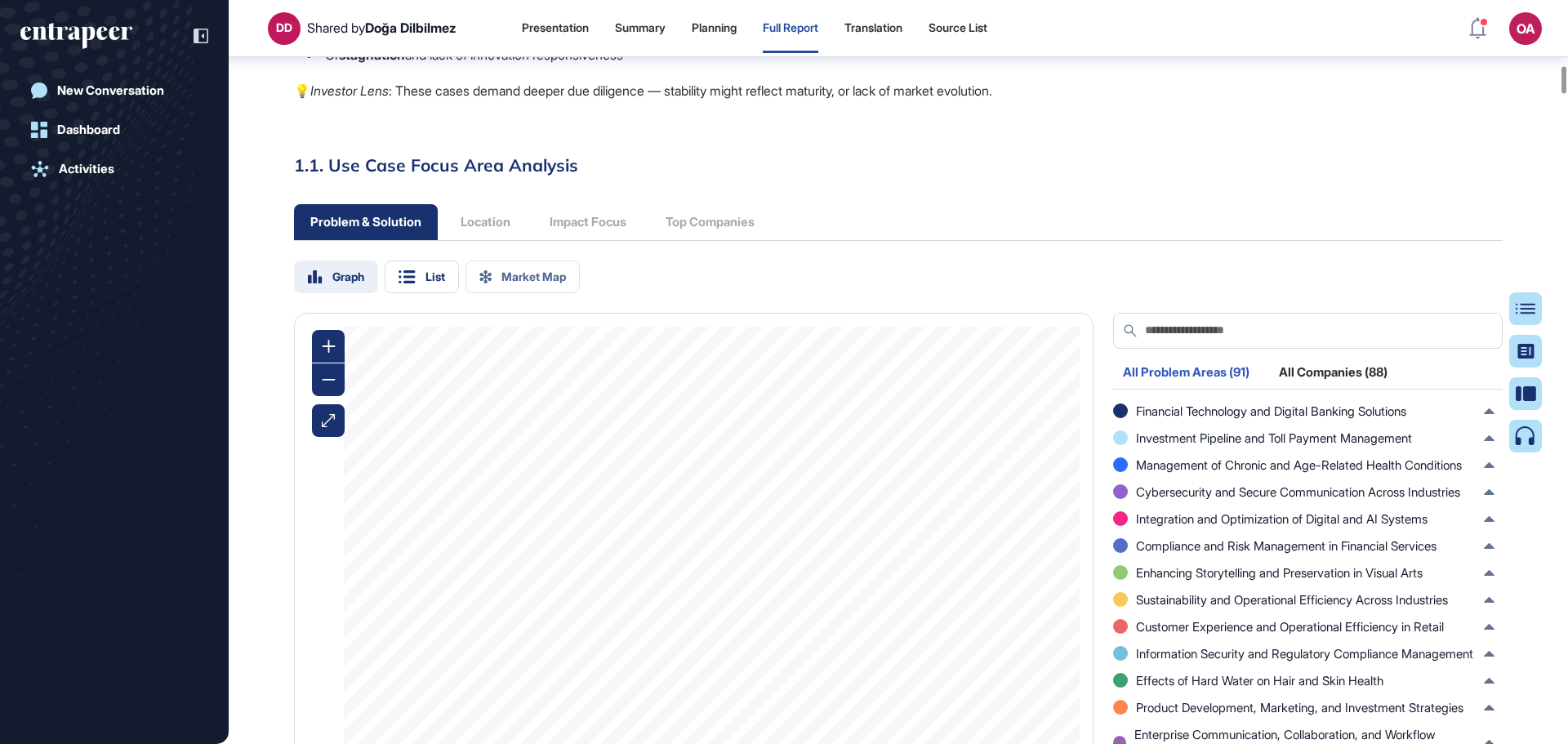
click at [344, 272] on div "Graph" at bounding box center [348, 277] width 32 height 12
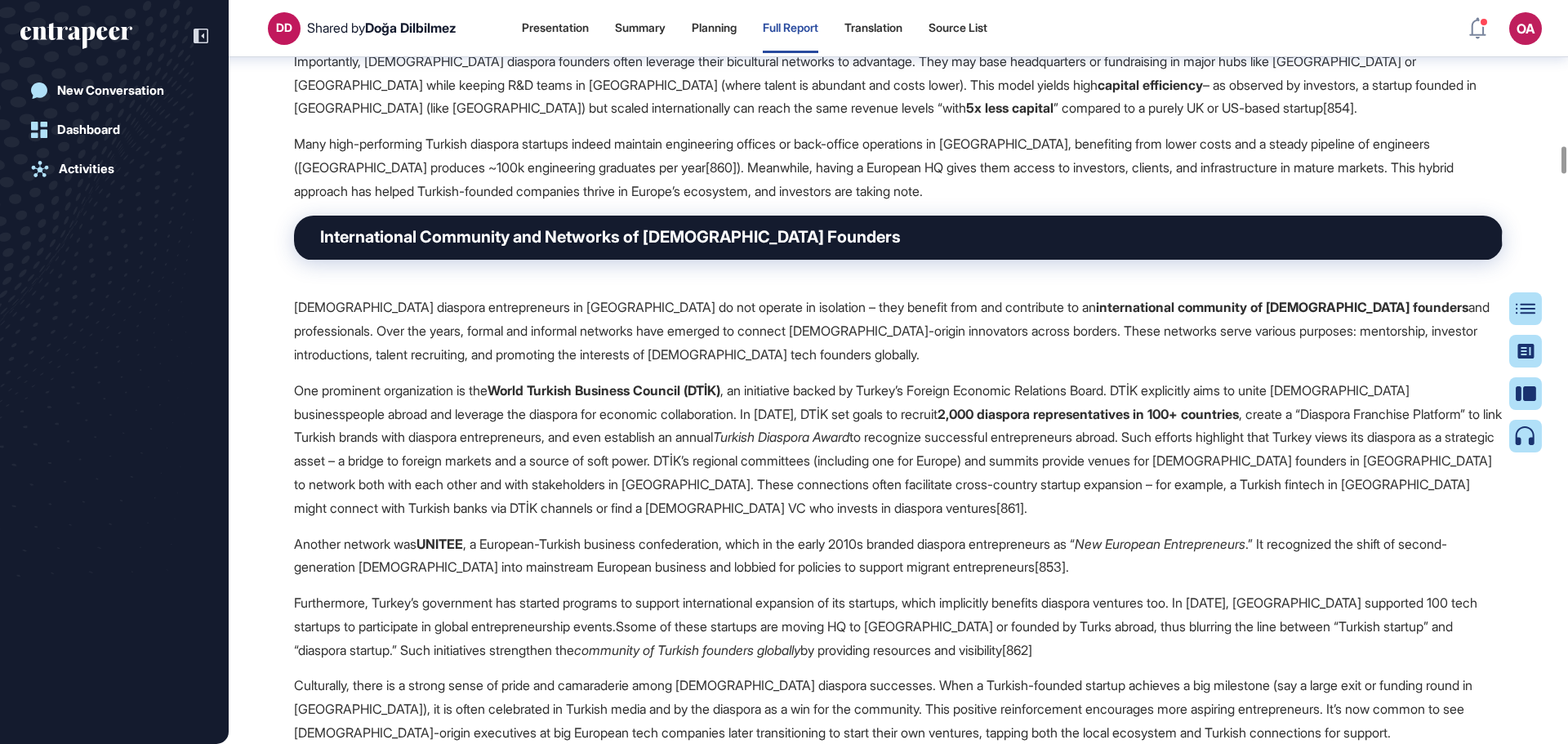
scroll to position [4173, 0]
